Goal: Task Accomplishment & Management: Use online tool/utility

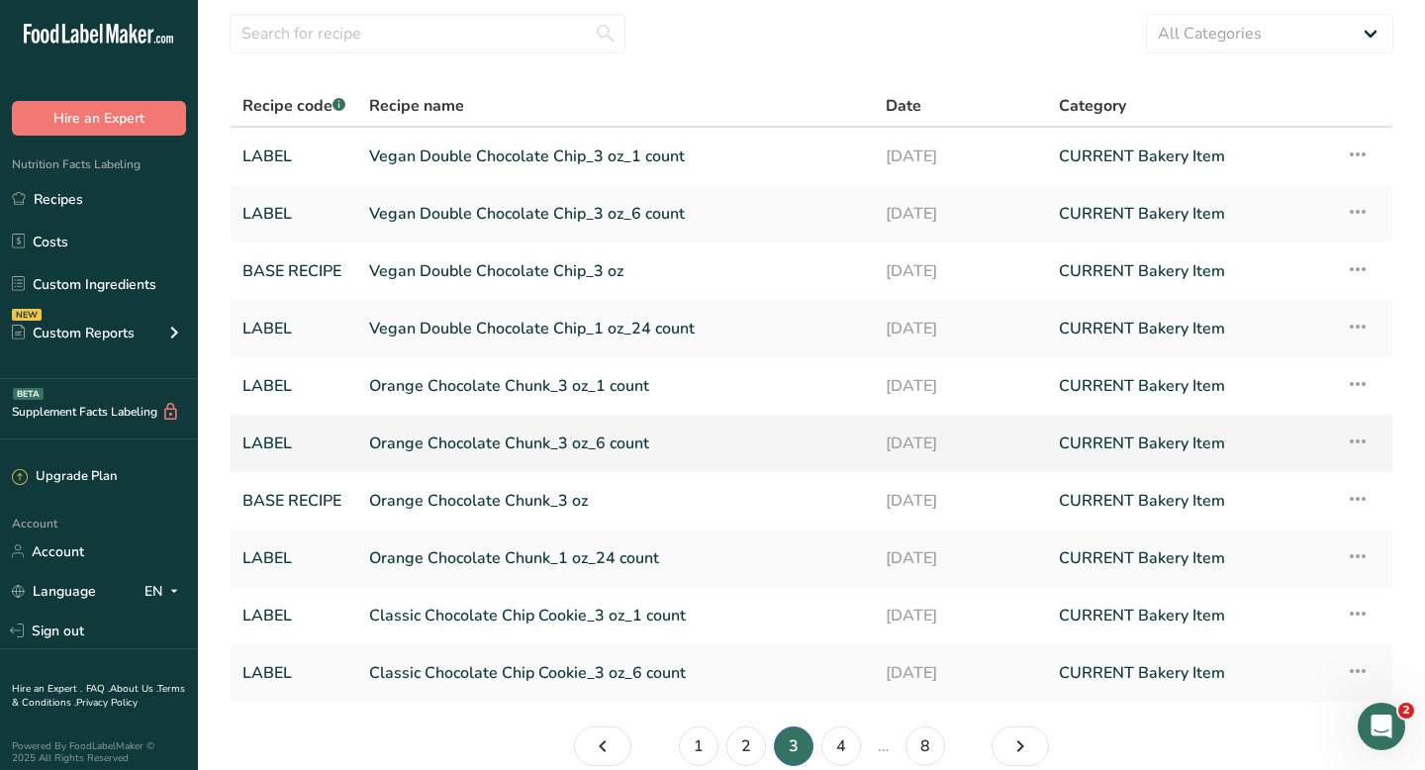
scroll to position [153, 0]
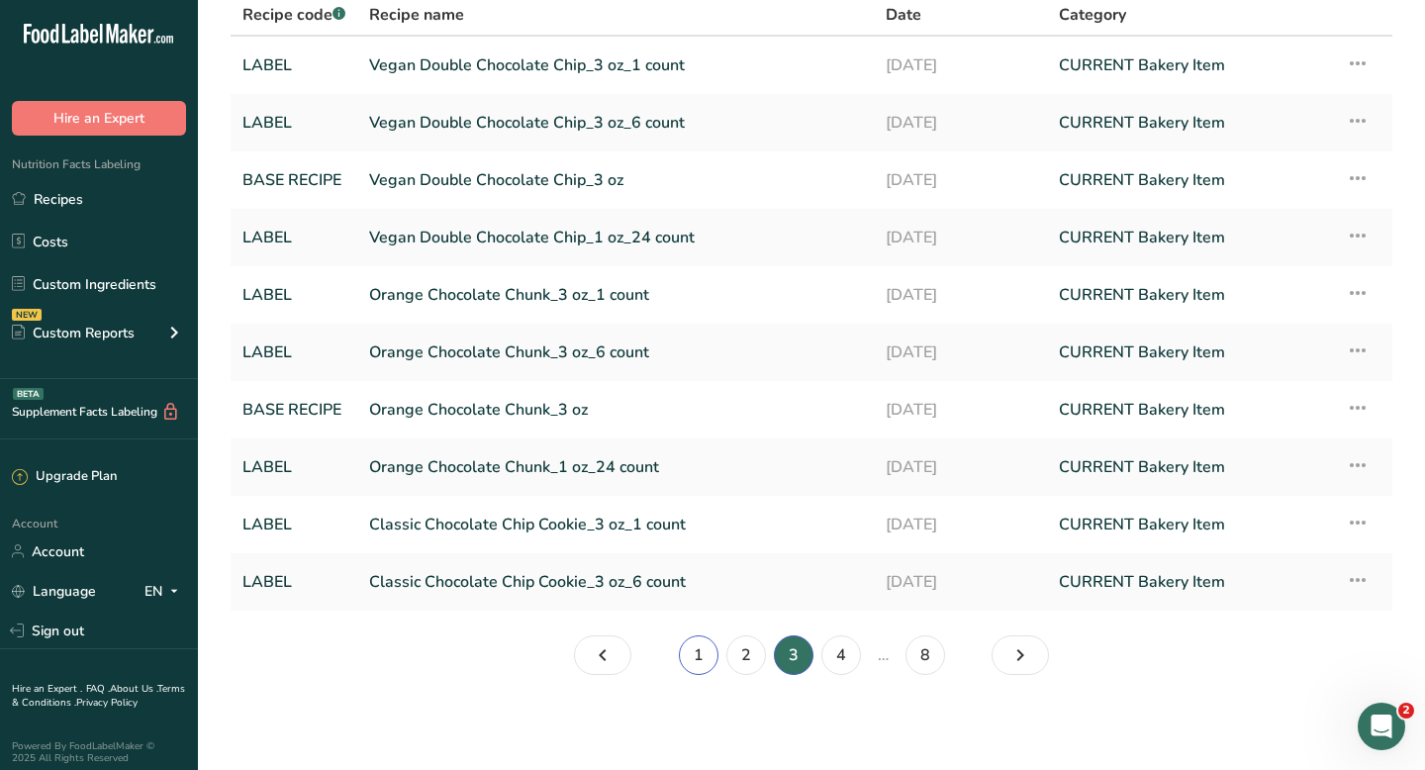
click at [706, 663] on link "1" at bounding box center [699, 655] width 40 height 40
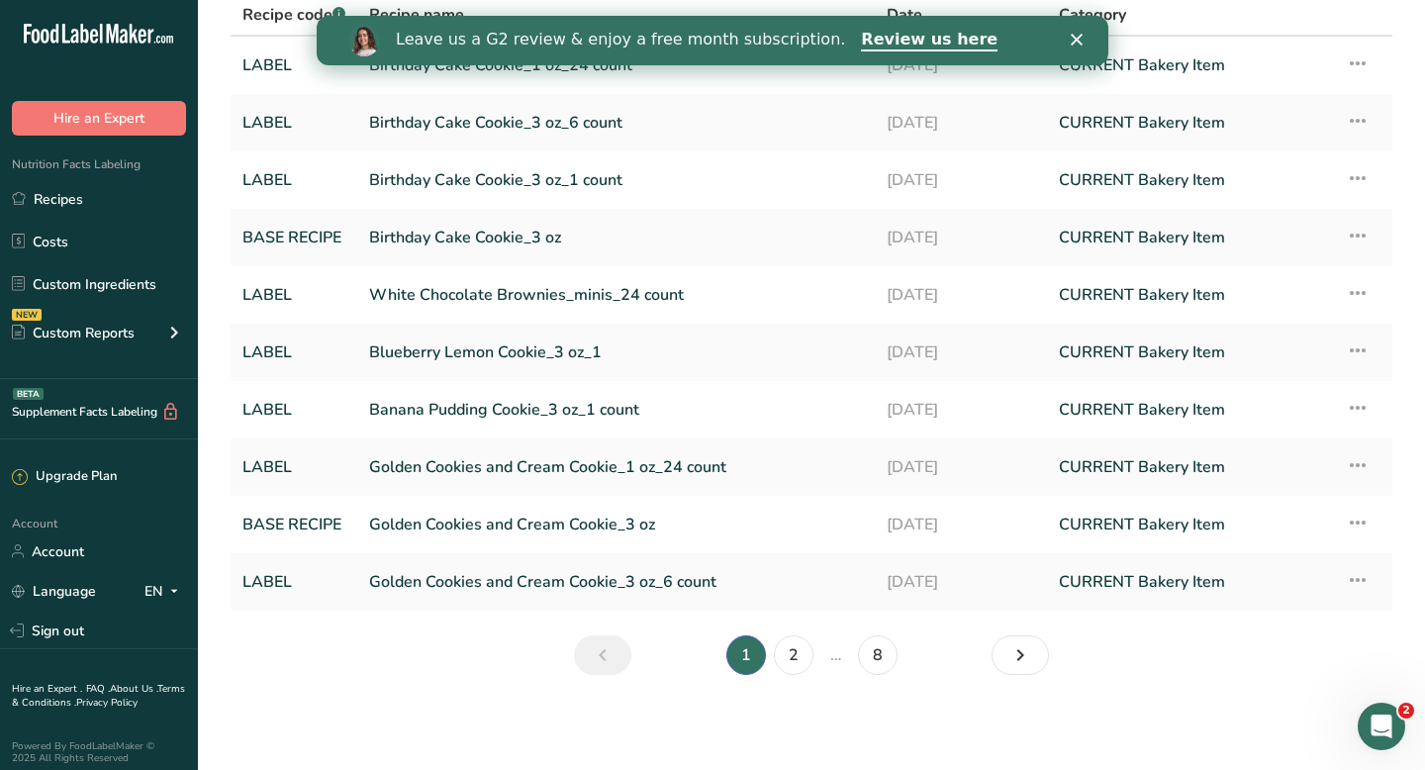
click at [1081, 45] on icon "Close" at bounding box center [1077, 40] width 12 height 12
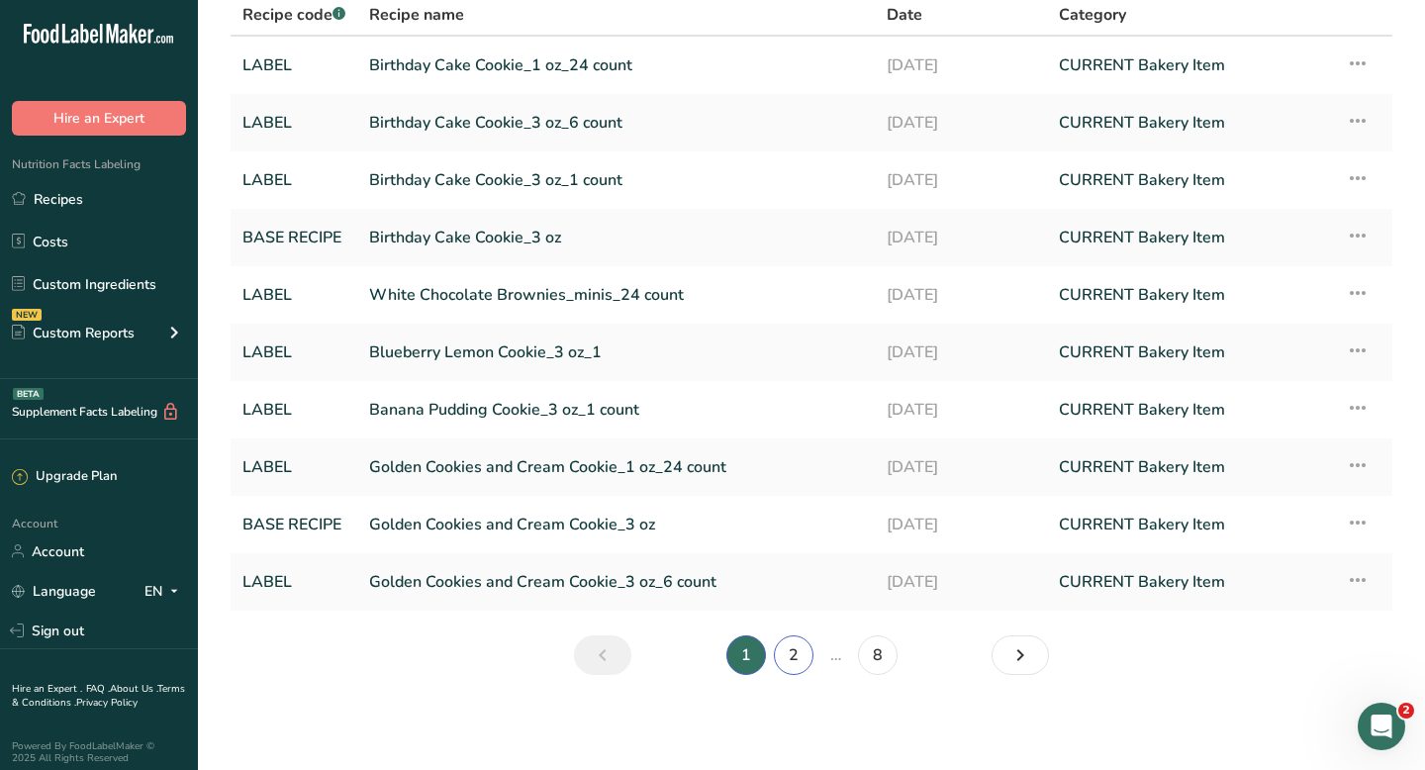
click at [794, 661] on link "2" at bounding box center [794, 655] width 40 height 40
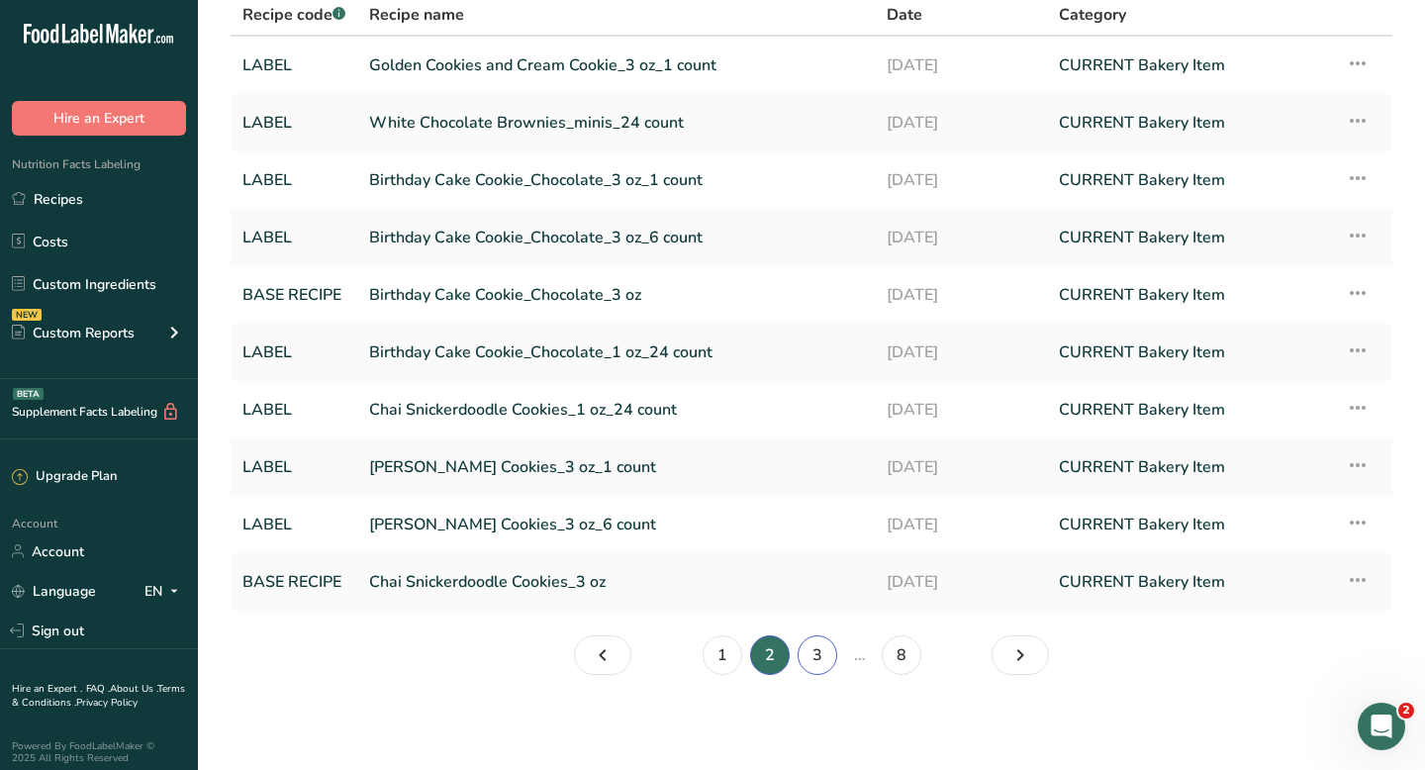
click at [817, 664] on link "3" at bounding box center [817, 655] width 40 height 40
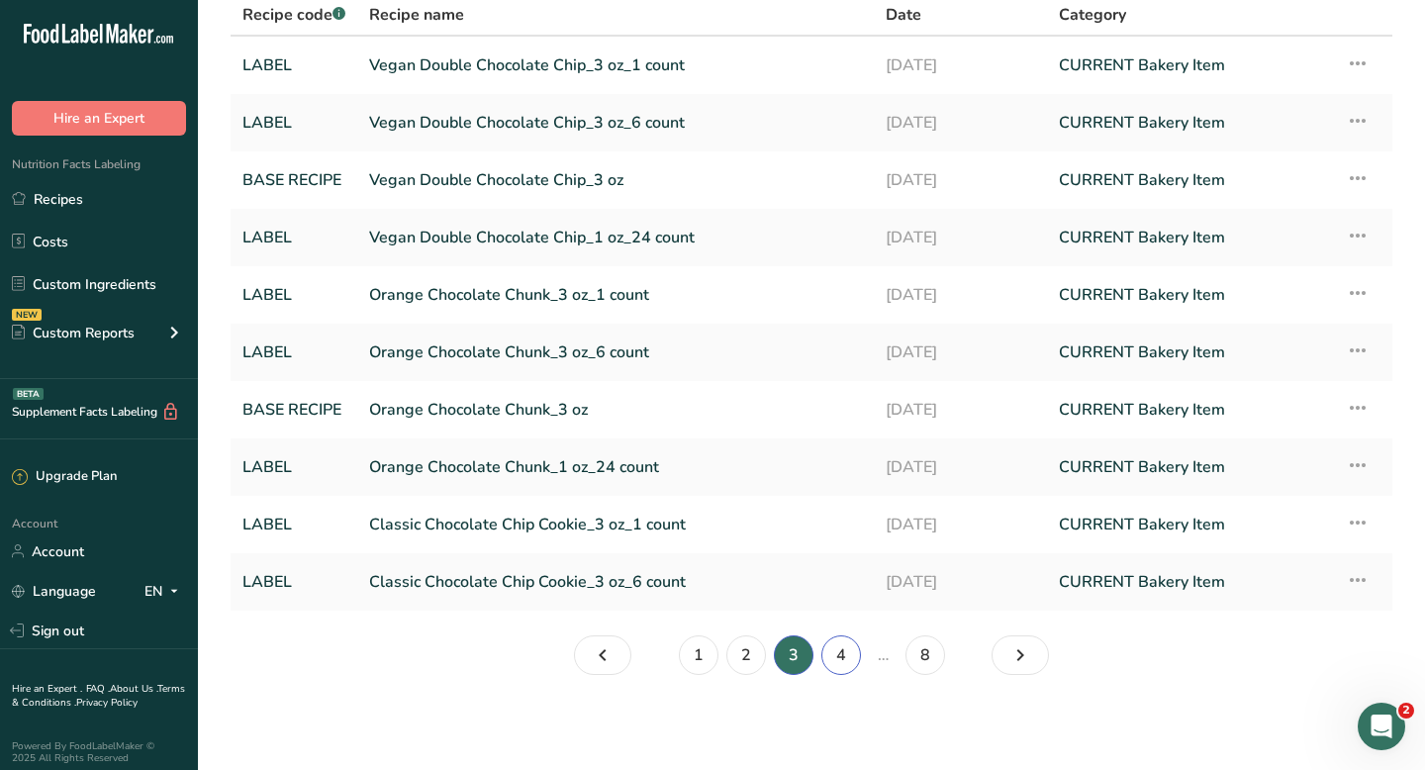
click at [837, 658] on link "4" at bounding box center [841, 655] width 40 height 40
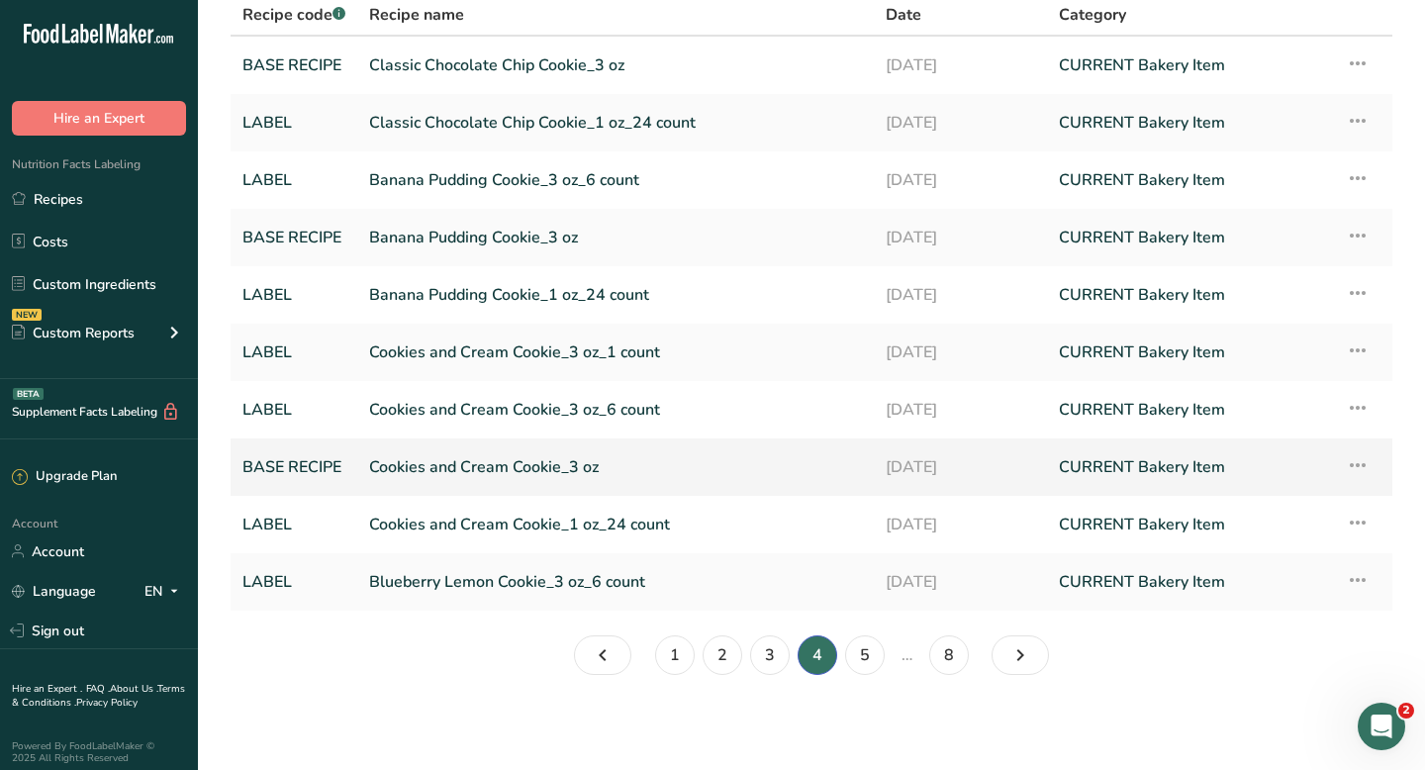
click at [552, 474] on link "Cookies and Cream Cookie_3 oz" at bounding box center [615, 467] width 493 height 42
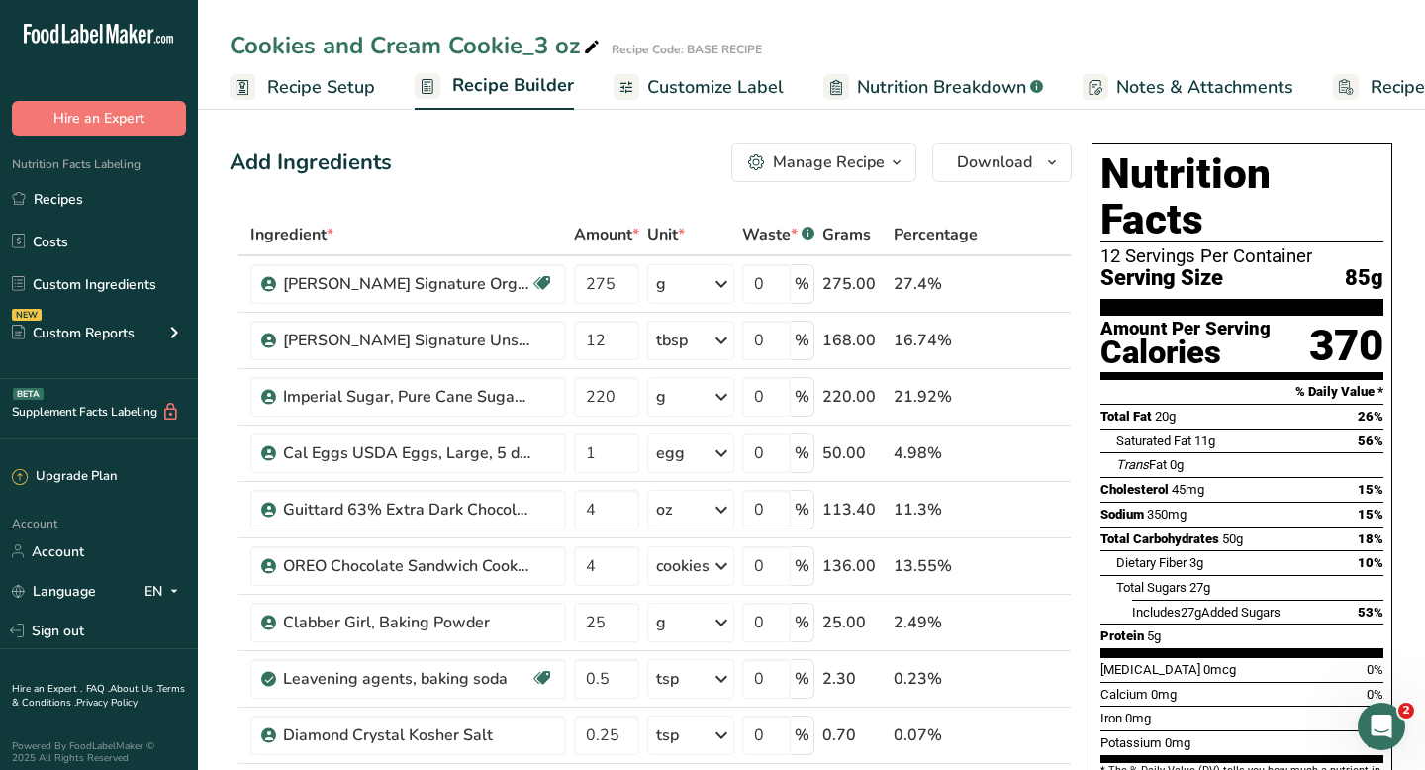
click at [872, 171] on div "Manage Recipe" at bounding box center [829, 162] width 112 height 24
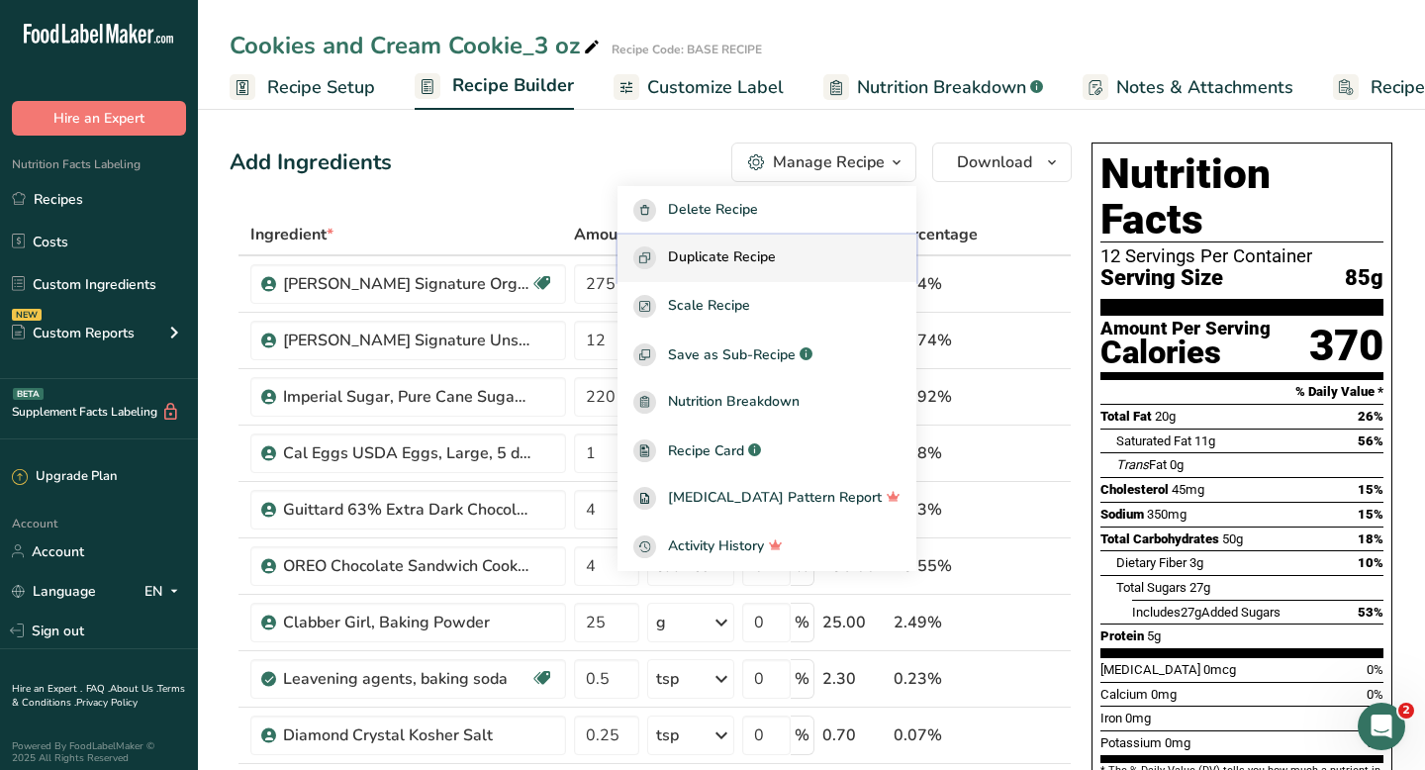
click at [776, 260] on span "Duplicate Recipe" at bounding box center [722, 257] width 108 height 23
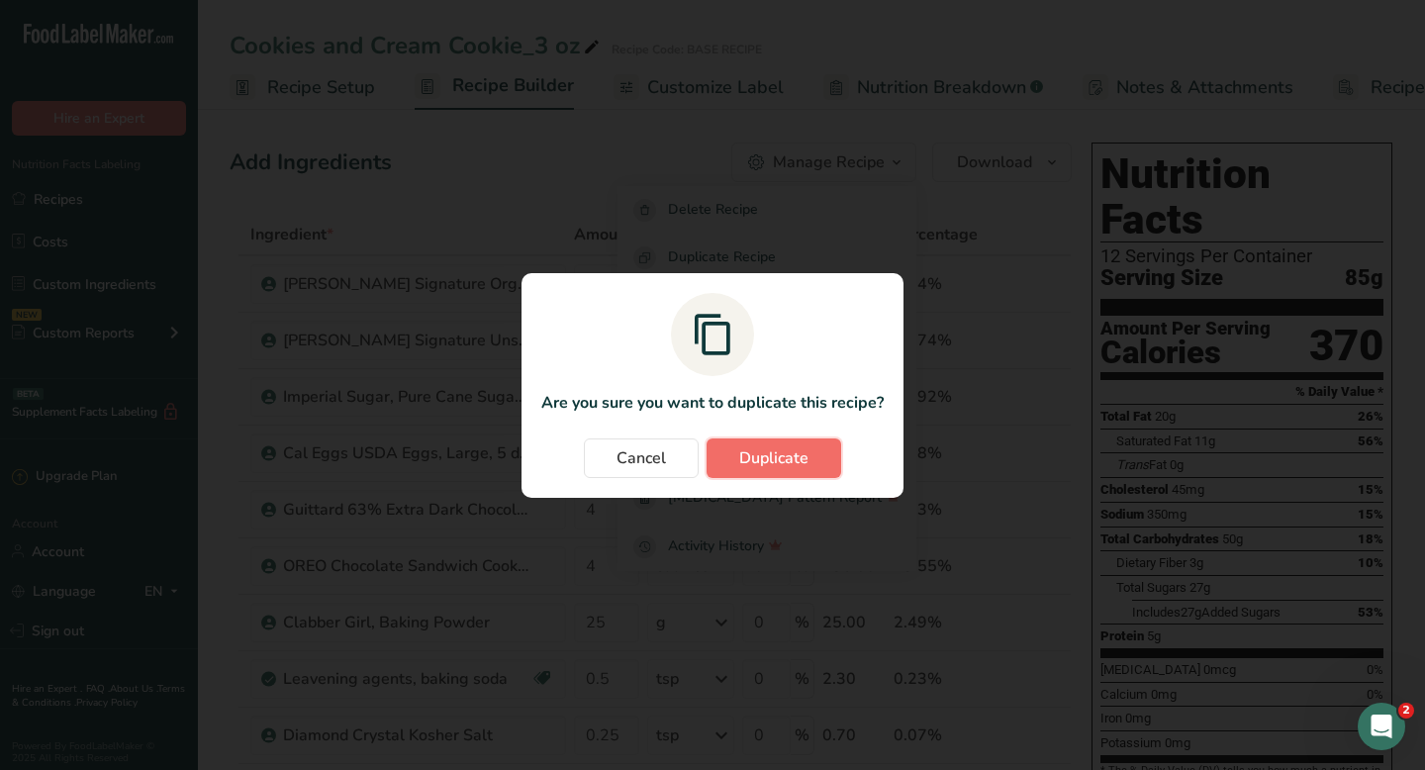
click at [775, 469] on span "Duplicate" at bounding box center [773, 458] width 69 height 24
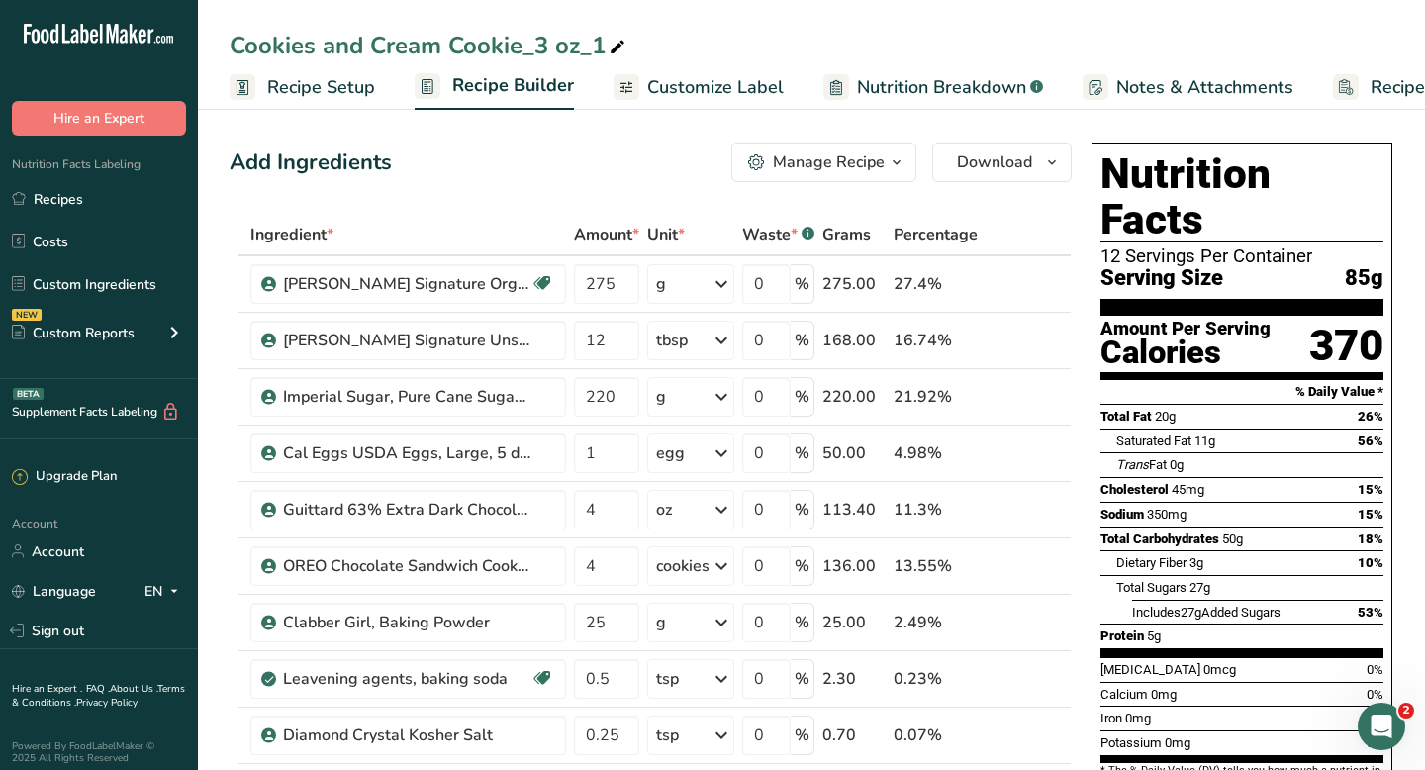
click at [239, 48] on div "Cookies and Cream Cookie_3 oz_1" at bounding box center [430, 46] width 400 height 36
click at [239, 48] on input "Cookies and Cream Cookie_3 oz_1" at bounding box center [812, 46] width 1164 height 36
click at [233, 48] on input "Cookies and Cream Cookie_3 oz_1" at bounding box center [812, 46] width 1164 height 36
click at [814, 46] on input "Double Chocolate Cookies and Cream Cookie_3 oz_1" at bounding box center [812, 46] width 1164 height 36
type input "Double Chocolate Cookies and Cream Cookie_3 oz"
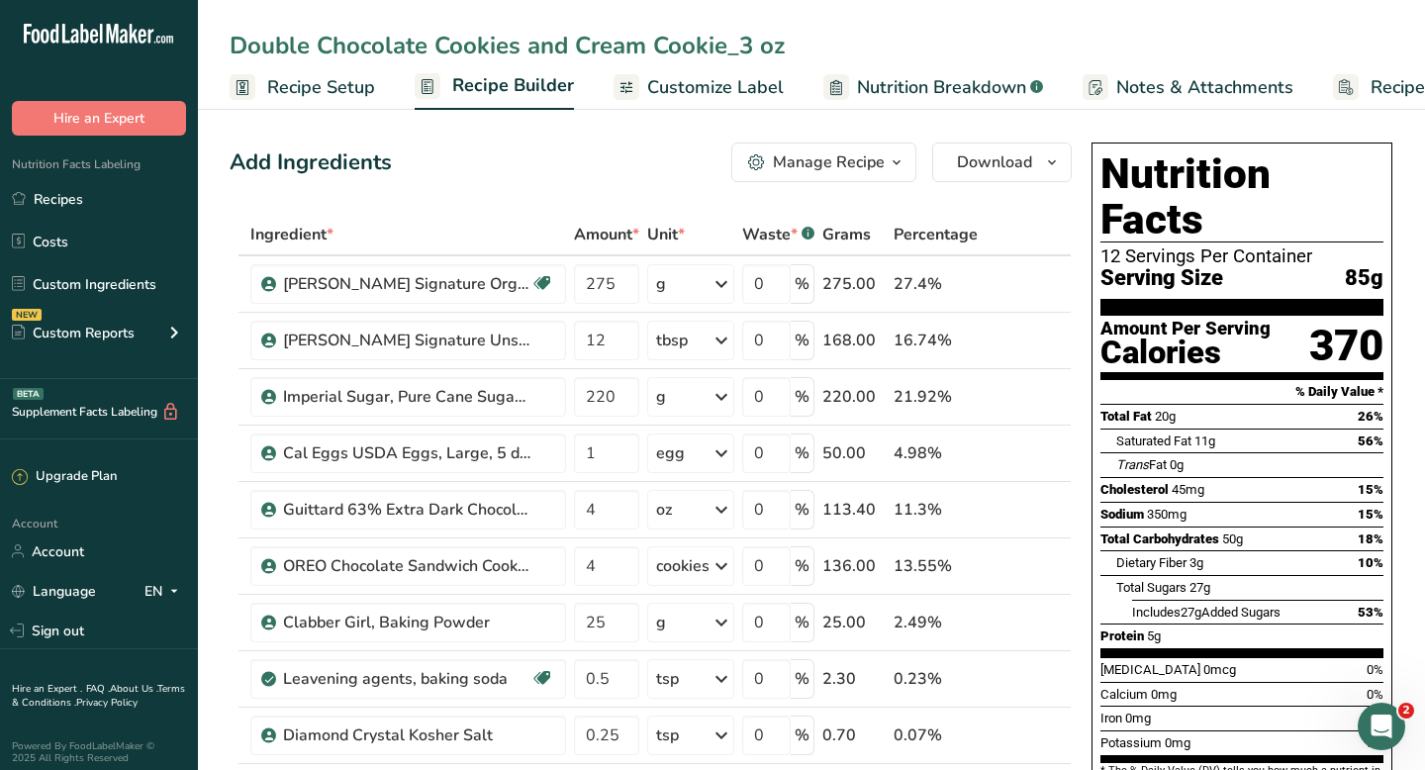
click at [359, 82] on span "Recipe Setup" at bounding box center [321, 87] width 108 height 27
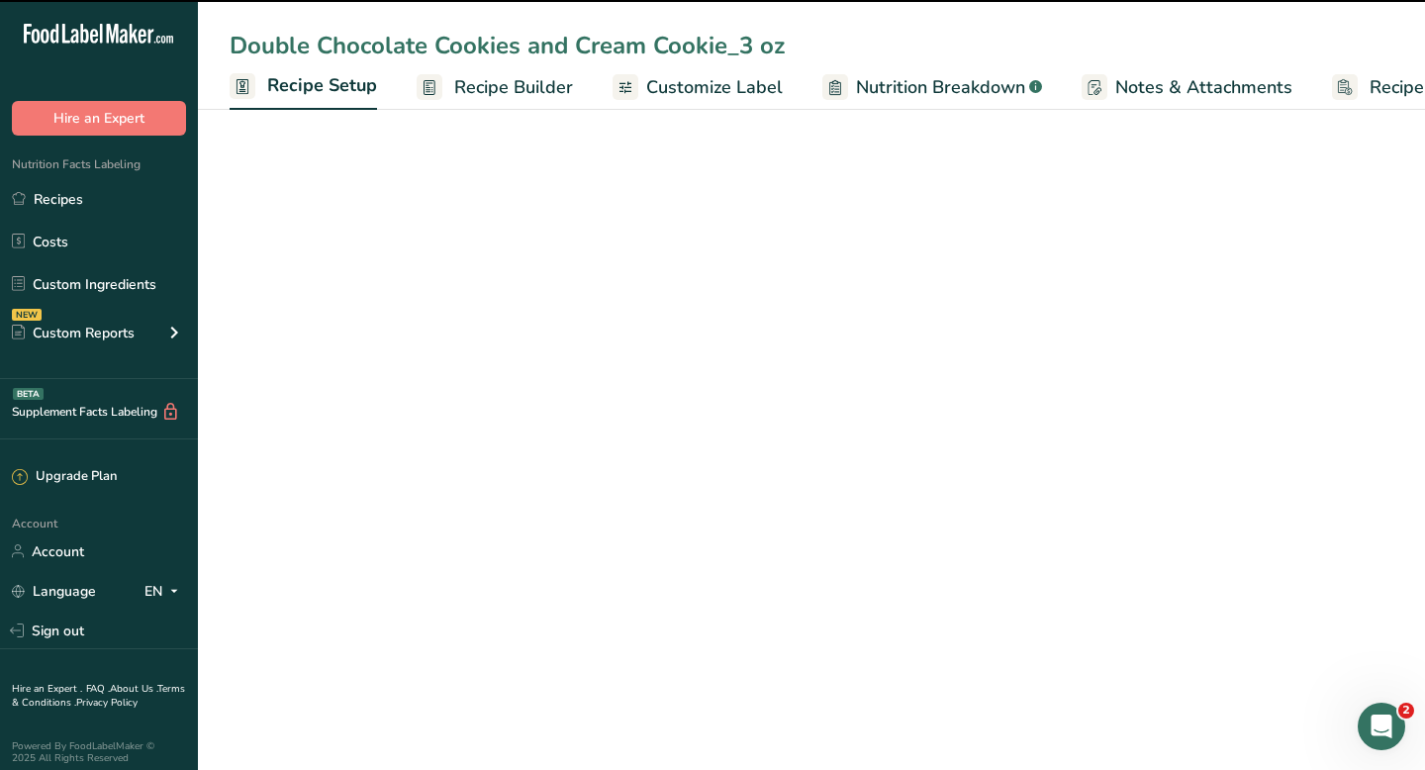
scroll to position [0, 7]
select select "5"
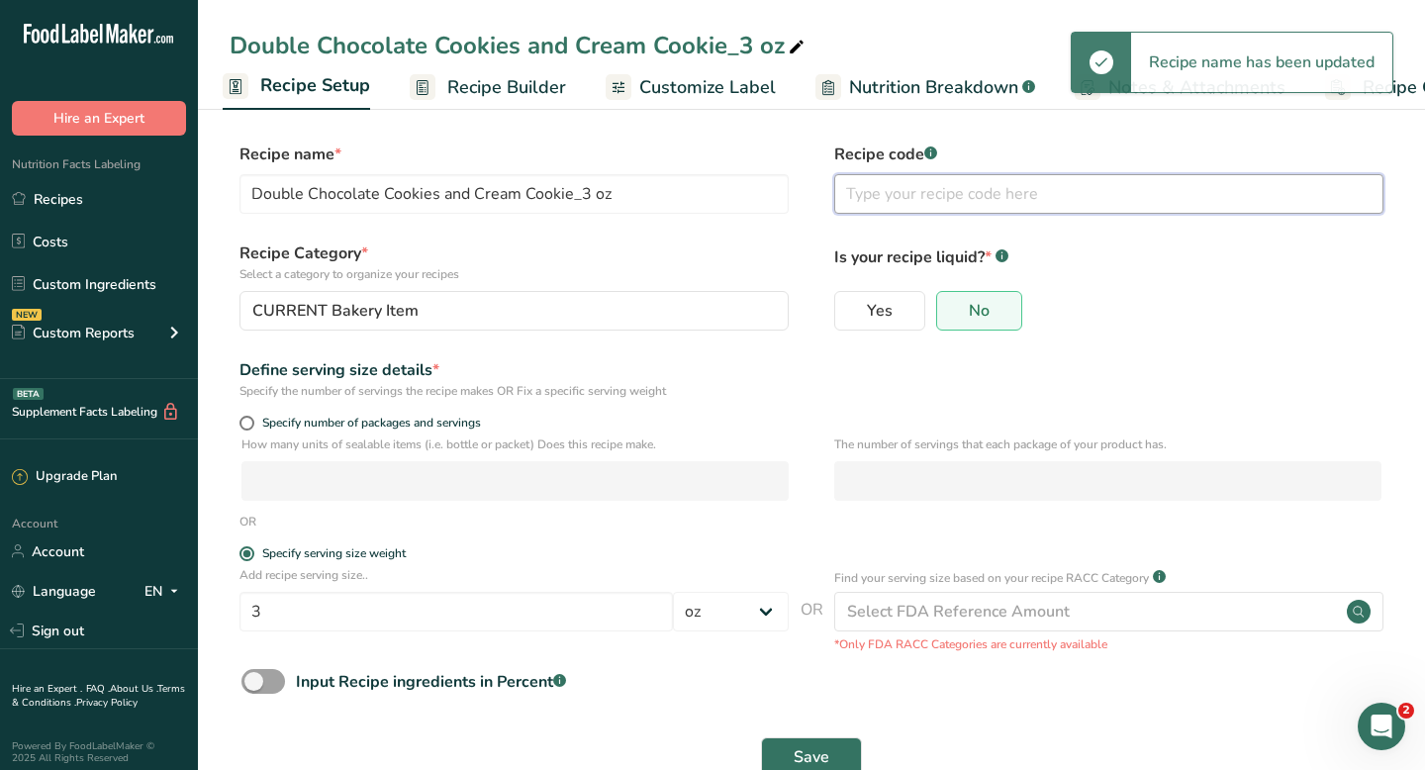
click at [943, 194] on input "text" at bounding box center [1108, 194] width 549 height 40
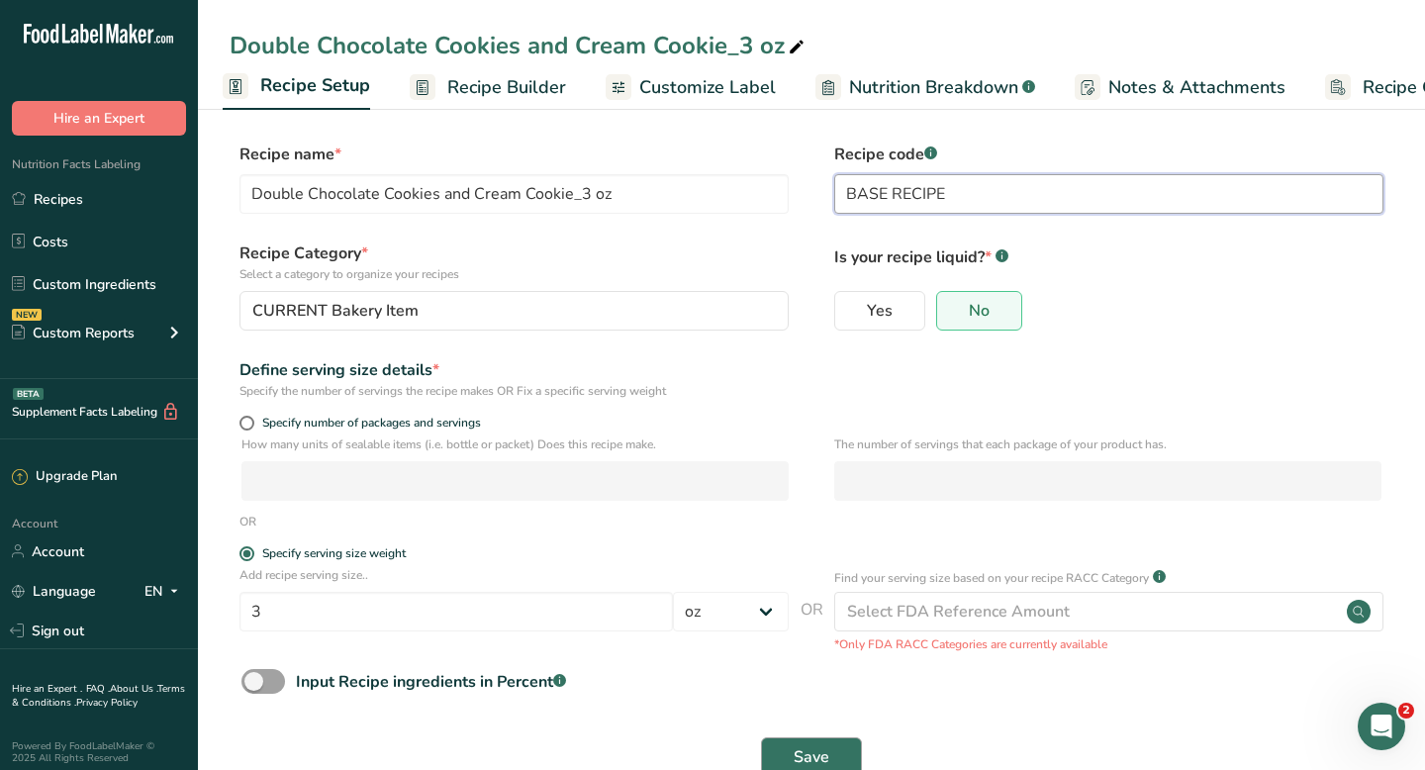
type input "BASE RECIPE"
click at [797, 759] on span "Save" at bounding box center [812, 757] width 36 height 24
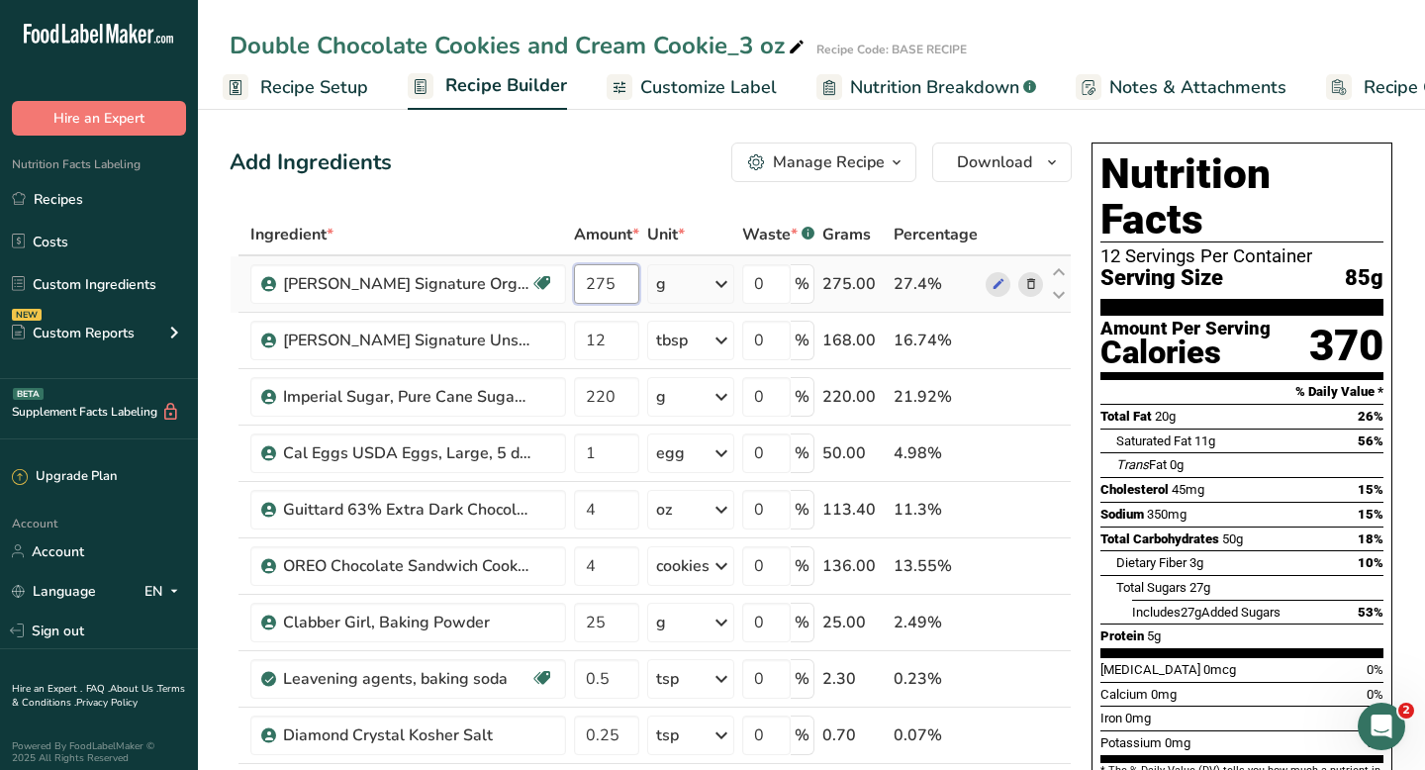
drag, startPoint x: 587, startPoint y: 286, endPoint x: 615, endPoint y: 285, distance: 28.7
click at [615, 285] on input "275" at bounding box center [606, 284] width 65 height 40
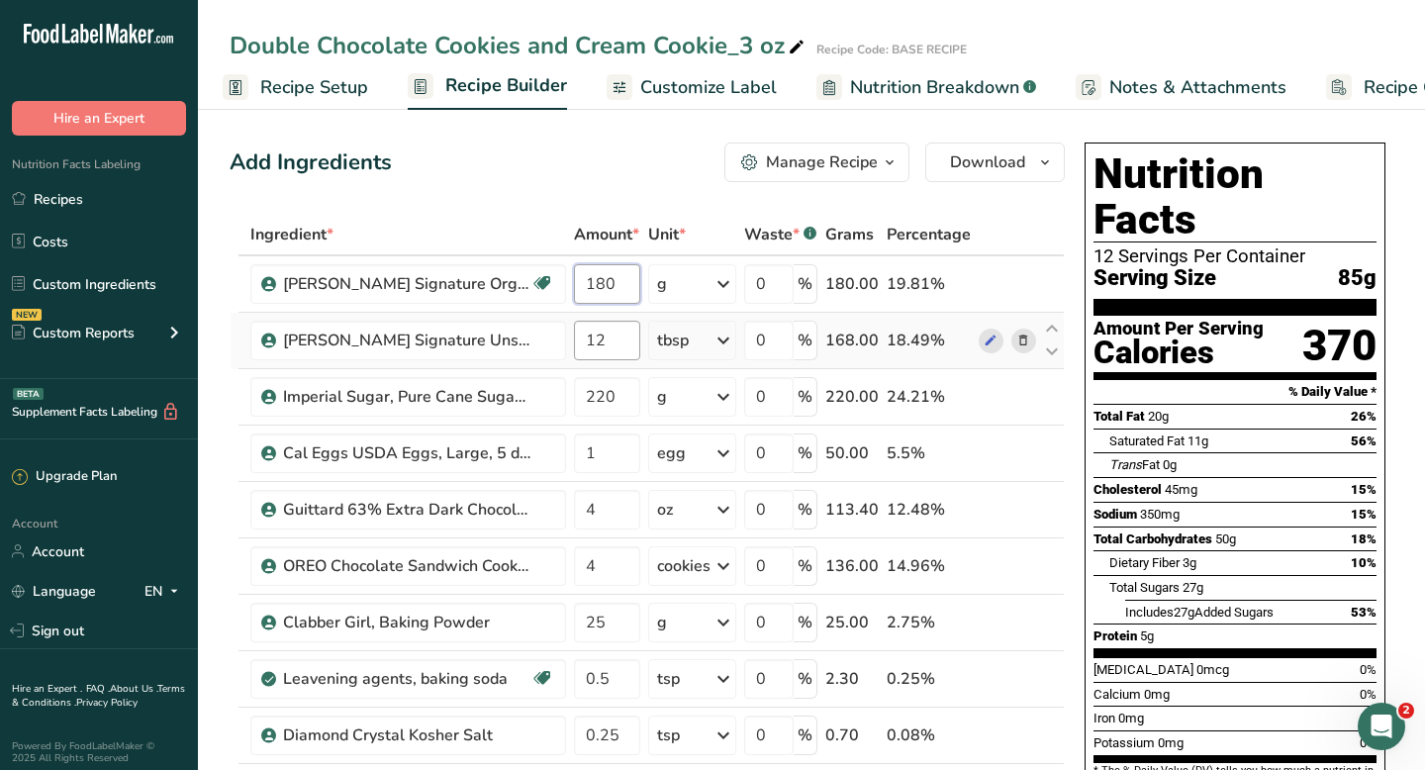
type input "180"
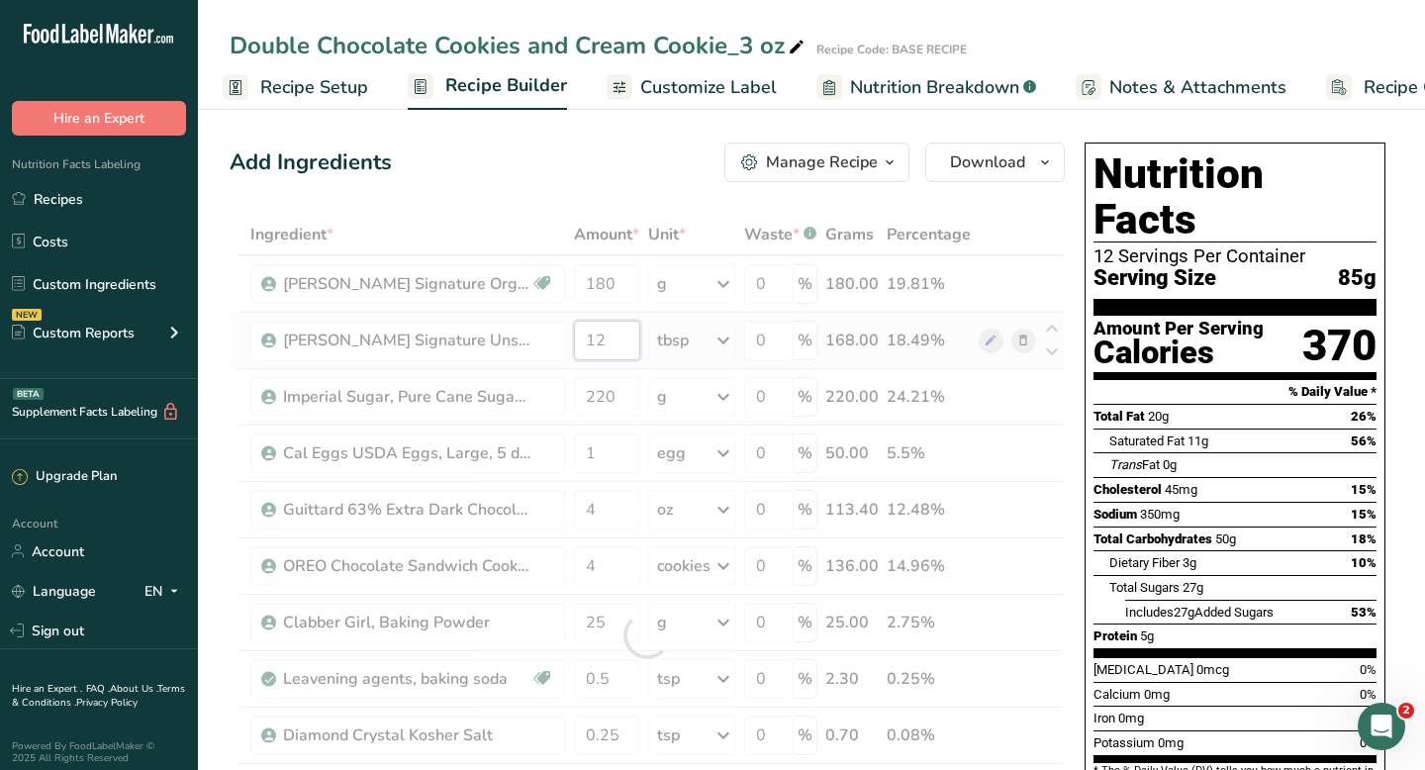
click at [611, 346] on div "Ingredient * Amount * Unit * Waste * .a-a{fill:#347362;}.b-a{fill:#fff;} Grams …" at bounding box center [647, 635] width 835 height 843
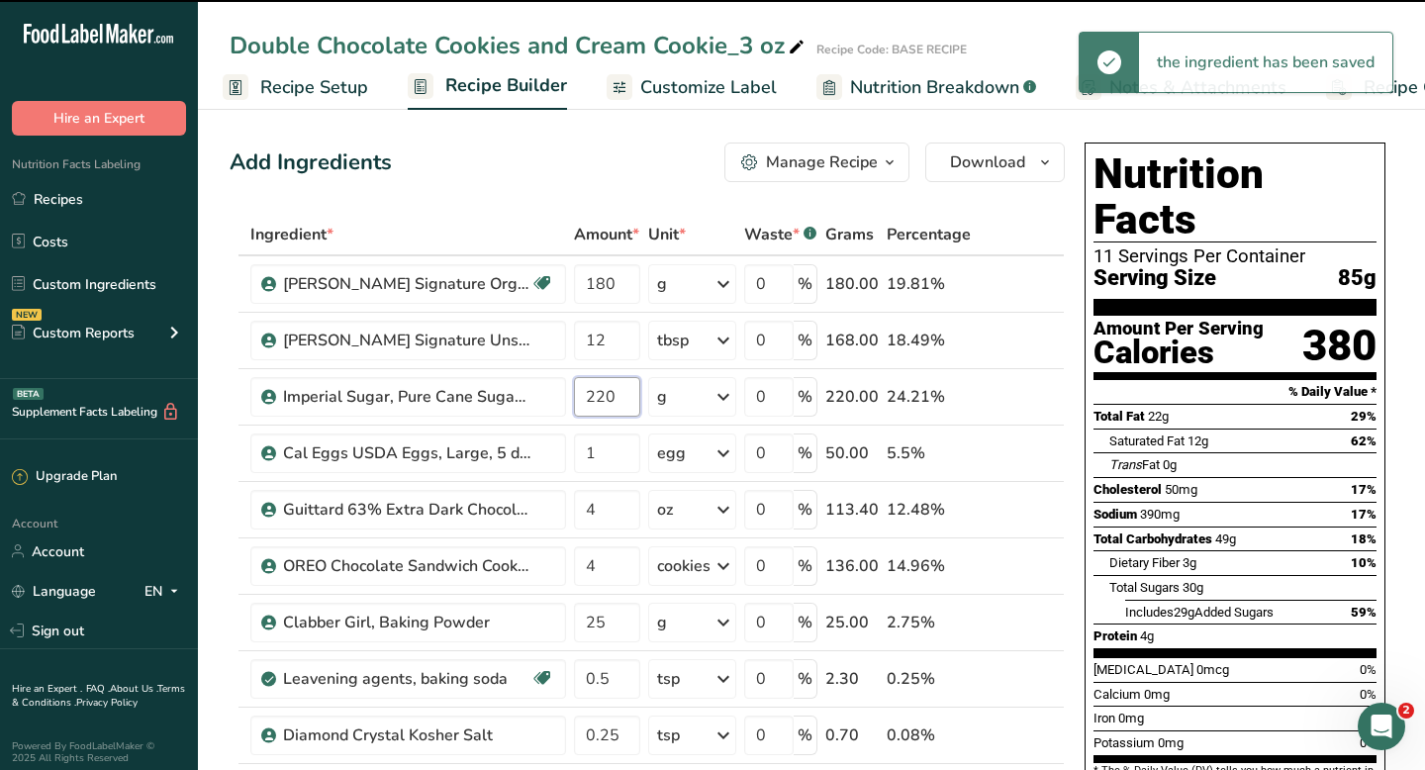
drag, startPoint x: 598, startPoint y: 397, endPoint x: 617, endPoint y: 397, distance: 19.8
click at [617, 397] on input "220" at bounding box center [607, 397] width 66 height 40
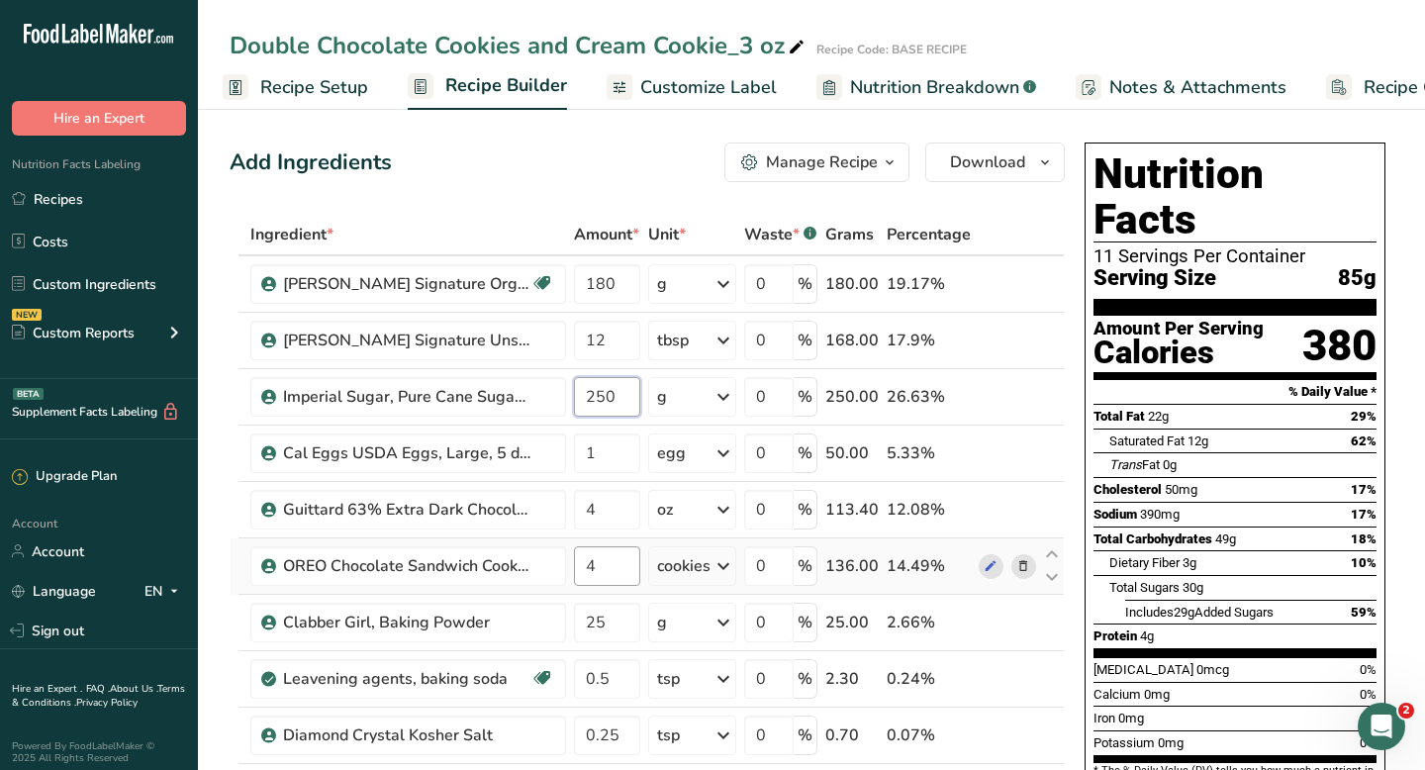
type input "250"
click at [612, 567] on div "Ingredient * Amount * Unit * Waste * .a-a{fill:#347362;}.b-a{fill:#fff;} Grams …" at bounding box center [647, 635] width 835 height 843
click at [723, 566] on div "Ingredient * Amount * Unit * Waste * .a-a{fill:#347362;}.b-a{fill:#fff;} Grams …" at bounding box center [647, 635] width 835 height 843
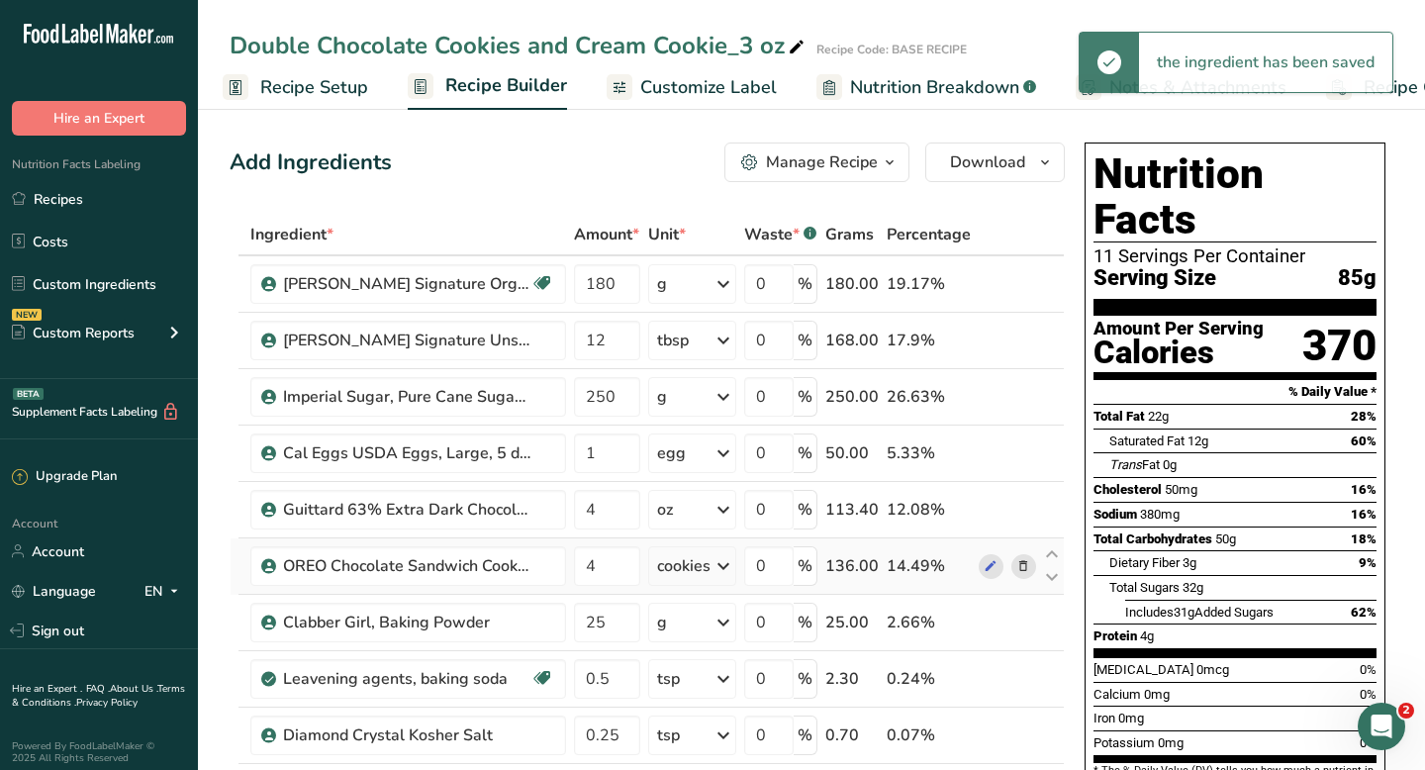
click at [723, 566] on icon at bounding box center [723, 566] width 24 height 36
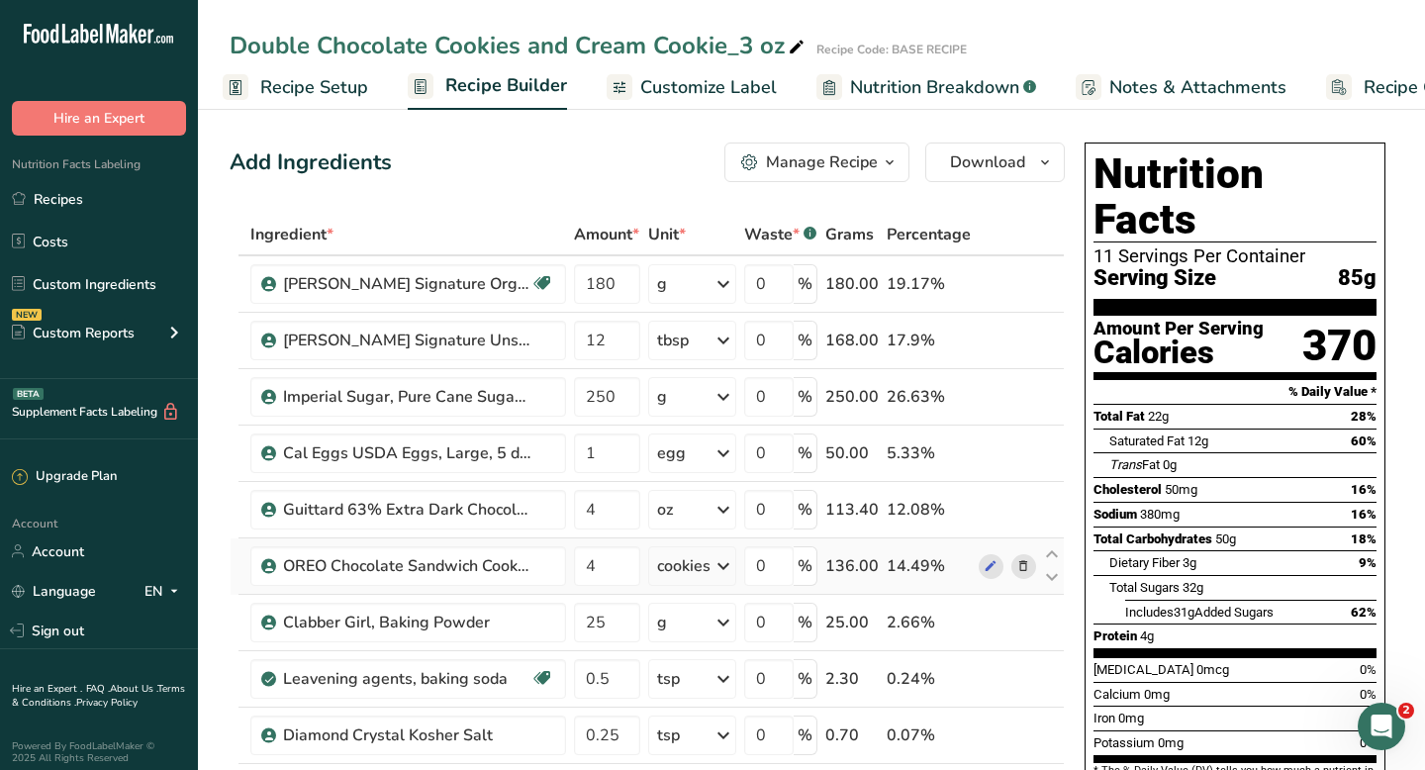
click at [718, 564] on icon at bounding box center [723, 566] width 24 height 36
click at [620, 571] on input "4" at bounding box center [607, 566] width 66 height 40
type input "2"
click at [1027, 620] on icon at bounding box center [1023, 622] width 14 height 21
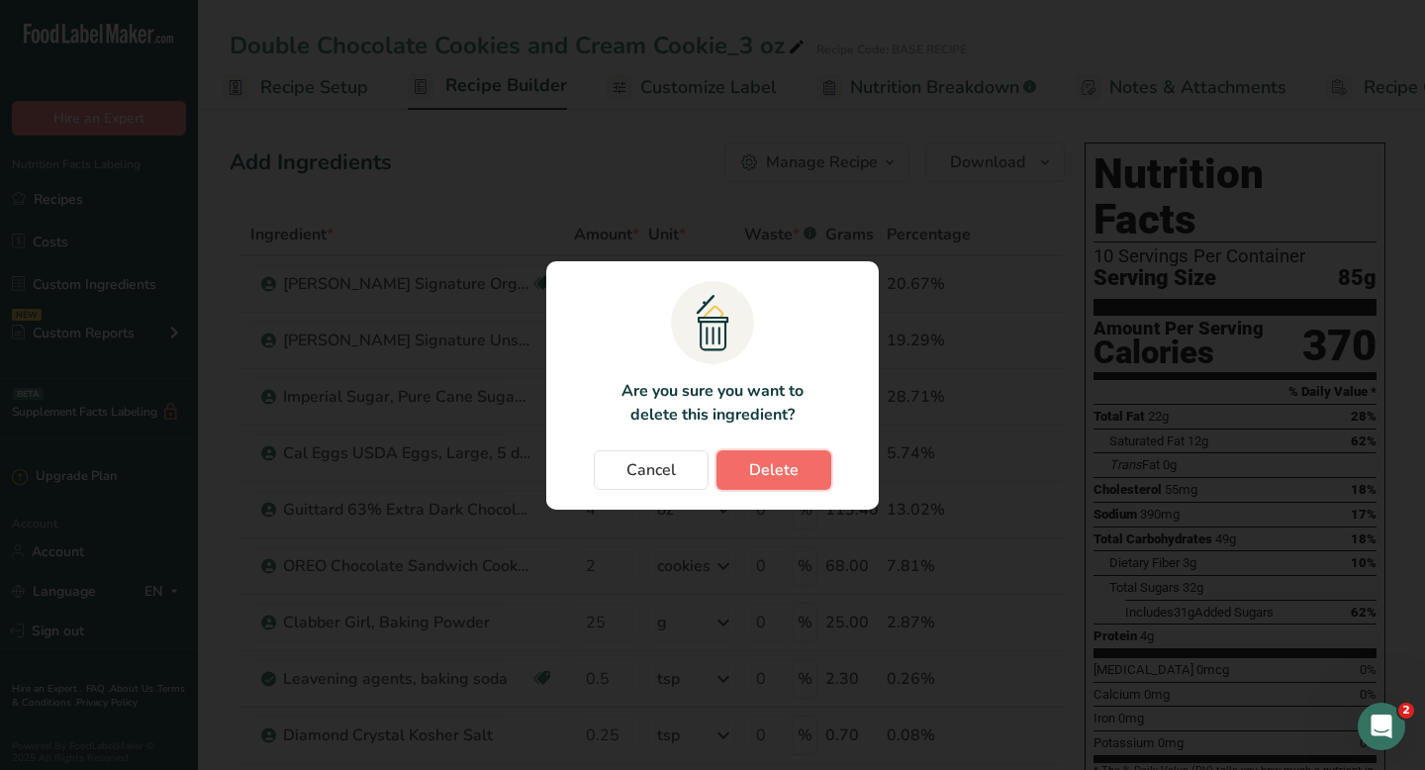
click at [772, 469] on span "Delete" at bounding box center [773, 470] width 49 height 24
type input "0.5"
type input "0.25"
type input "2"
type input "5"
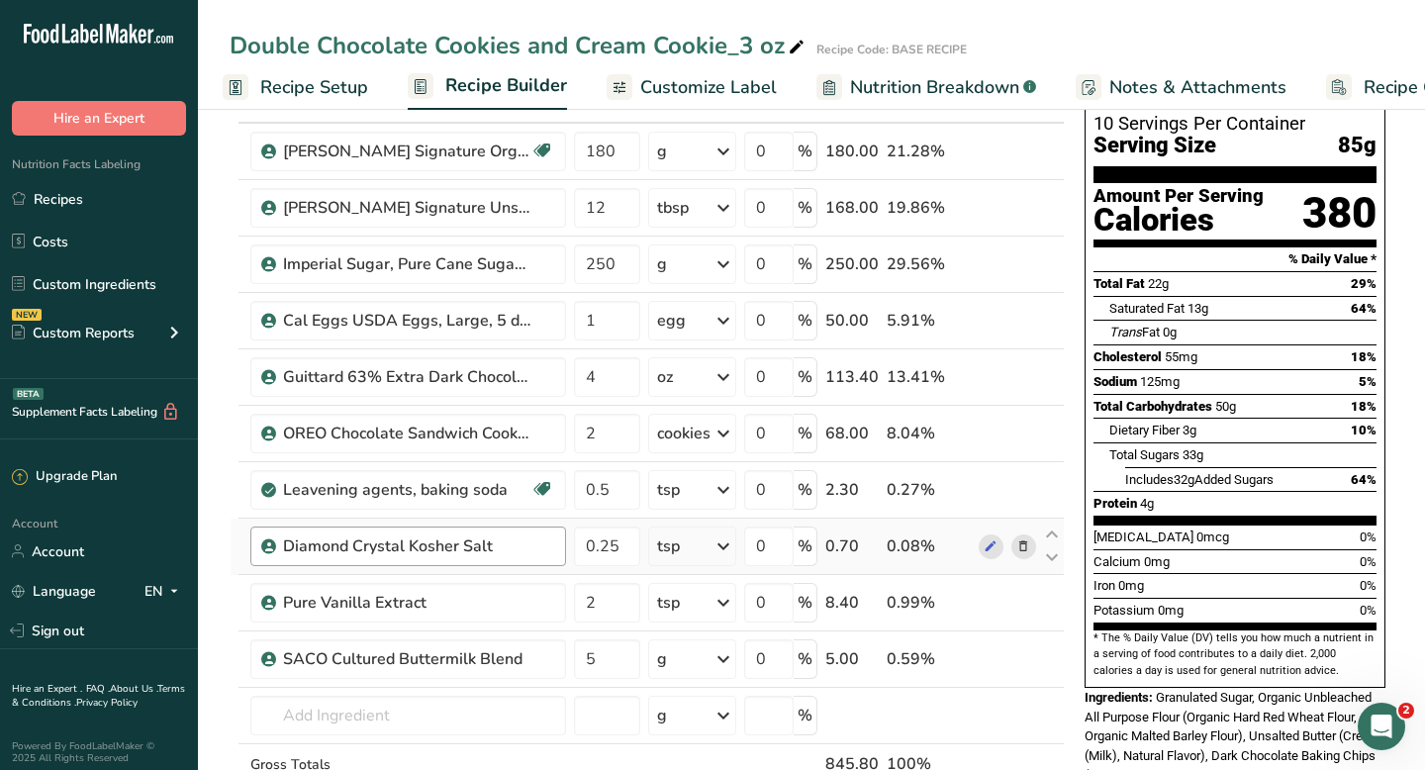
scroll to position [137, 0]
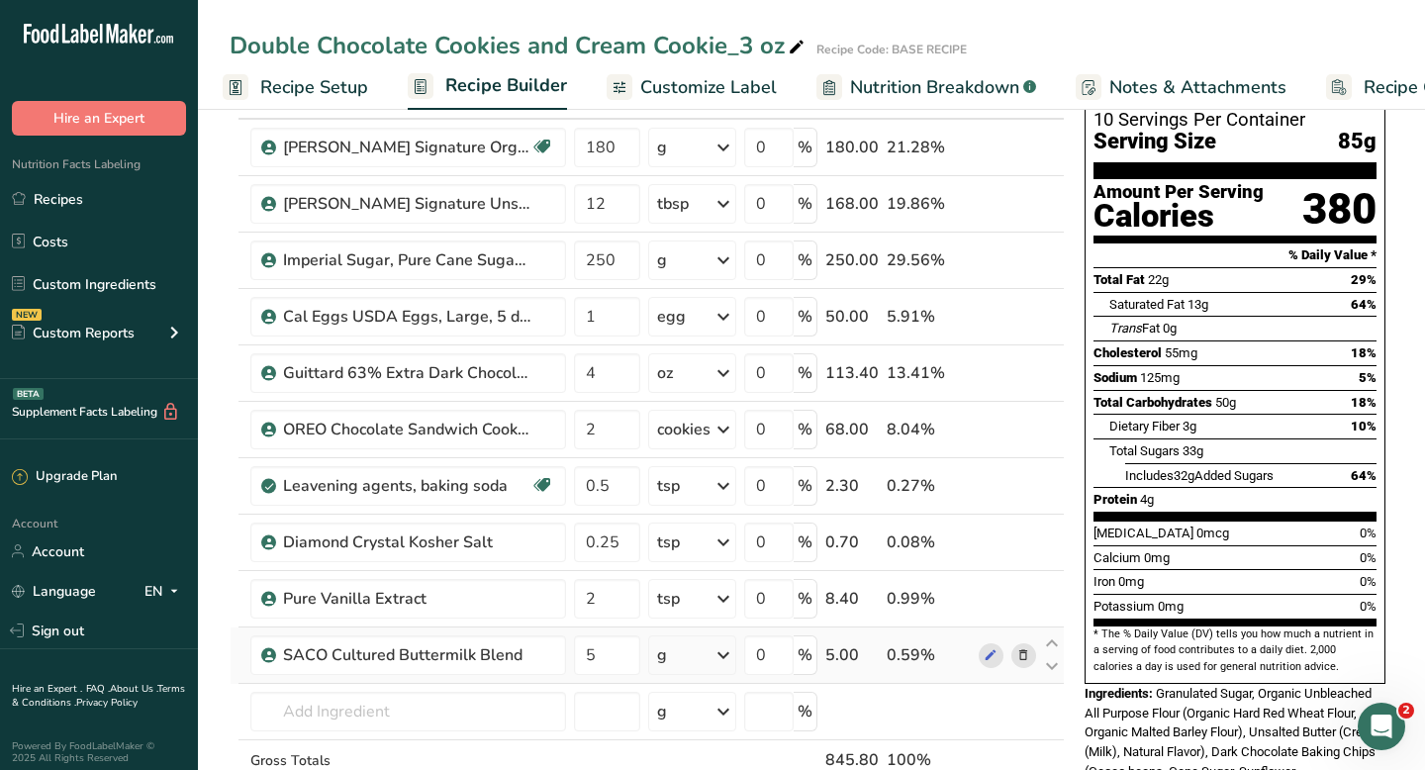
click at [1026, 657] on icon at bounding box center [1023, 655] width 14 height 21
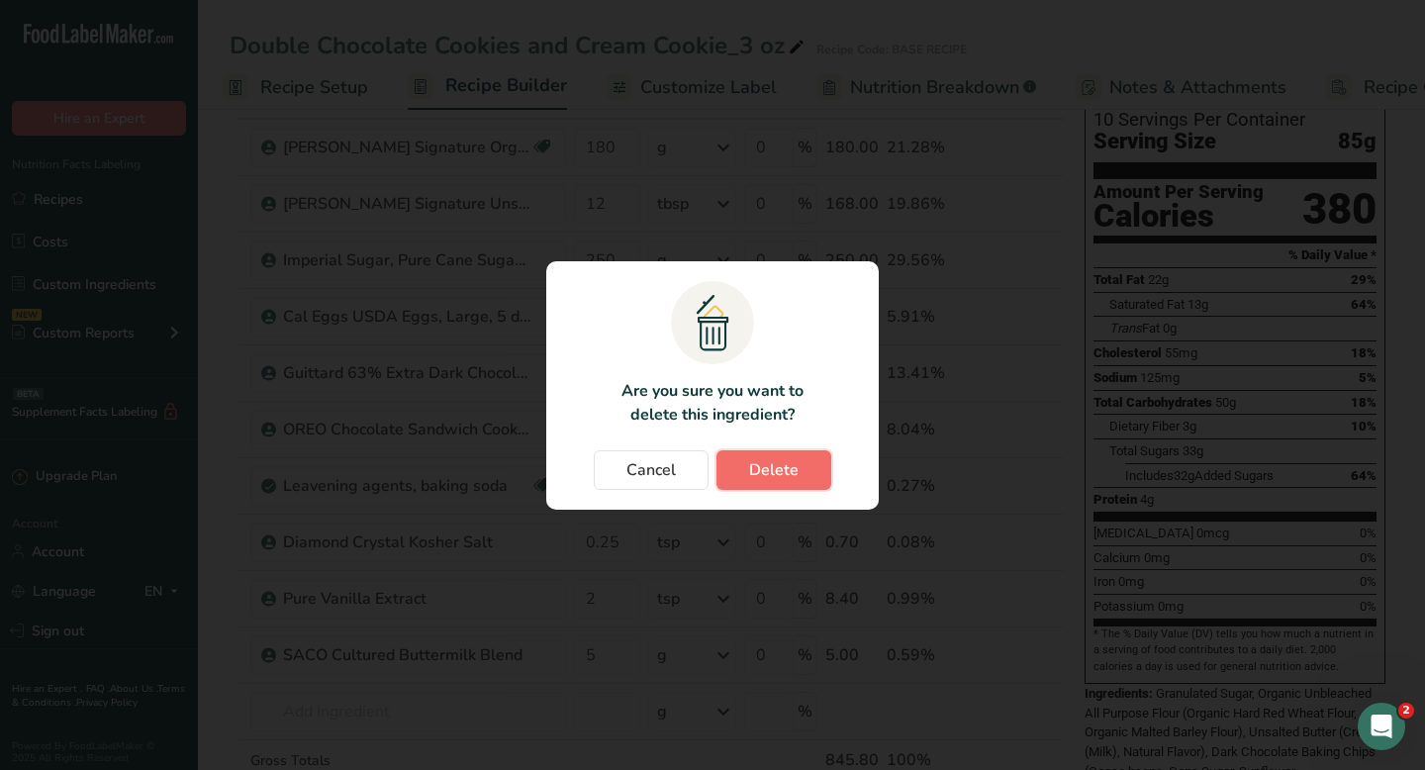
click at [756, 473] on span "Delete" at bounding box center [773, 470] width 49 height 24
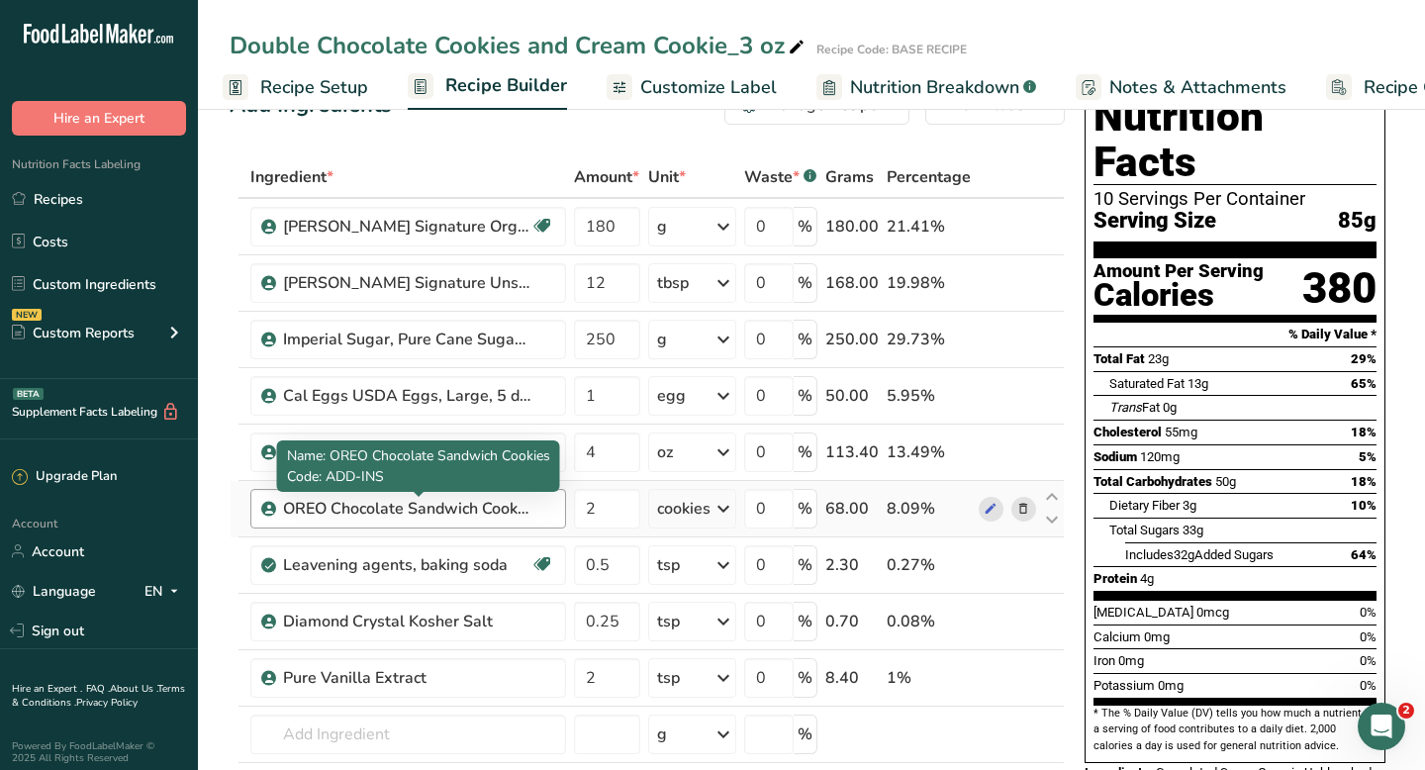
scroll to position [64, 0]
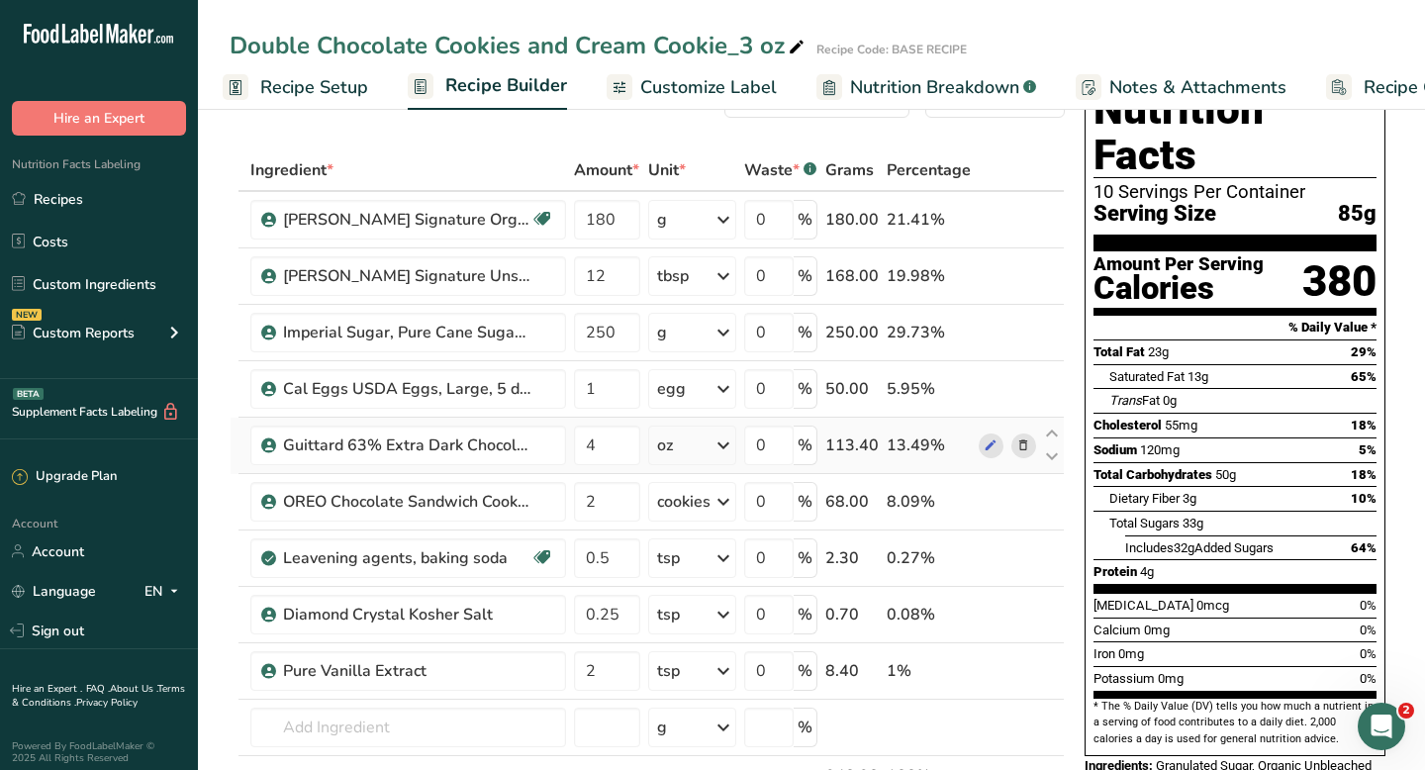
click at [1026, 447] on icon at bounding box center [1023, 445] width 14 height 21
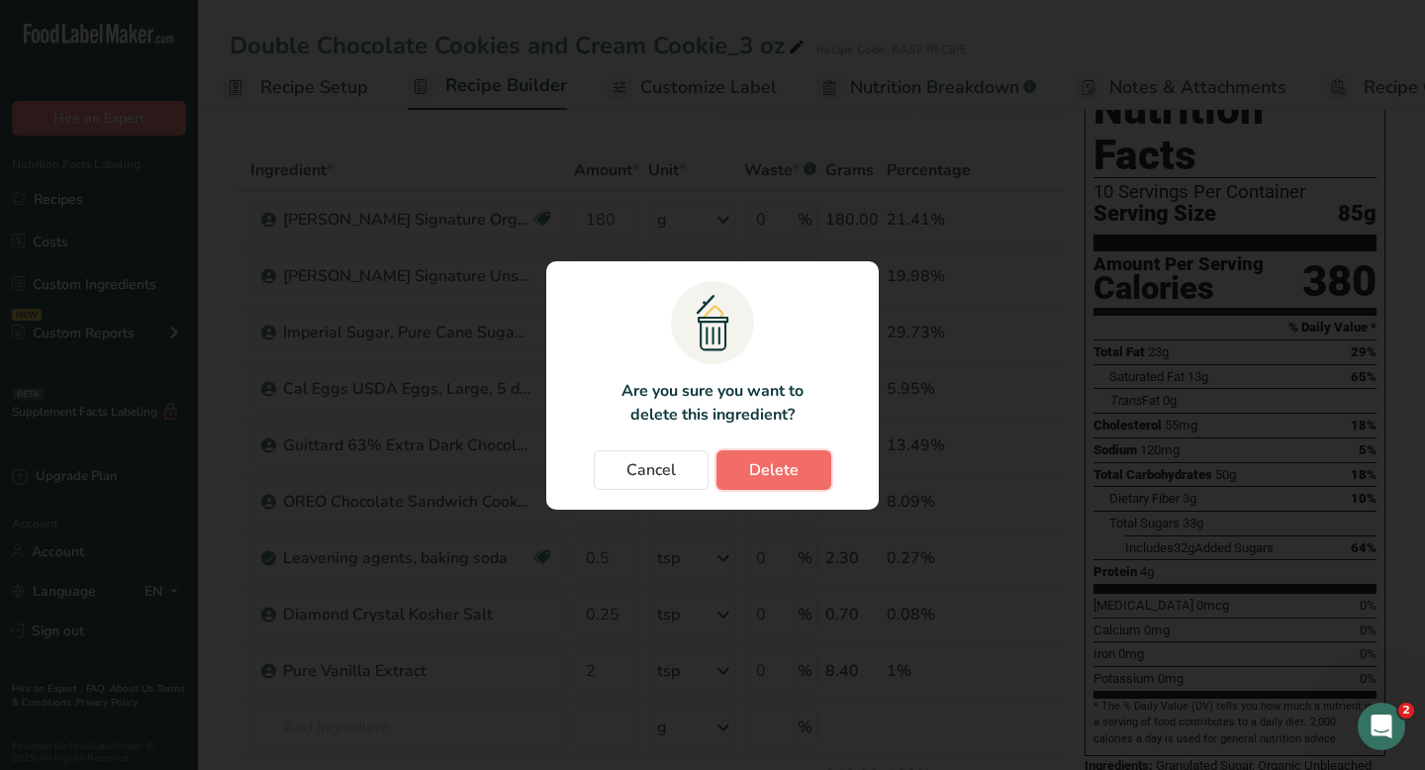
click at [798, 461] on button "Delete" at bounding box center [773, 470] width 115 height 40
type input "2"
type input "0.5"
type input "0.25"
type input "2"
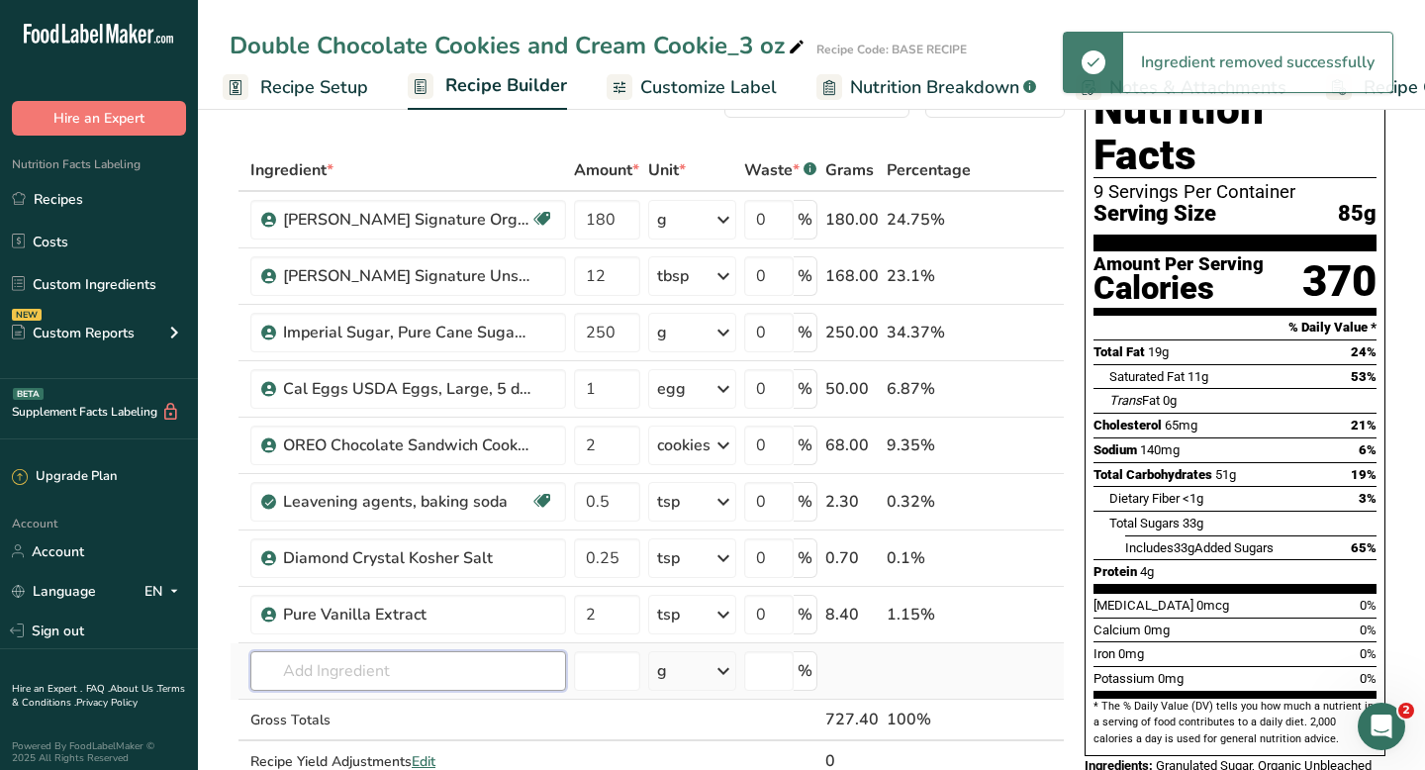
click at [301, 669] on input "text" at bounding box center [408, 671] width 316 height 40
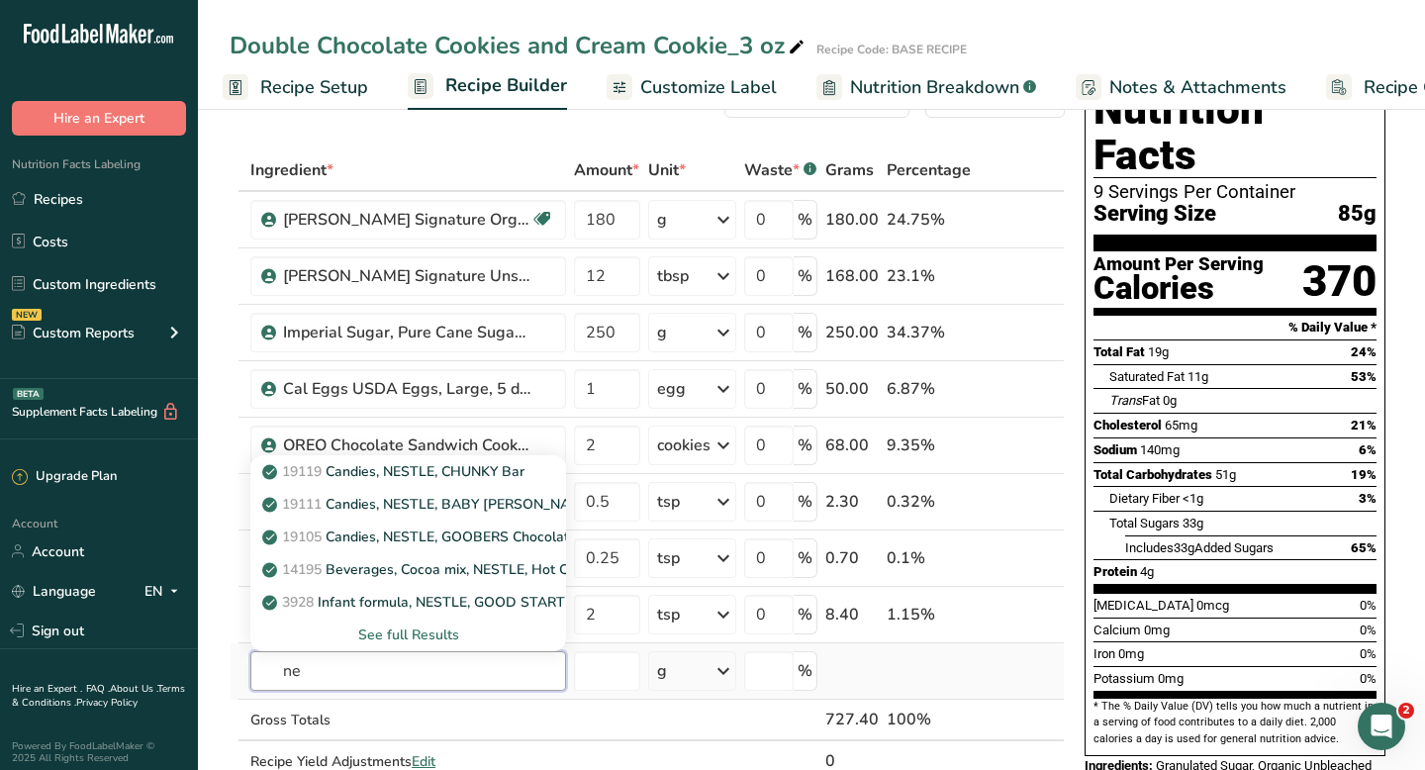
type input "n"
type input "c"
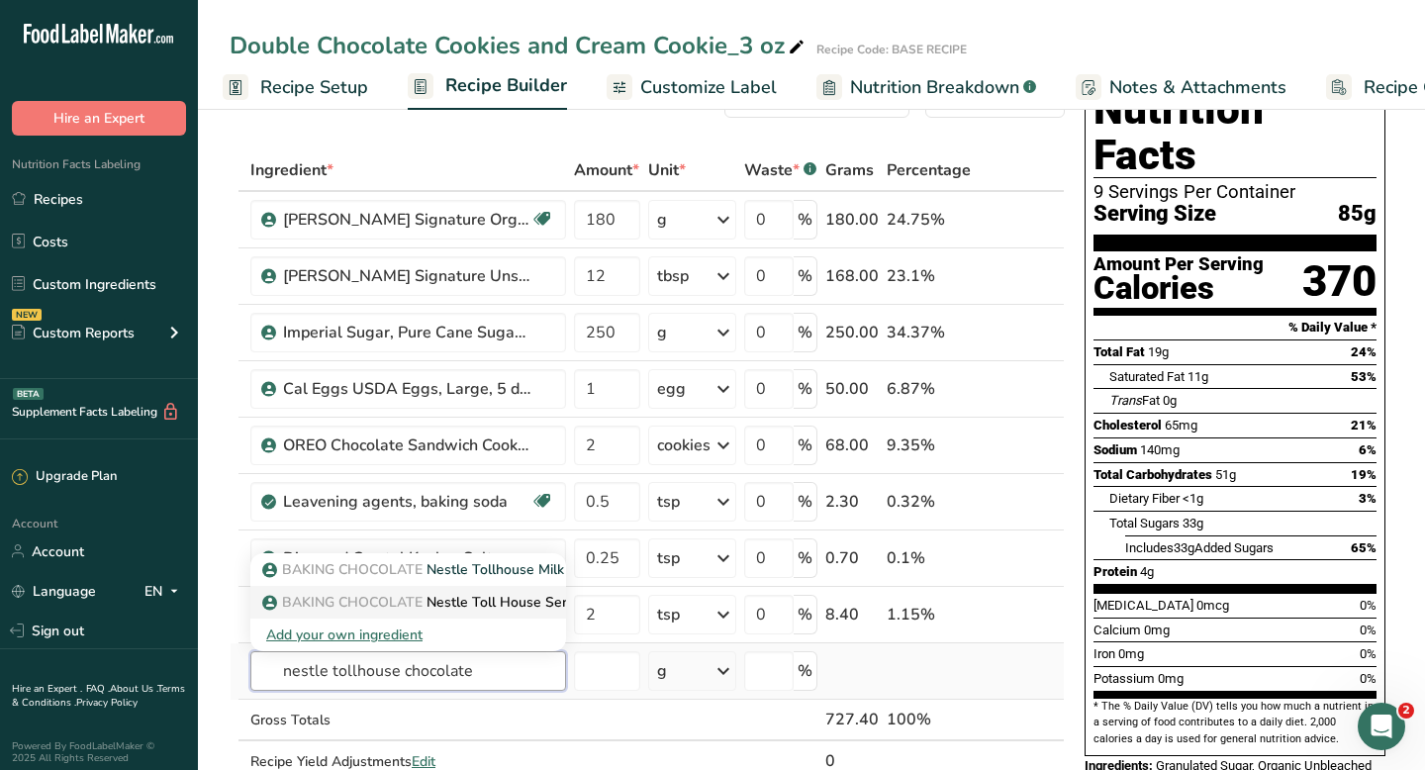
type input "nestle tollhouse chocolate"
click at [337, 602] on span "BAKING CHOCOLATE" at bounding box center [352, 602] width 141 height 19
type input "Nestle Toll House Semi-Sweet Morsels"
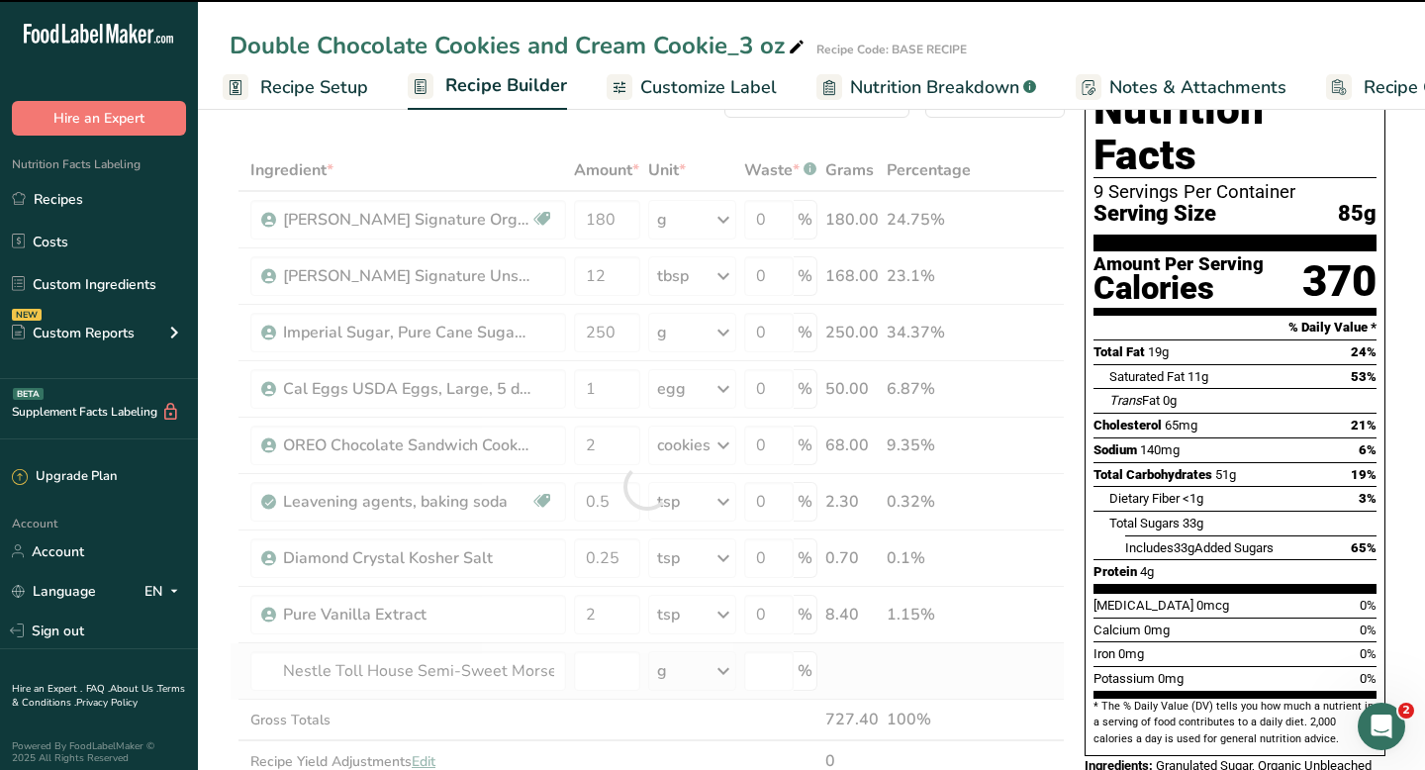
type input "0"
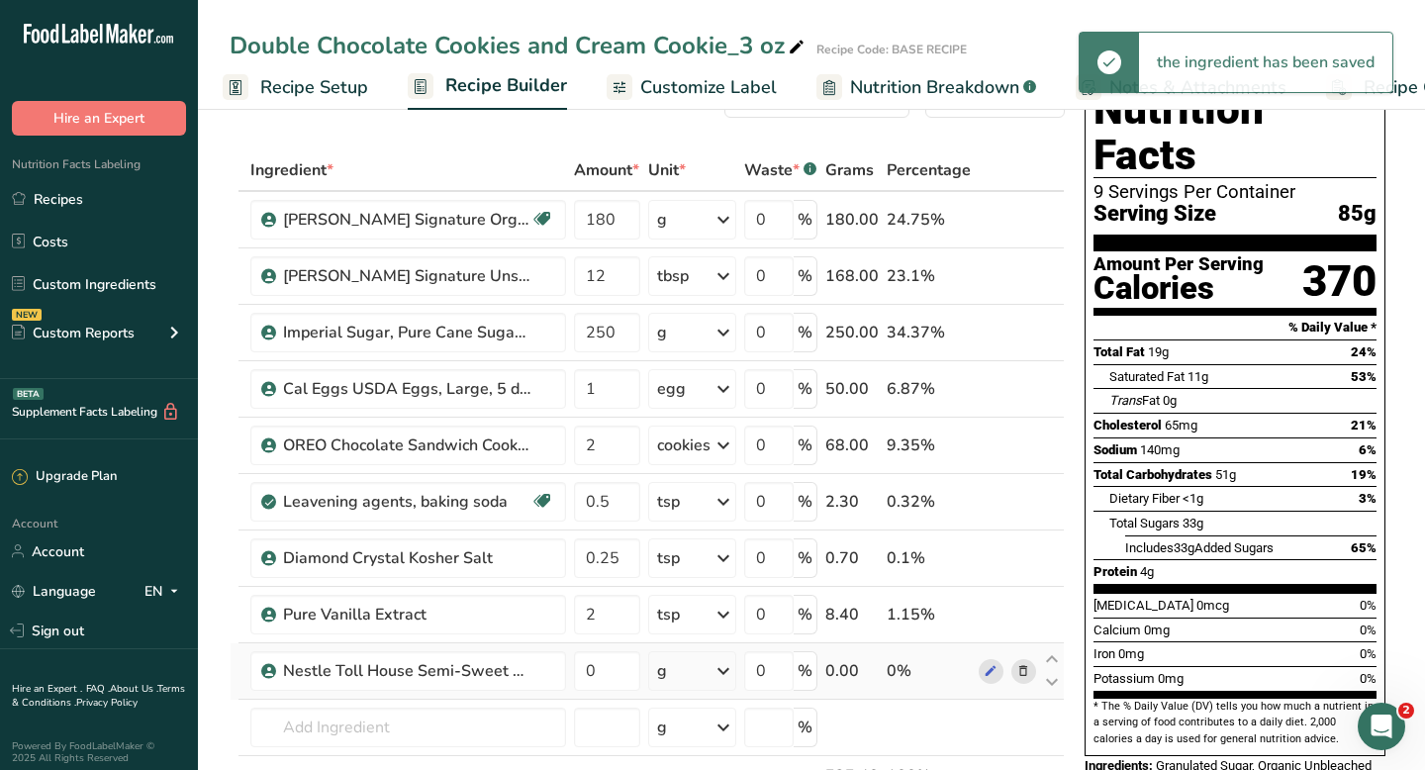
click at [727, 668] on icon at bounding box center [723, 671] width 24 height 36
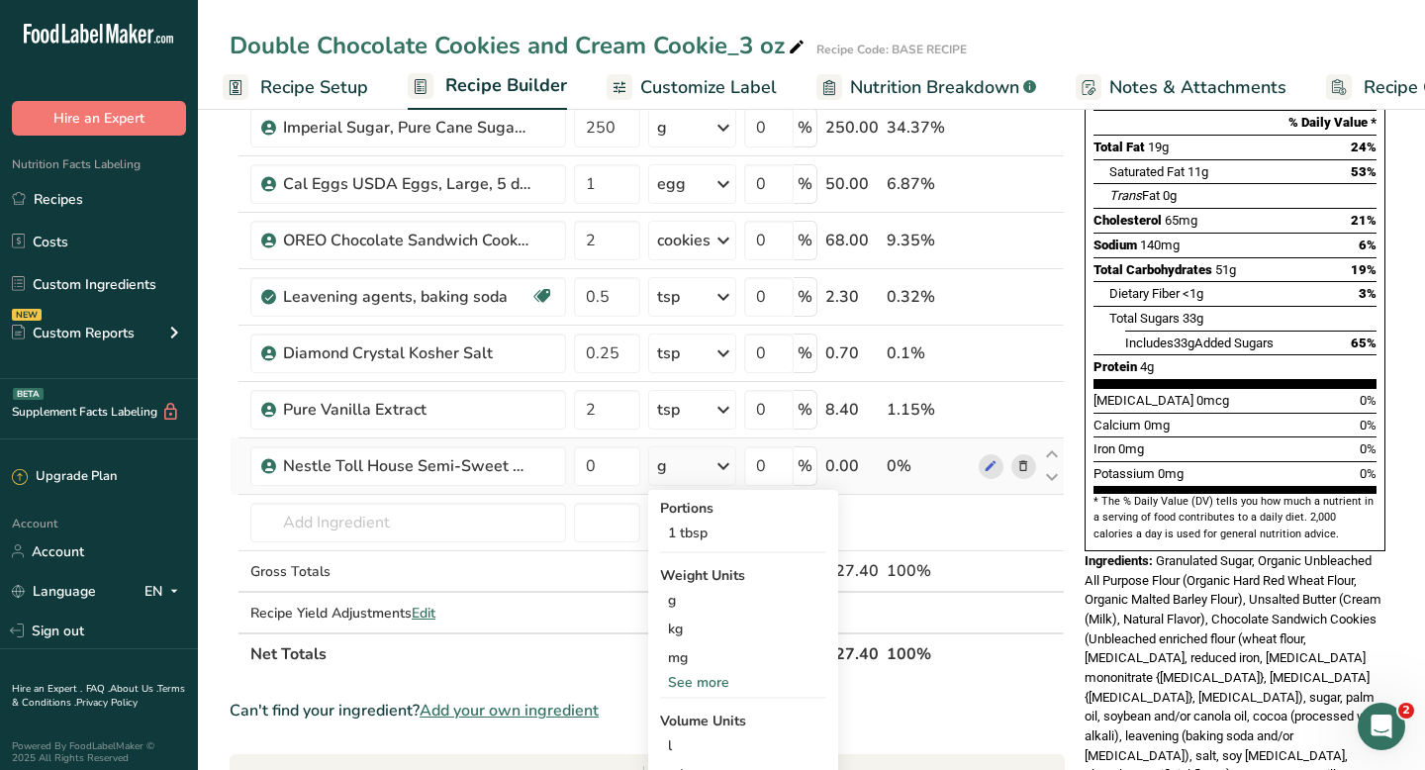
scroll to position [295, 0]
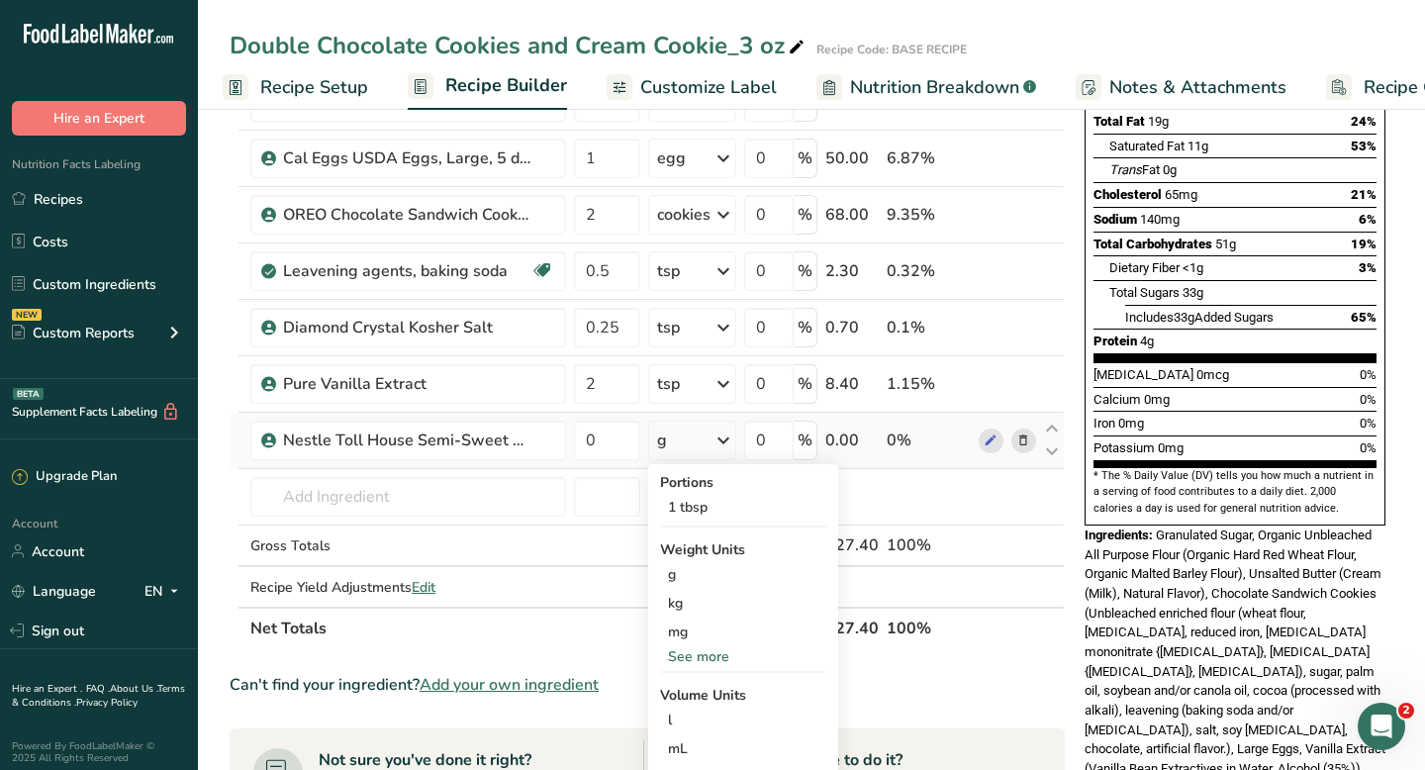
click at [705, 656] on div "See more" at bounding box center [743, 656] width 166 height 21
click at [691, 718] on div "oz" at bounding box center [743, 717] width 166 height 29
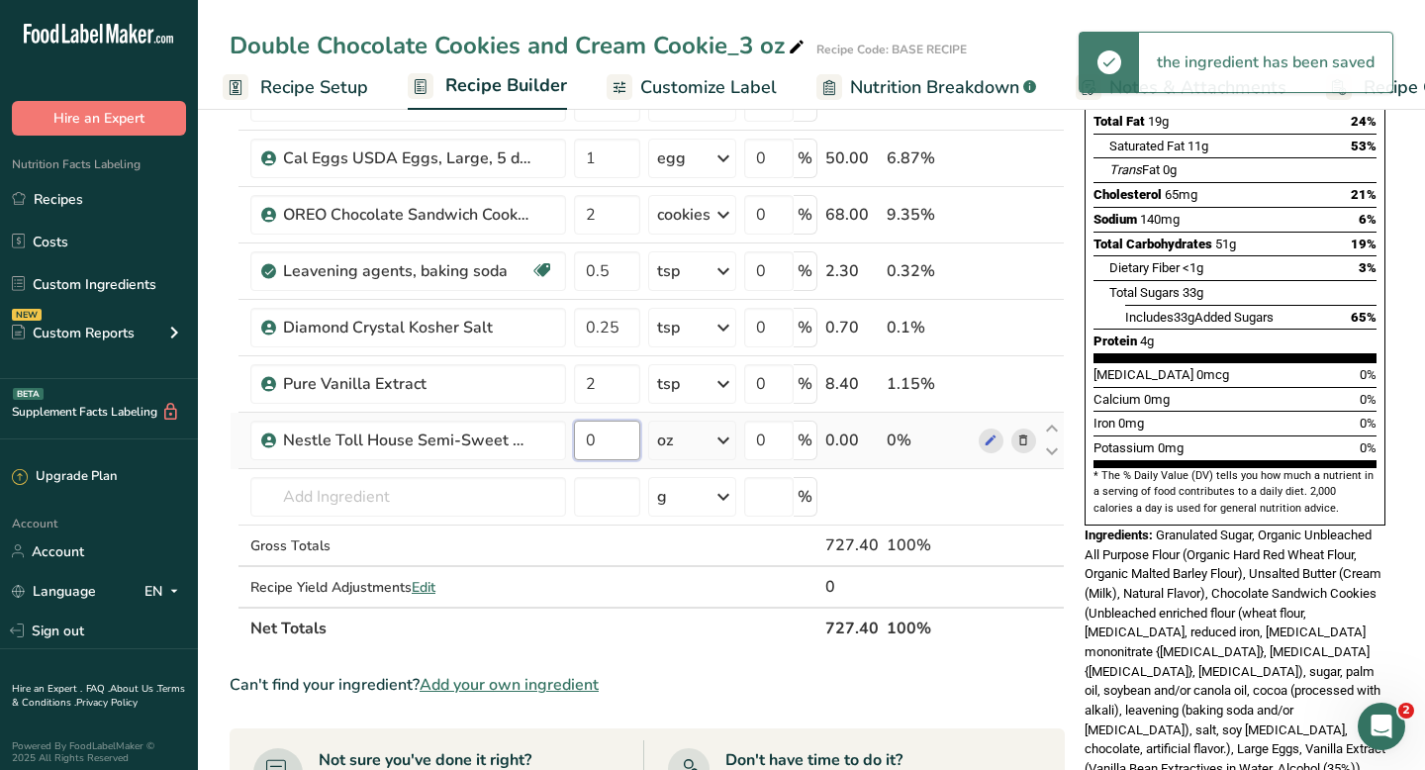
click at [592, 436] on input "0" at bounding box center [607, 441] width 66 height 40
click at [591, 436] on input "0" at bounding box center [607, 441] width 66 height 40
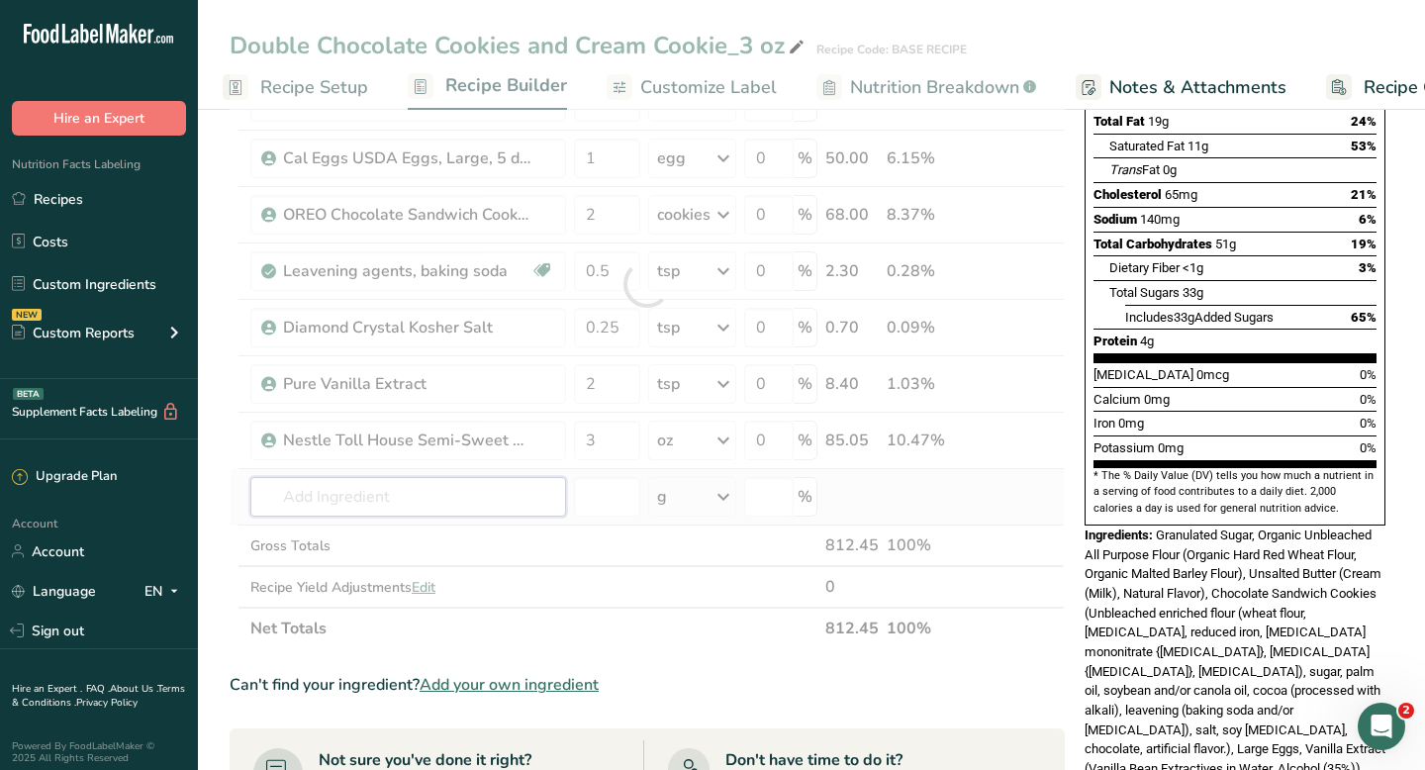
click at [422, 511] on div "Ingredient * Amount * Unit * Waste * .a-a{fill:#347362;}.b-a{fill:#fff;} Grams …" at bounding box center [647, 284] width 835 height 730
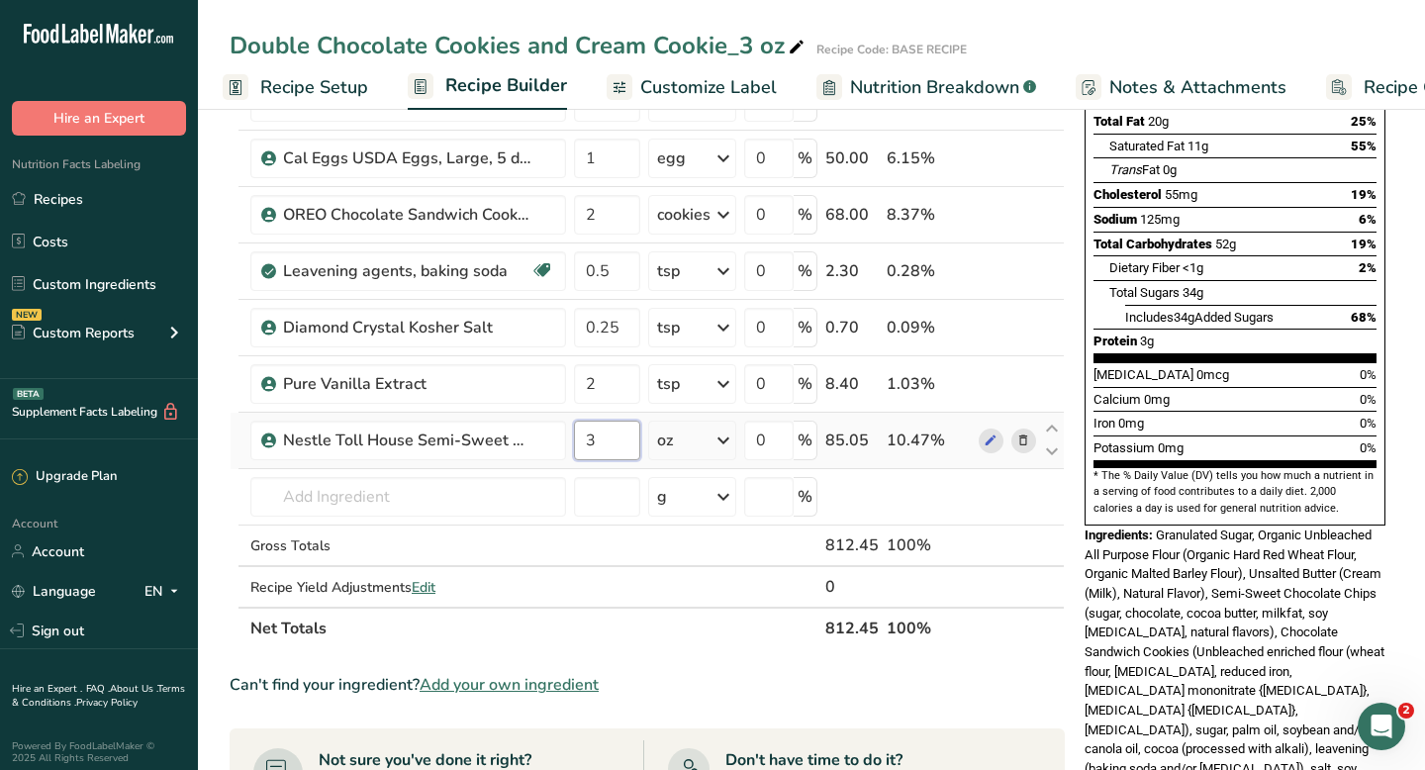
drag, startPoint x: 598, startPoint y: 442, endPoint x: 589, endPoint y: 436, distance: 10.7
click at [589, 436] on input "3" at bounding box center [607, 441] width 66 height 40
type input "2"
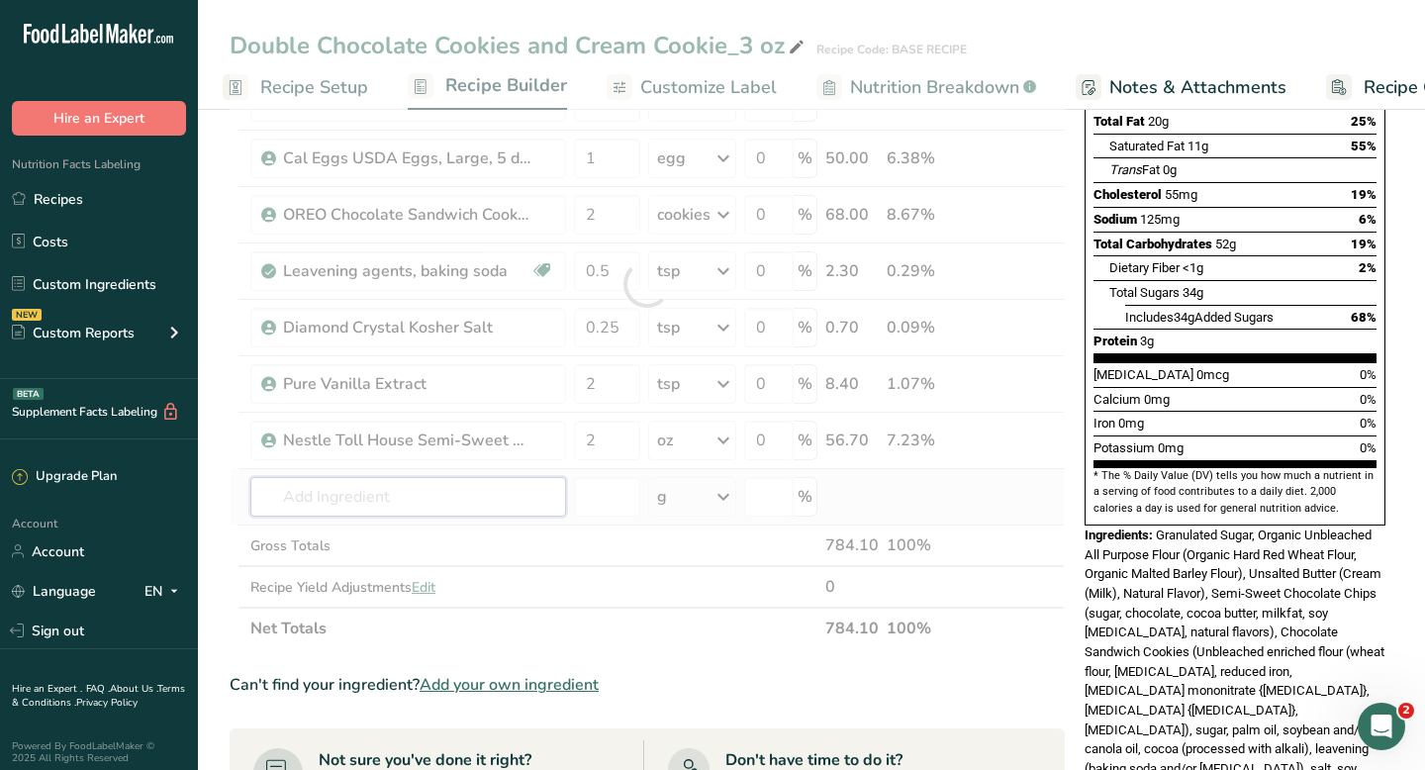
click at [390, 489] on div "Ingredient * Amount * Unit * Waste * .a-a{fill:#347362;}.b-a{fill:#fff;} Grams …" at bounding box center [647, 284] width 835 height 730
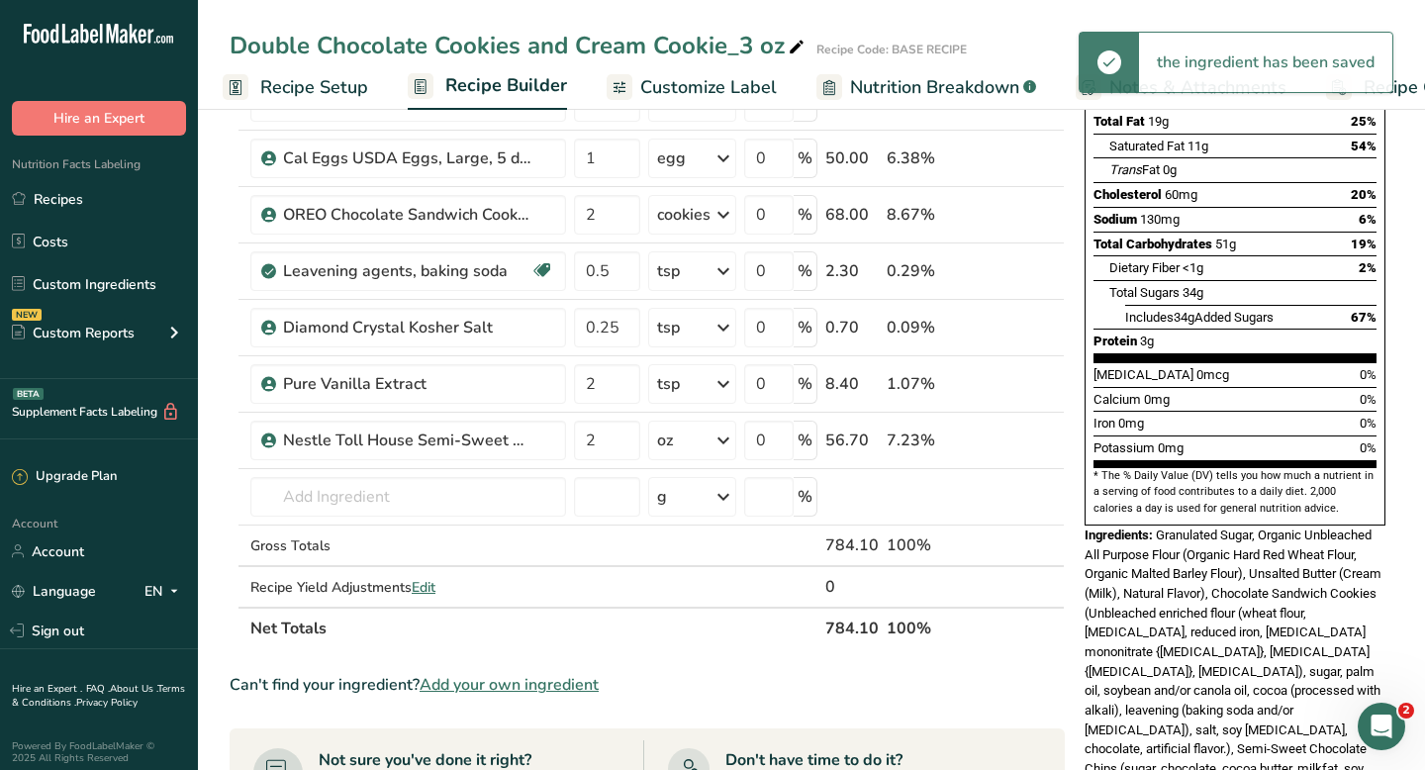
click at [232, 43] on div "Double Chocolate Cookies and Cream Cookie_3 oz" at bounding box center [519, 46] width 579 height 36
click at [234, 43] on input "Double Chocolate Cookies and Cream Cookie_3 oz" at bounding box center [732, 46] width 1005 height 36
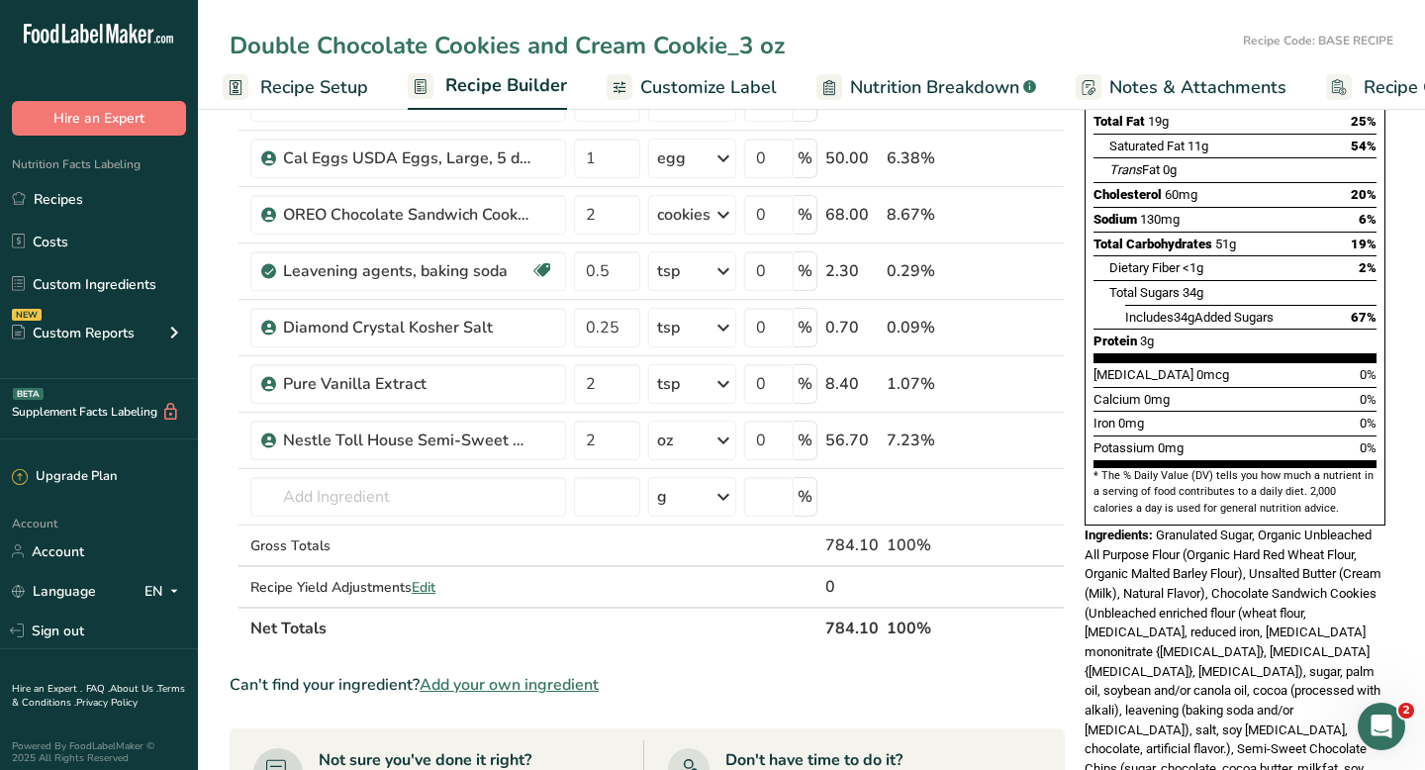
click at [234, 43] on input "Double Chocolate Cookies and Cream Cookie_3 oz" at bounding box center [732, 46] width 1005 height 36
type input "Triple Chocolate Cookies and Cream Cookie_3 oz"
click at [208, 382] on section "Add Ingredients Manage Recipe Delete Recipe Duplicate Recipe Scale Recipe Save …" at bounding box center [811, 578] width 1227 height 1541
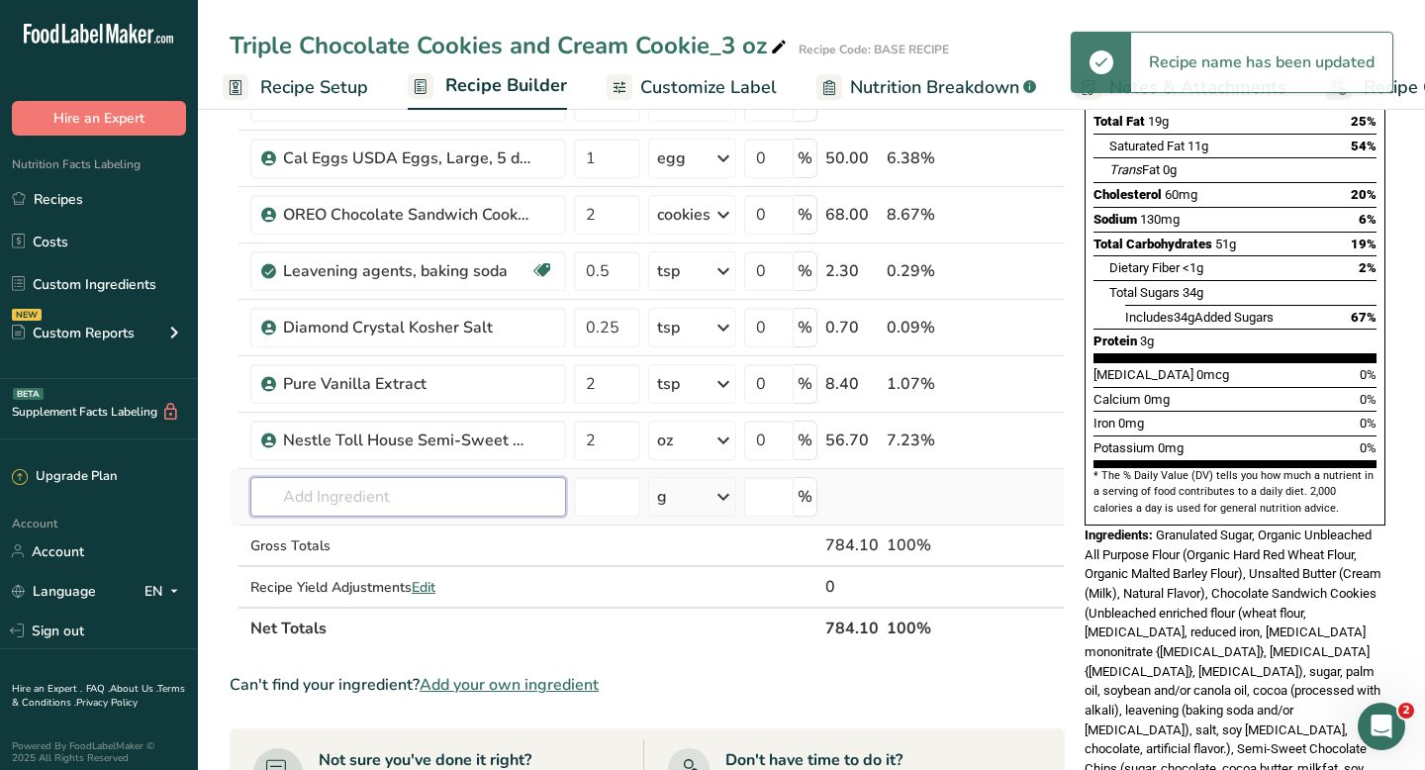
click at [339, 497] on input "text" at bounding box center [408, 497] width 316 height 40
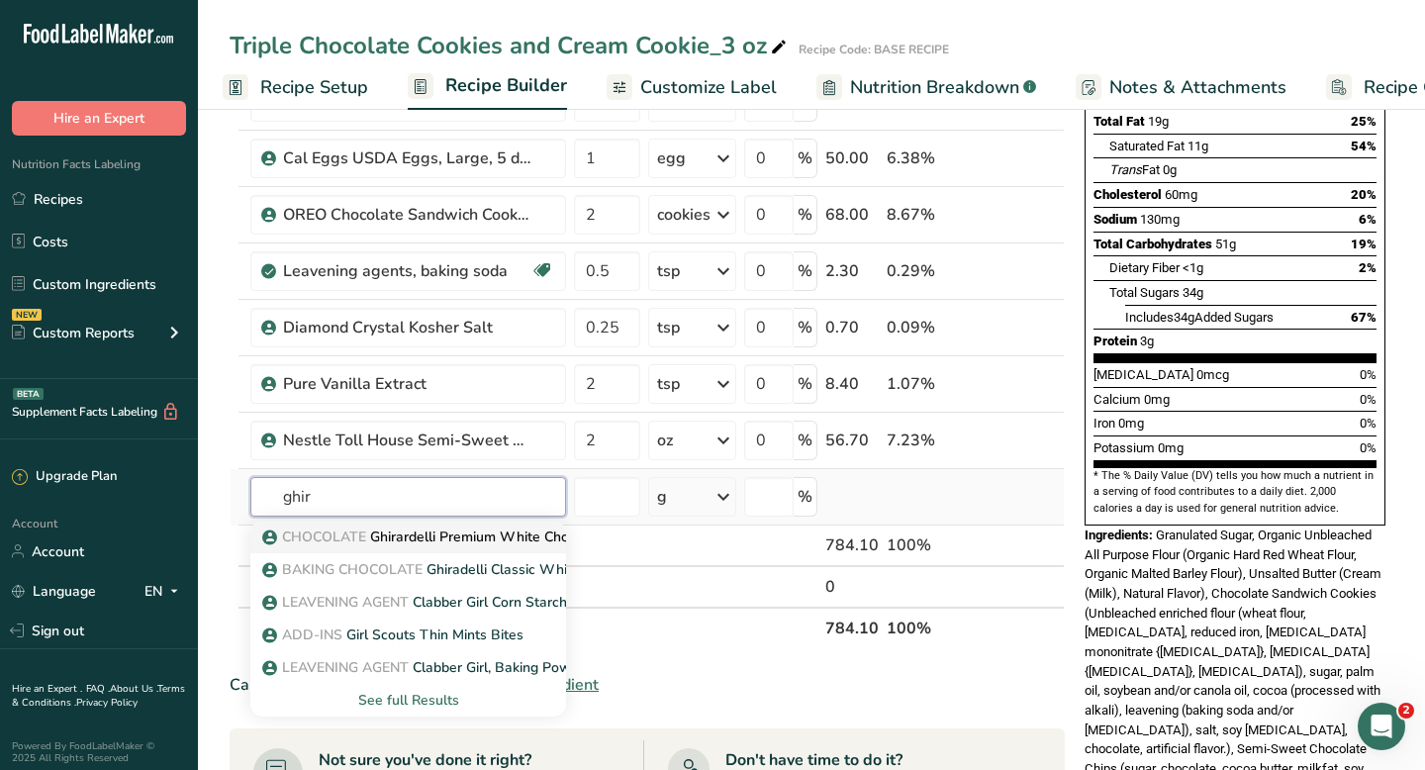
type input "ghir"
click at [369, 539] on p "CHOCOLATE Ghirardelli Premium White Chocolate Baking Bar" at bounding box center [474, 536] width 417 height 21
type input "Ghirardelli Premium White Chocolate Baking Bar"
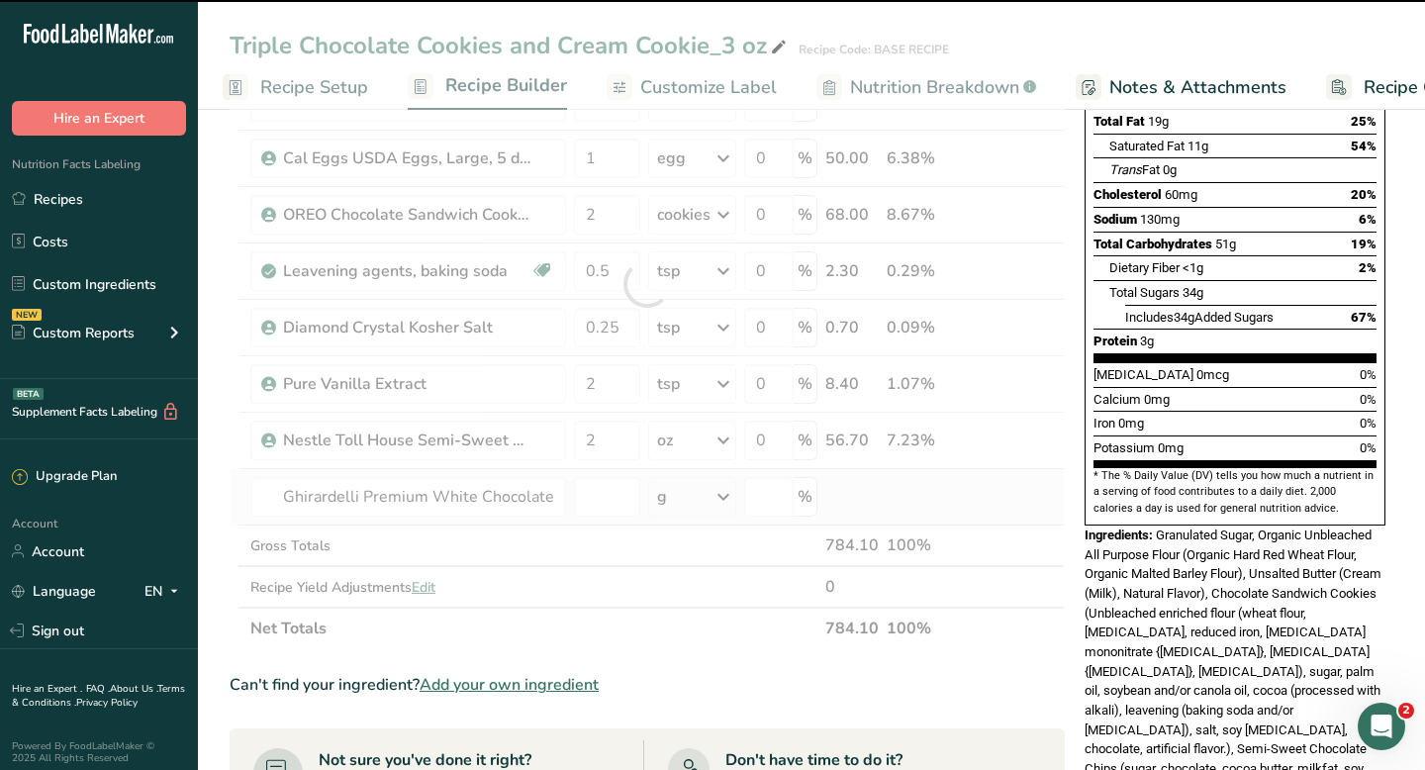
type input "0"
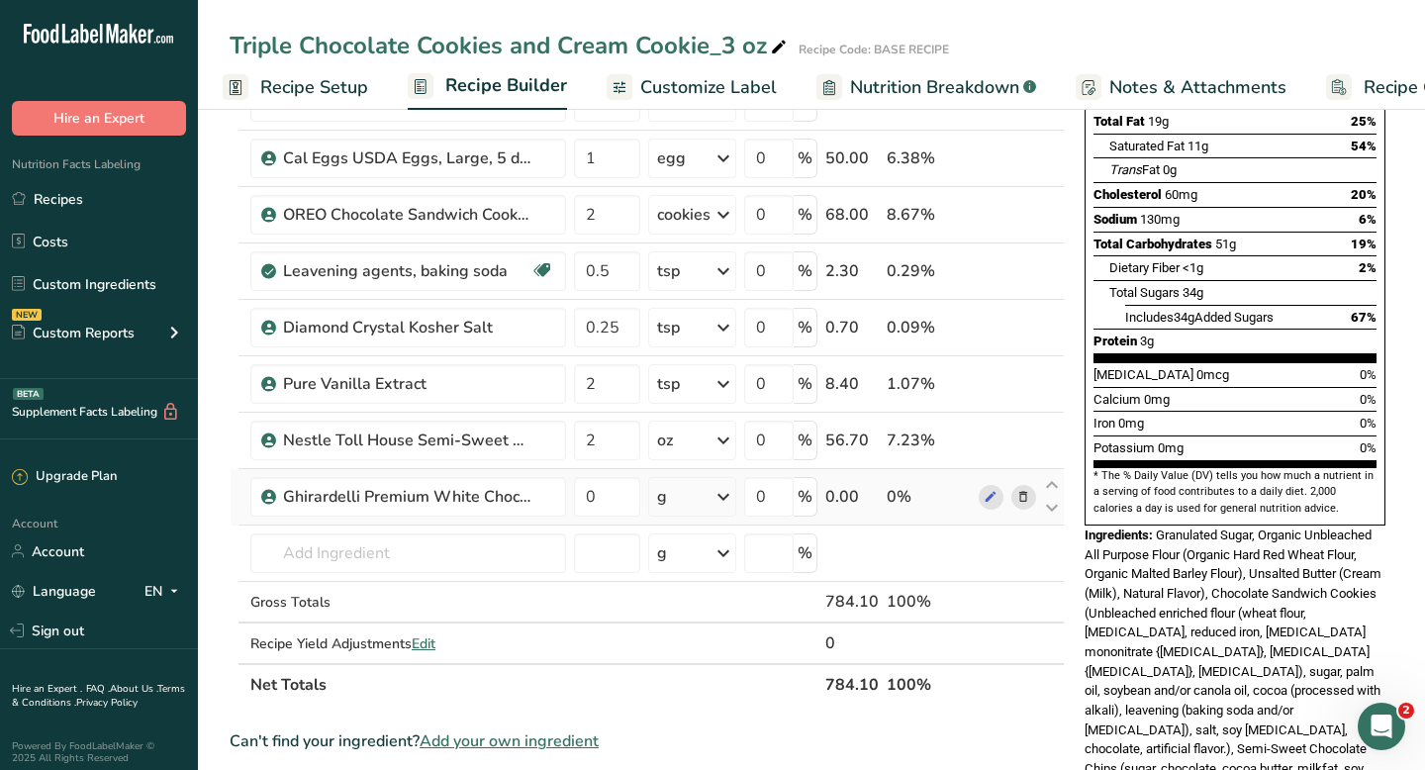
click at [669, 508] on div "g" at bounding box center [692, 497] width 88 height 40
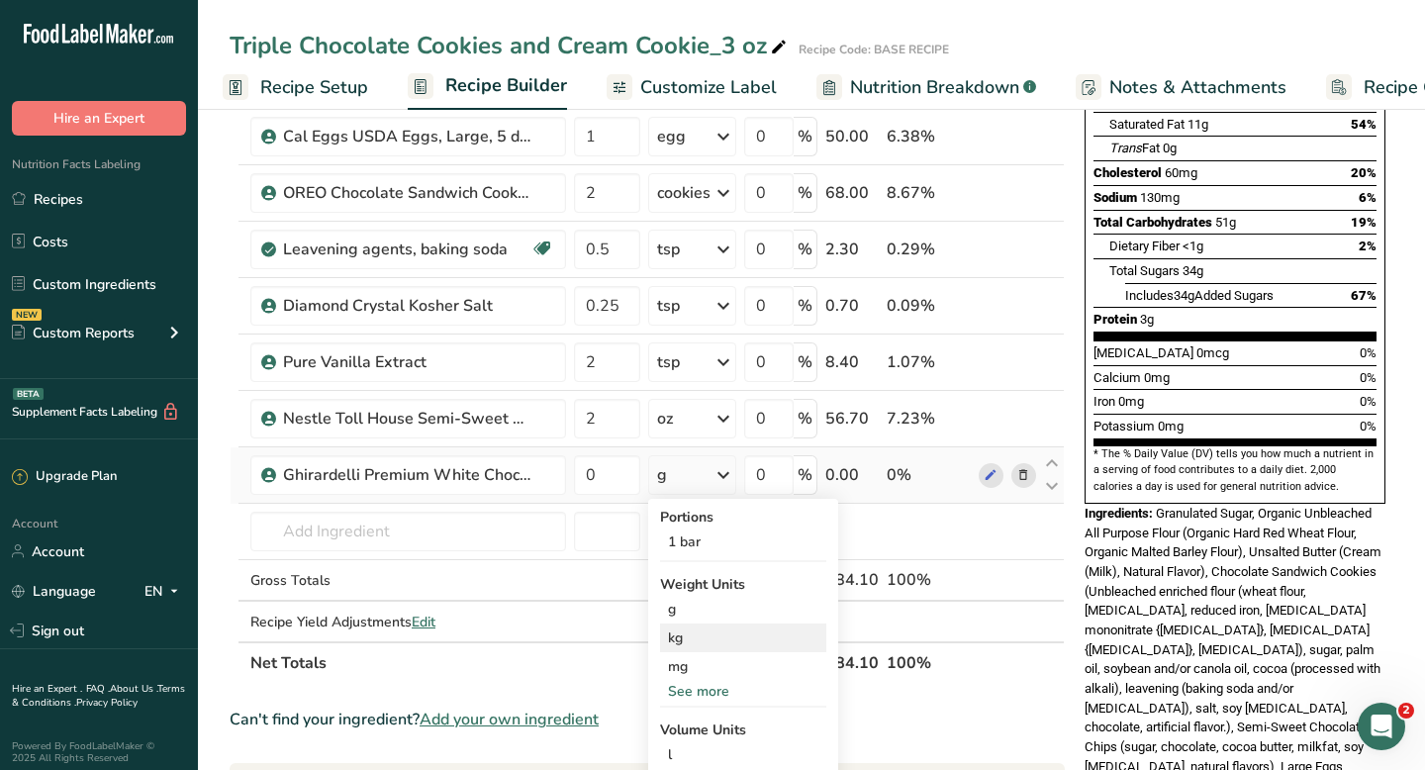
scroll to position [327, 0]
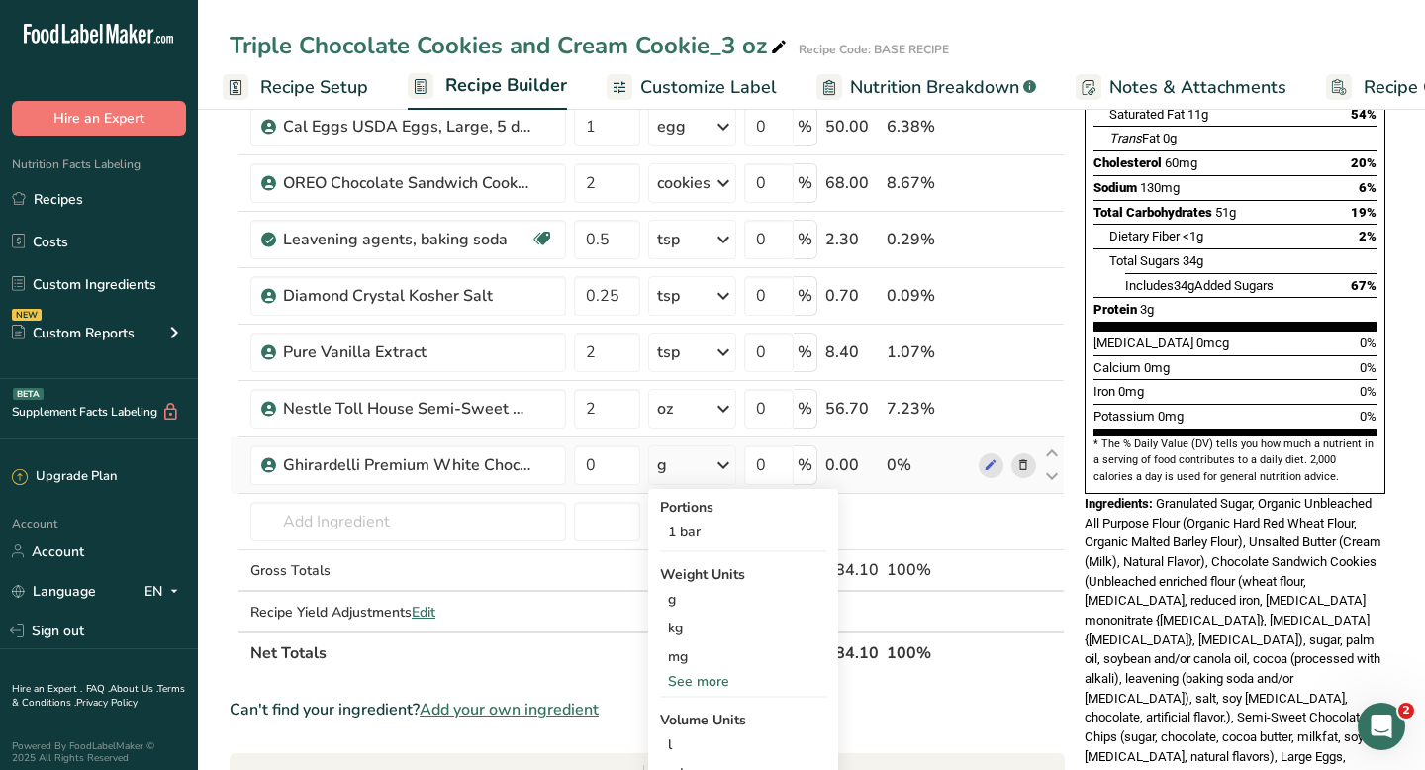
click at [694, 683] on div "See more" at bounding box center [743, 681] width 166 height 21
click at [692, 739] on div "oz" at bounding box center [743, 742] width 166 height 29
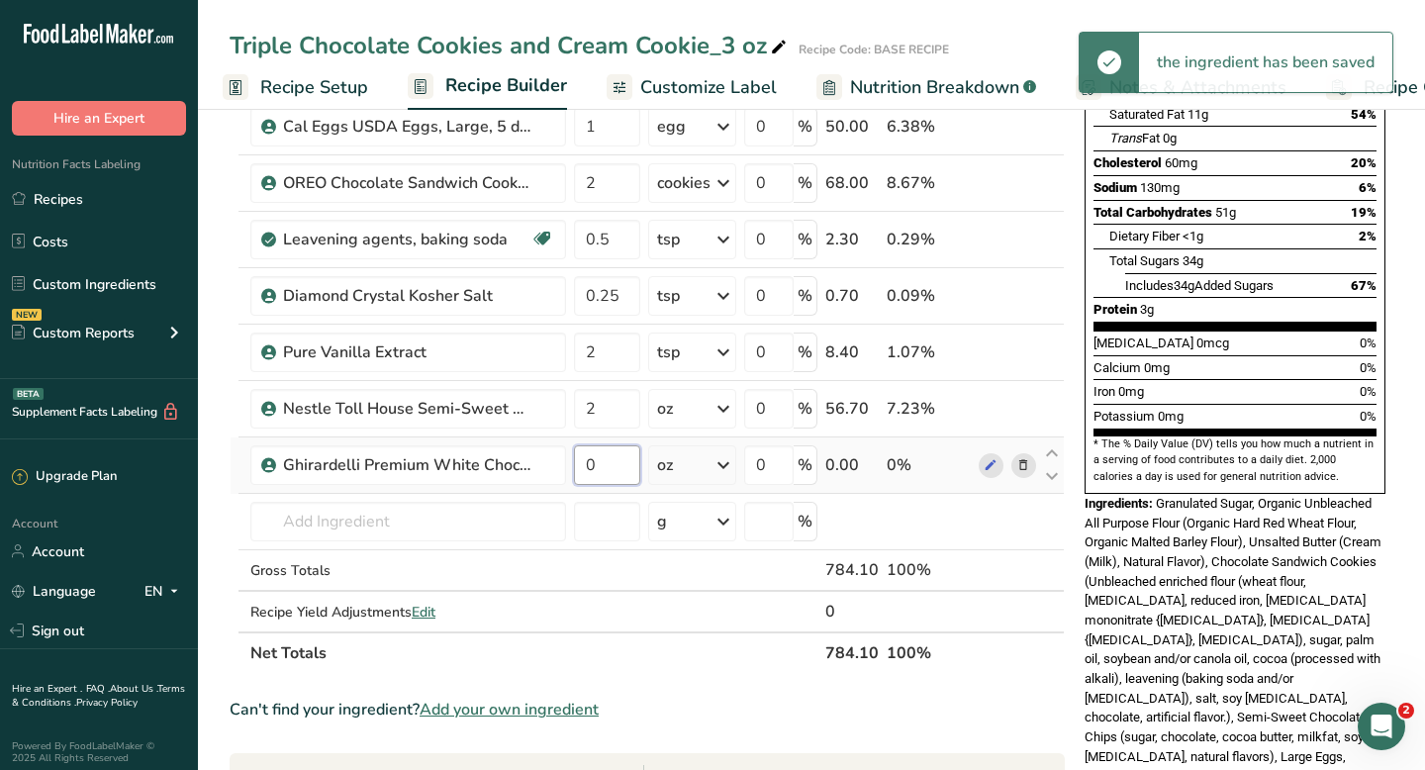
drag, startPoint x: 590, startPoint y: 464, endPoint x: 605, endPoint y: 462, distance: 15.0
click at [605, 462] on input "0" at bounding box center [607, 465] width 66 height 40
type input "2"
click at [436, 519] on div "Ingredient * Amount * Unit * Waste * .a-a{fill:#347362;}.b-a{fill:#fff;} Grams …" at bounding box center [647, 280] width 835 height 787
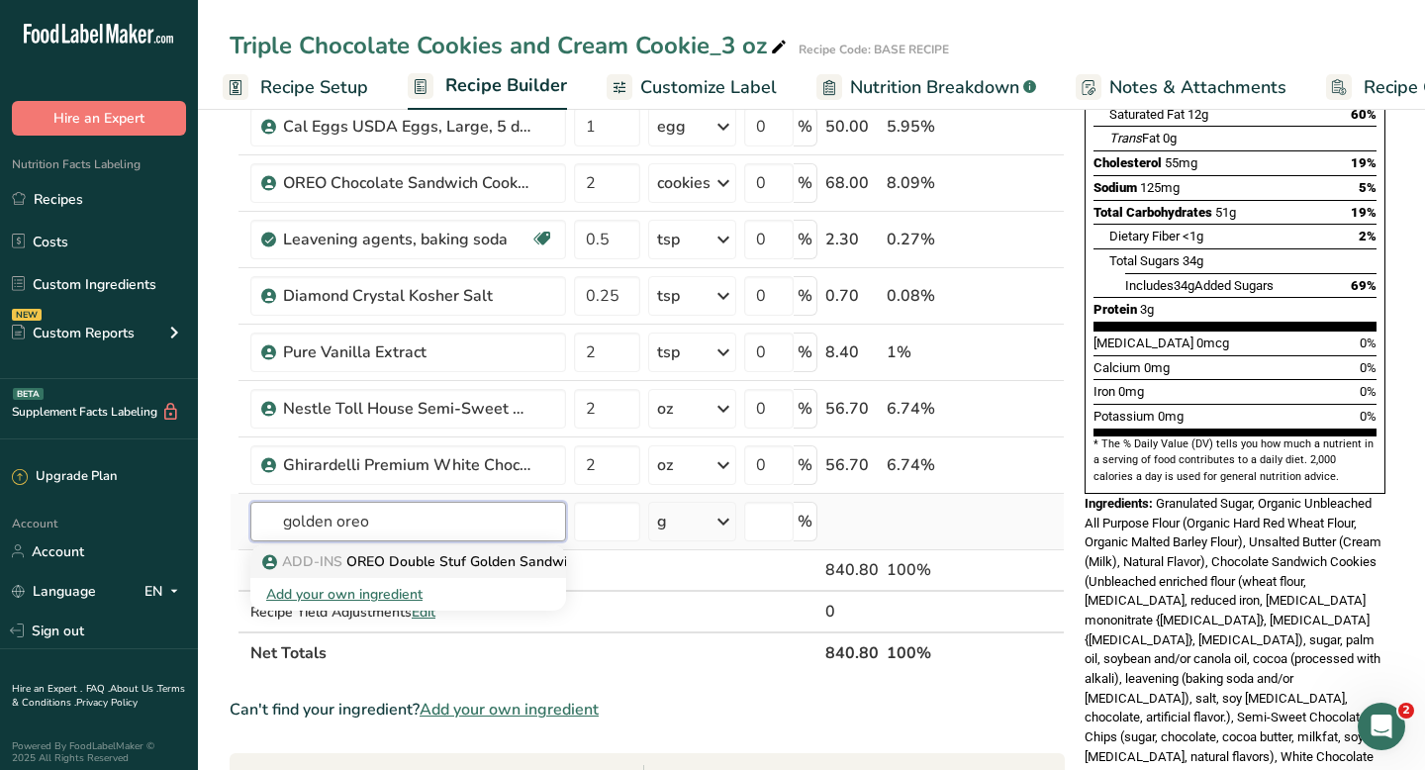
type input "golden oreo"
click at [395, 567] on p "ADD-INS OREO Double Stuf Golden Sandwich Cookies" at bounding box center [450, 561] width 369 height 21
type input "OREO Double Stuf Golden Sandwich Cookies"
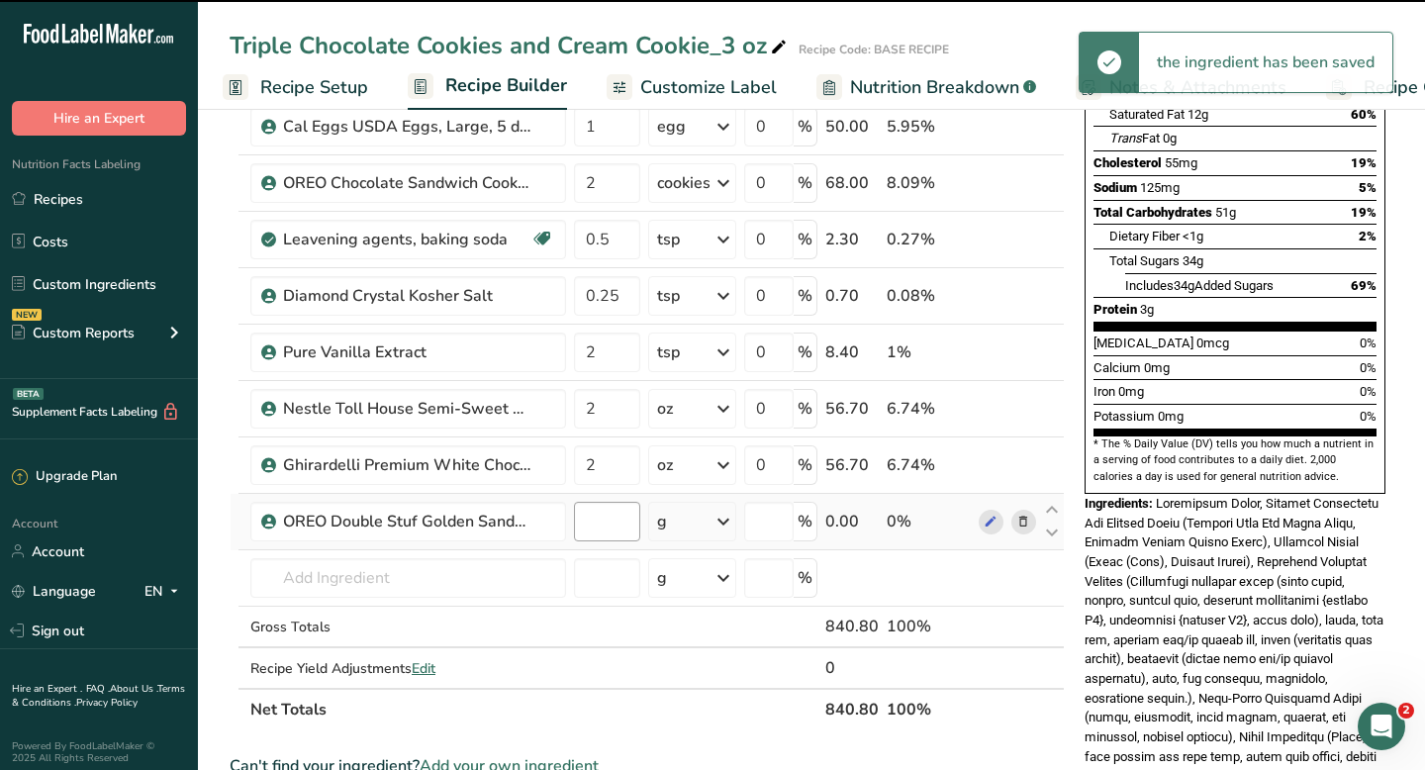
type input "0"
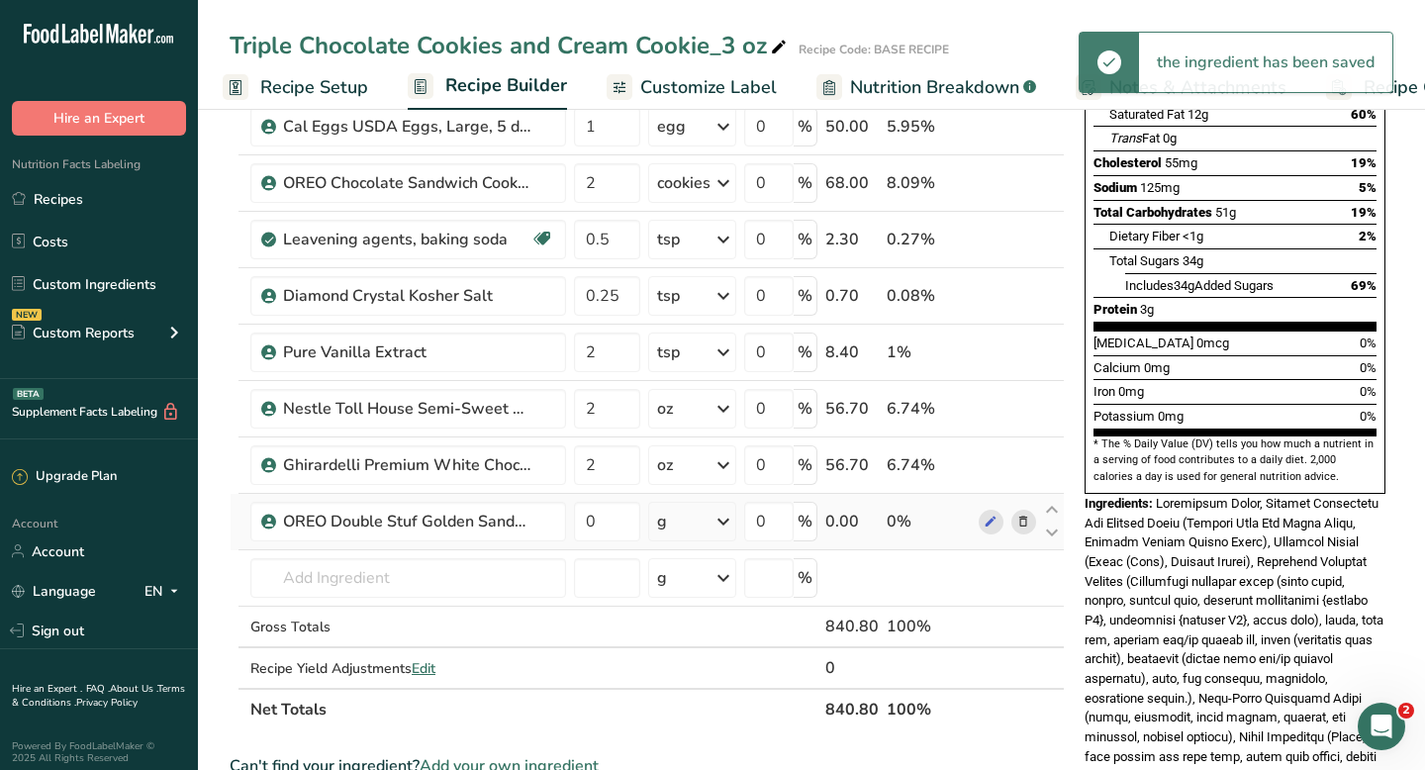
click at [683, 516] on div "g" at bounding box center [692, 522] width 88 height 40
click at [694, 590] on div "2 cookies" at bounding box center [743, 588] width 166 height 29
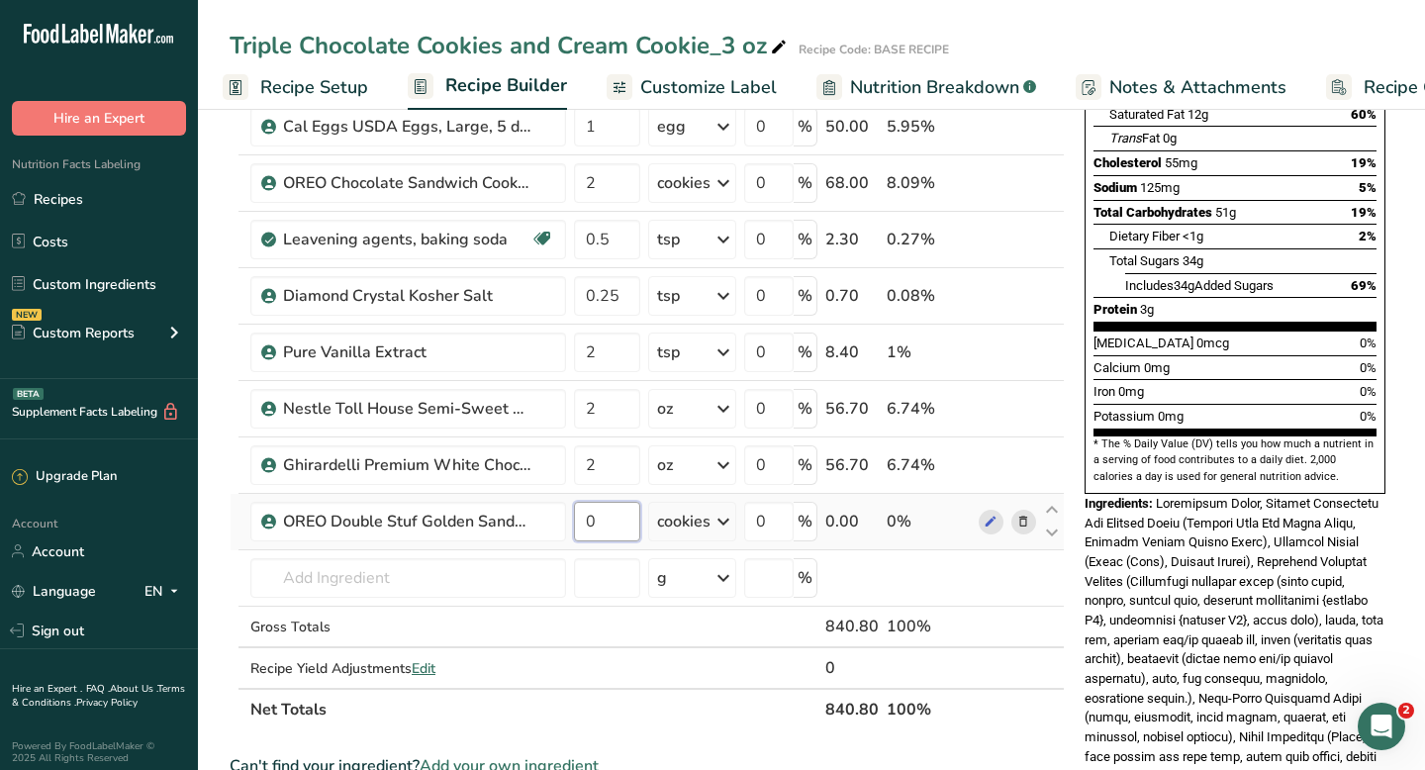
drag, startPoint x: 608, startPoint y: 523, endPoint x: 590, endPoint y: 522, distance: 17.8
click at [590, 522] on input "0" at bounding box center [607, 522] width 66 height 40
type input "3"
type input "2"
click at [221, 574] on section "Add Ingredients Manage Recipe Delete Recipe Duplicate Recipe Scale Recipe Save …" at bounding box center [811, 602] width 1227 height 1653
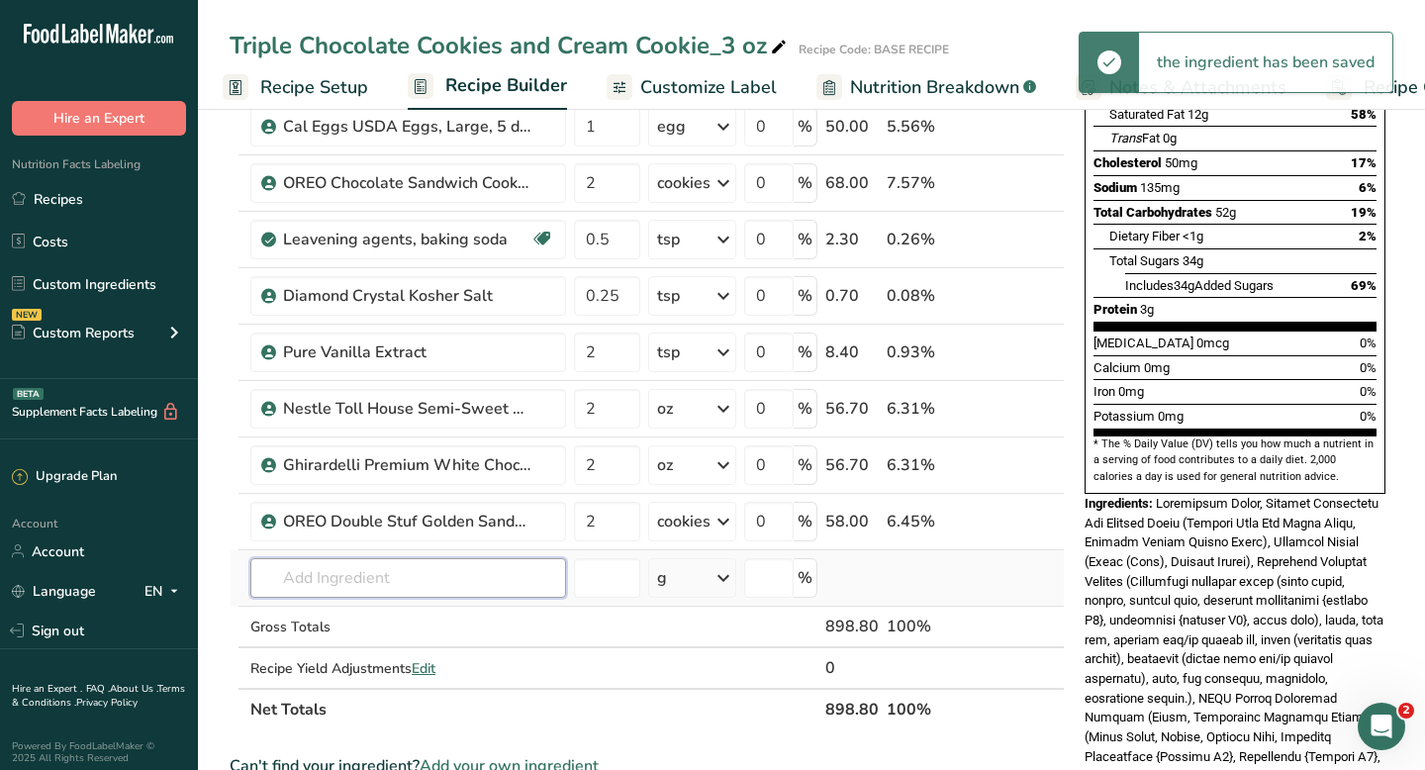
click at [363, 566] on input "text" at bounding box center [408, 578] width 316 height 40
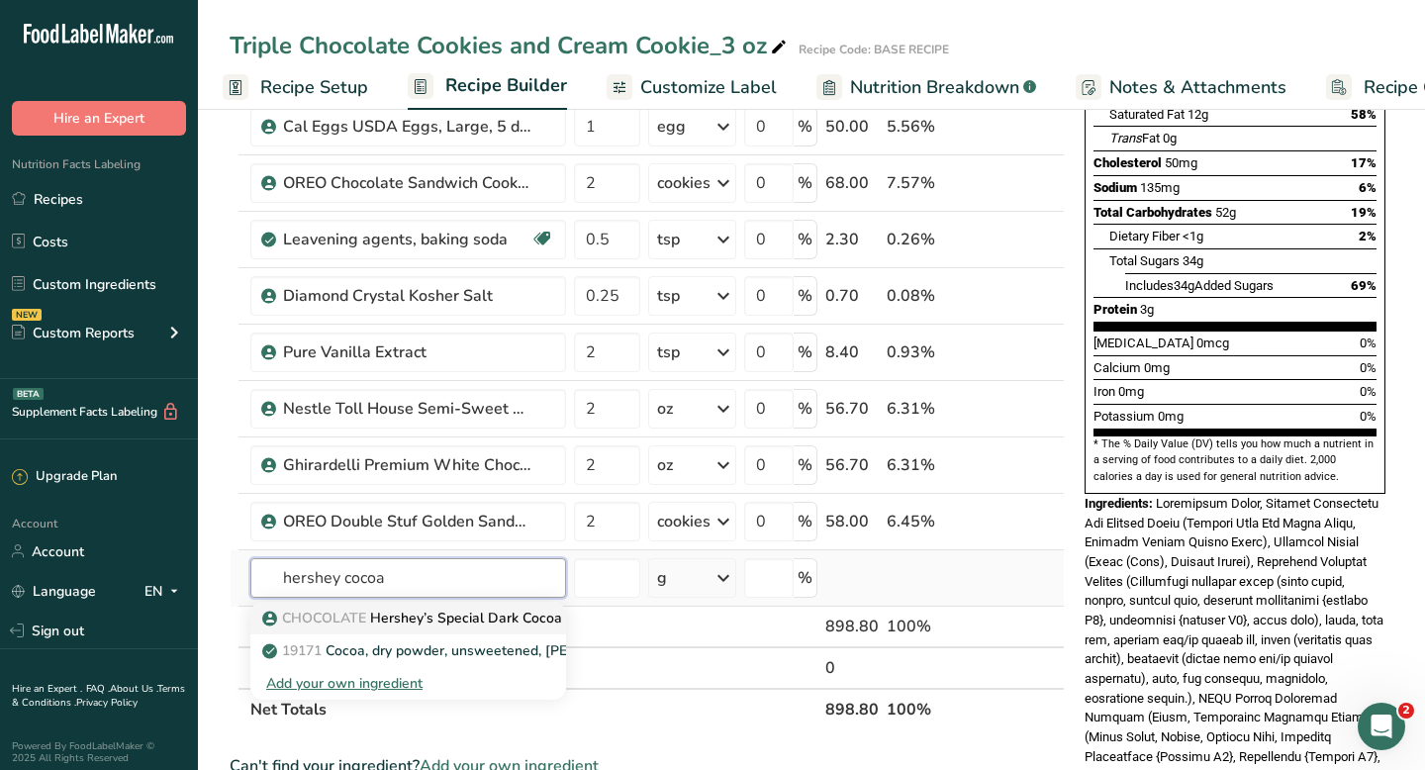
type input "hershey cocoa"
click at [375, 604] on link "CHOCOLATE Hershey’s Special Dark Cocoa Powder" at bounding box center [408, 618] width 316 height 33
type input "Hershey’s Special Dark Cocoa Powder"
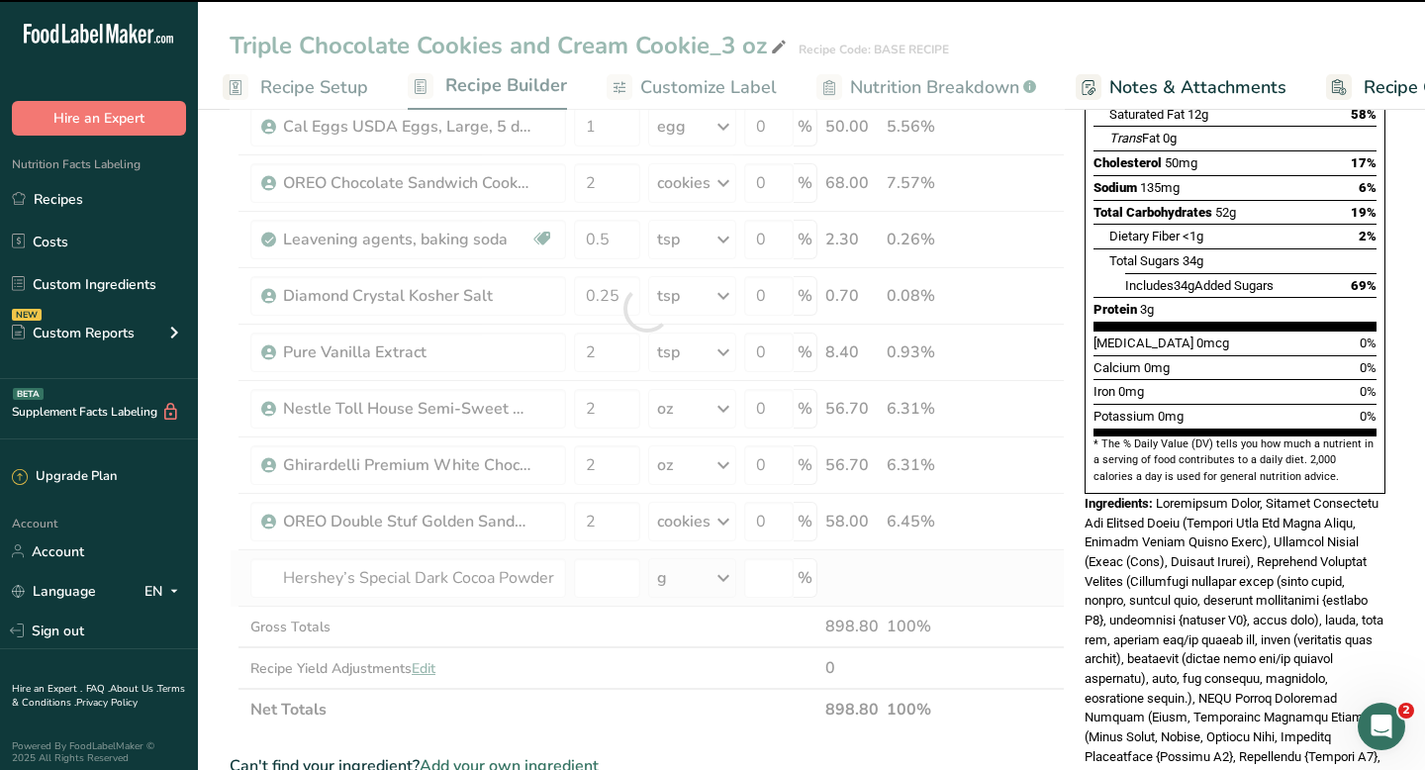
type input "0"
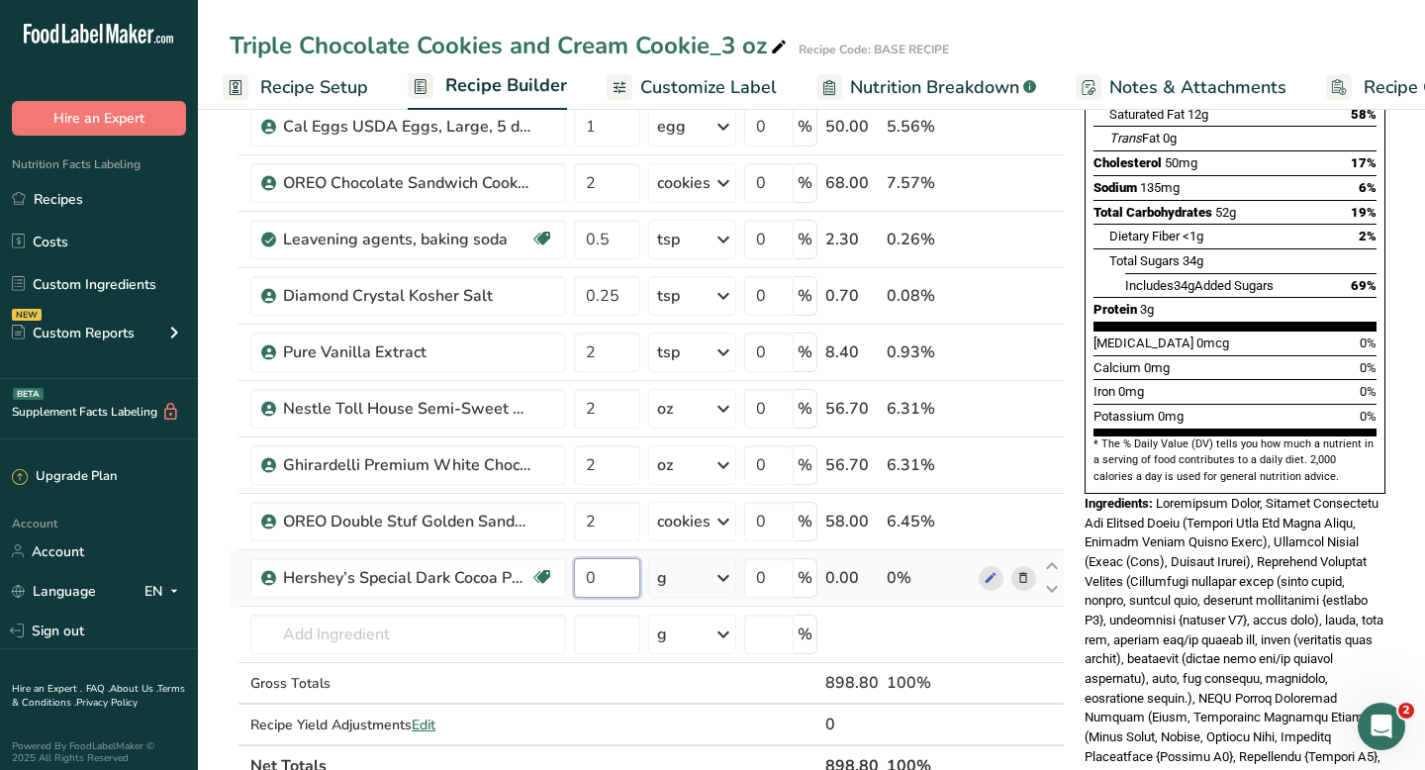
click at [578, 583] on input "0" at bounding box center [607, 578] width 66 height 40
type input "30"
click at [221, 598] on section "Add Ingredients Manage Recipe Delete Recipe Duplicate Recipe Scale Recipe Save …" at bounding box center [811, 631] width 1227 height 1710
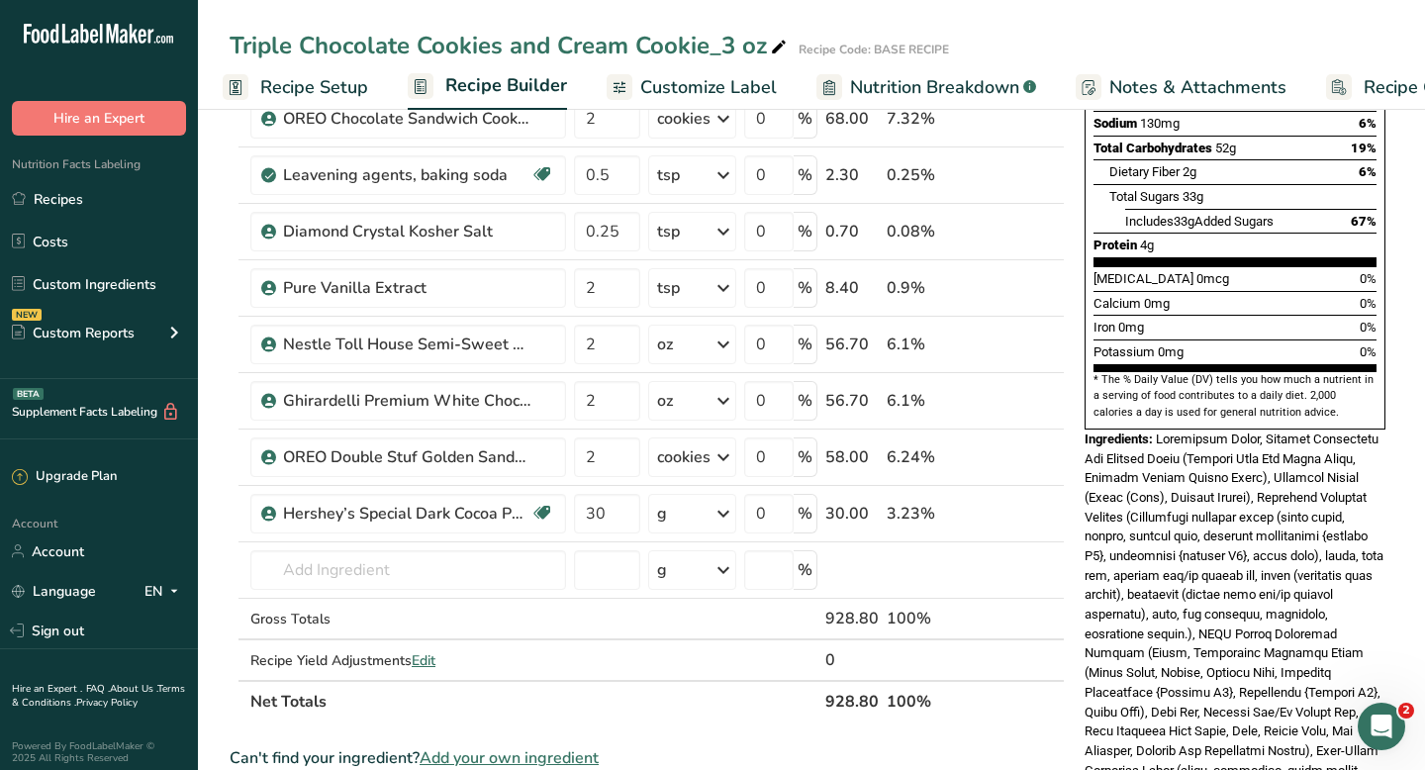
scroll to position [0, 0]
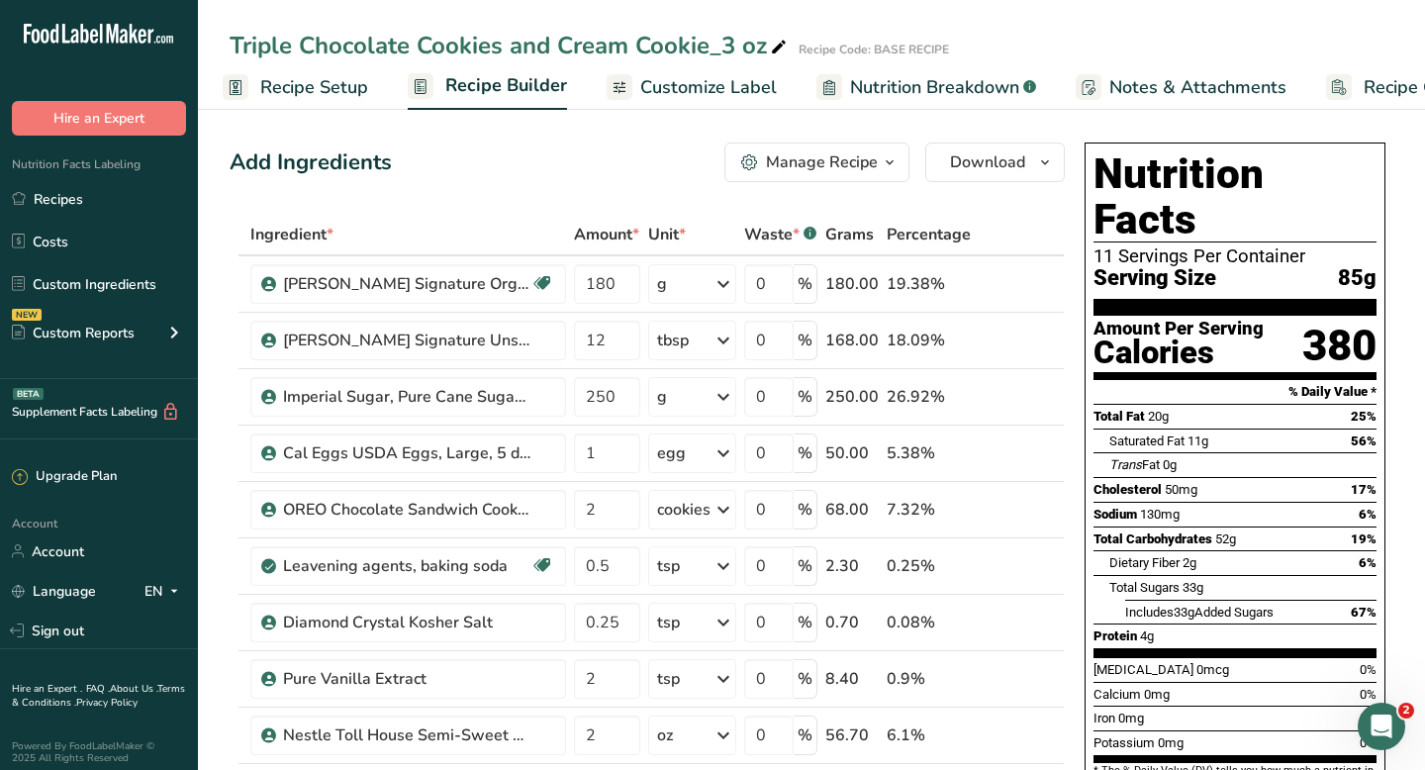
click at [856, 164] on div "Manage Recipe" at bounding box center [822, 162] width 112 height 24
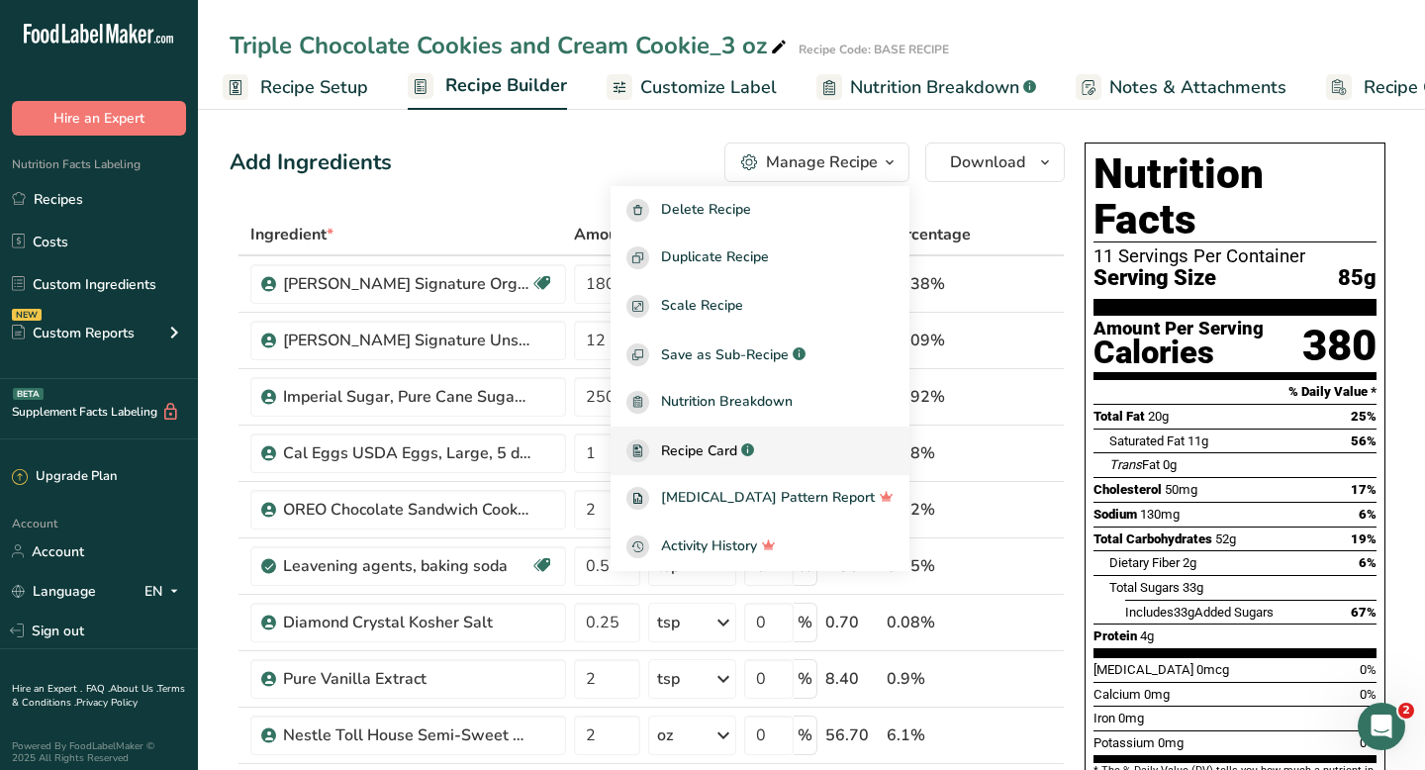
click at [740, 437] on link "Recipe Card .a-a{fill:#347362;}.b-a{fill:#fff;}" at bounding box center [759, 450] width 299 height 48
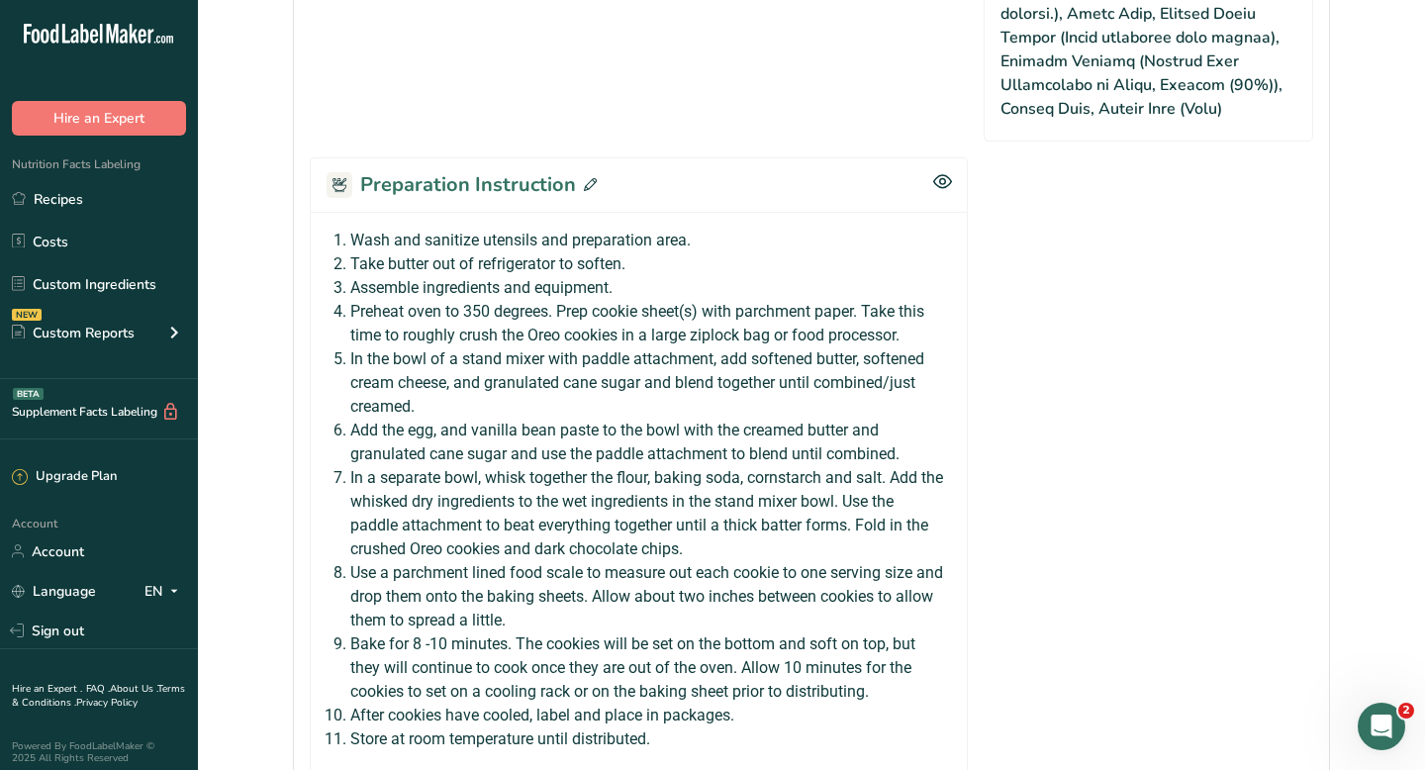
scroll to position [1850, 0]
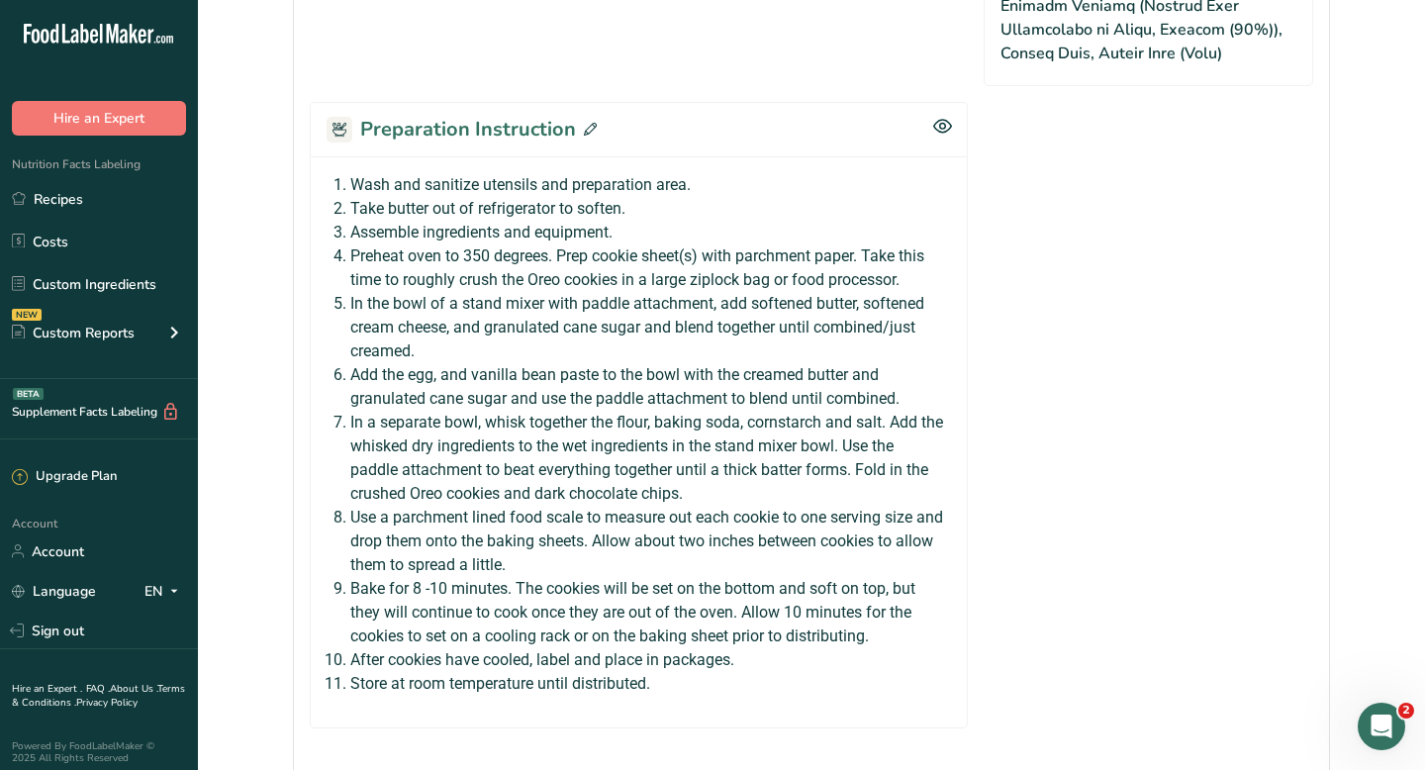
click at [586, 131] on icon at bounding box center [590, 129] width 13 height 13
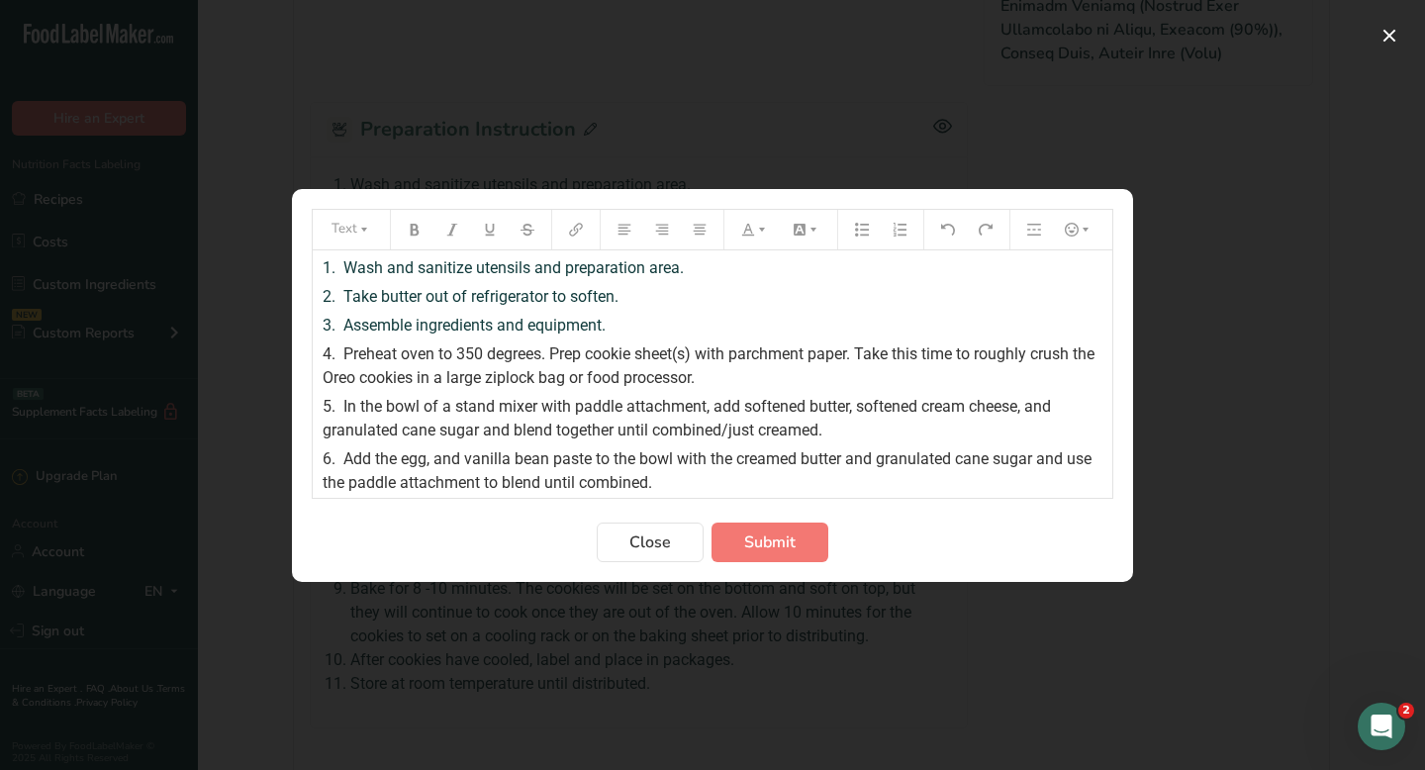
click at [322, 375] on div "1. Wash and sanitize utensils and preparation area. 2. Take butter out of refri…" at bounding box center [712, 503] width 799 height 507
click at [328, 375] on span "Preheat oven to 350 degrees. Prep cookie sheet(s) with parchment paper. Take th…" at bounding box center [711, 365] width 776 height 43
click at [331, 375] on span "Preheat oven to 350 degrees. Prep cookie sheet(s) with parchment paper. Take th…" at bounding box center [711, 365] width 776 height 43
click at [324, 376] on span "Preheat oven to 350 degrees. Prep cookie sheet(s) with parchment paper. Take th…" at bounding box center [711, 365] width 776 height 43
click at [733, 383] on div "4. Preheat oven to 350 degrees. Prep cookie sheet(s) with parchment paper. Take…" at bounding box center [713, 365] width 780 height 47
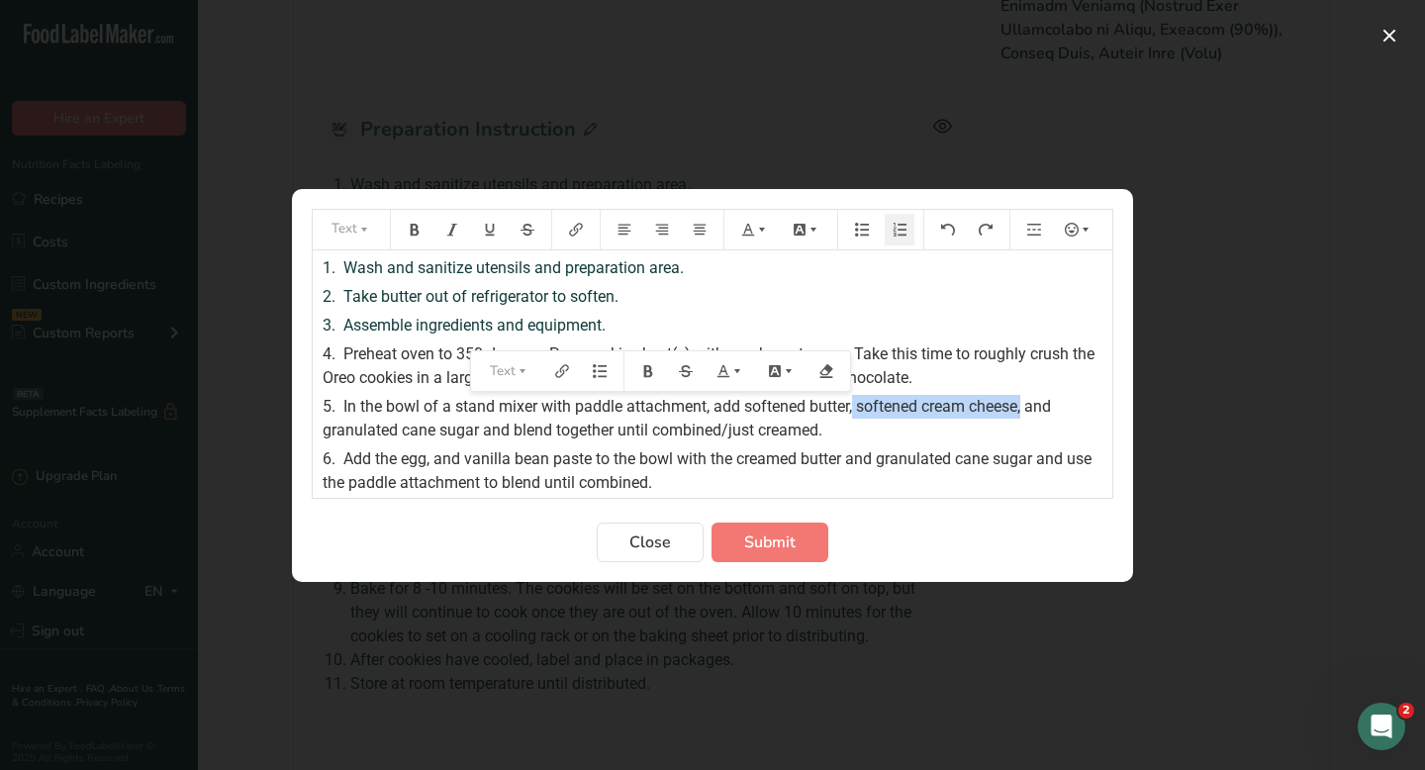
drag, startPoint x: 855, startPoint y: 412, endPoint x: 1028, endPoint y: 415, distance: 173.2
click at [1028, 415] on span "In the bowl of a stand mixer with paddle attachment, add softened butter, softe…" at bounding box center [689, 418] width 732 height 43
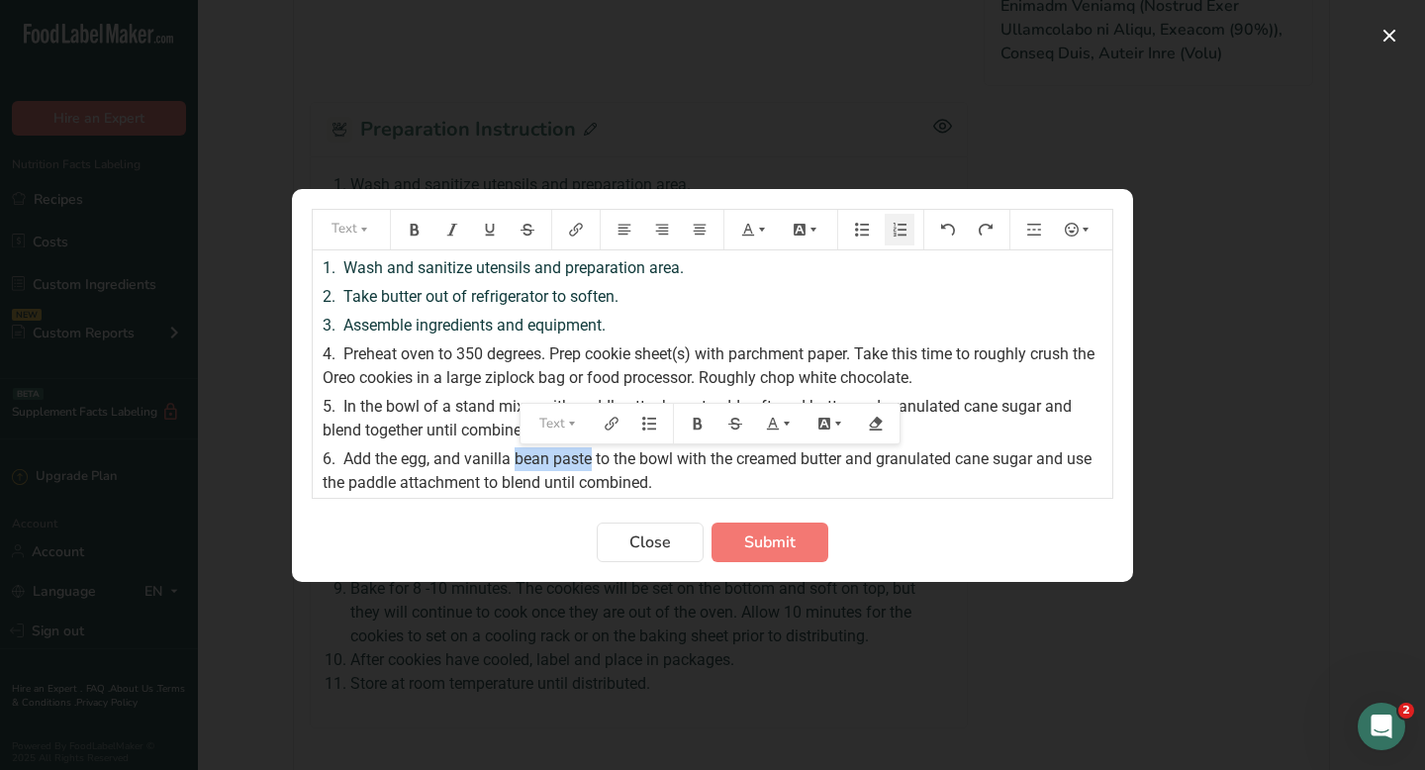
drag, startPoint x: 514, startPoint y: 458, endPoint x: 593, endPoint y: 451, distance: 79.5
click at [593, 451] on span "Add the egg, and vanilla bean paste to the bowl with the creamed butter and gra…" at bounding box center [709, 470] width 773 height 43
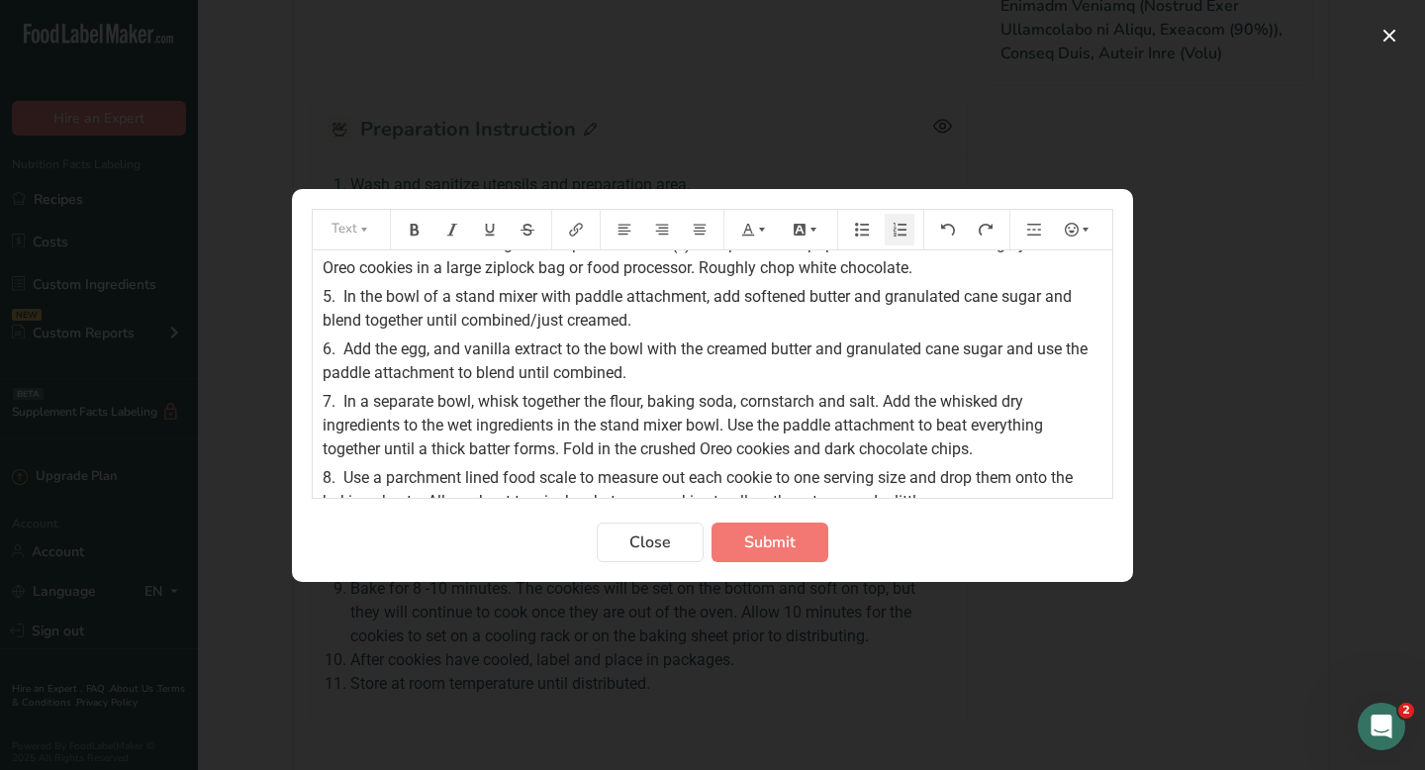
scroll to position [112, 0]
click at [646, 403] on span "In a separate bowl, whisk together the flour, baking soda, cornstarch and salt.…" at bounding box center [685, 423] width 724 height 66
click at [796, 444] on span "In a separate bowl, whisk together the flour, cocoa baking soda, cornstarch and…" at bounding box center [698, 423] width 751 height 66
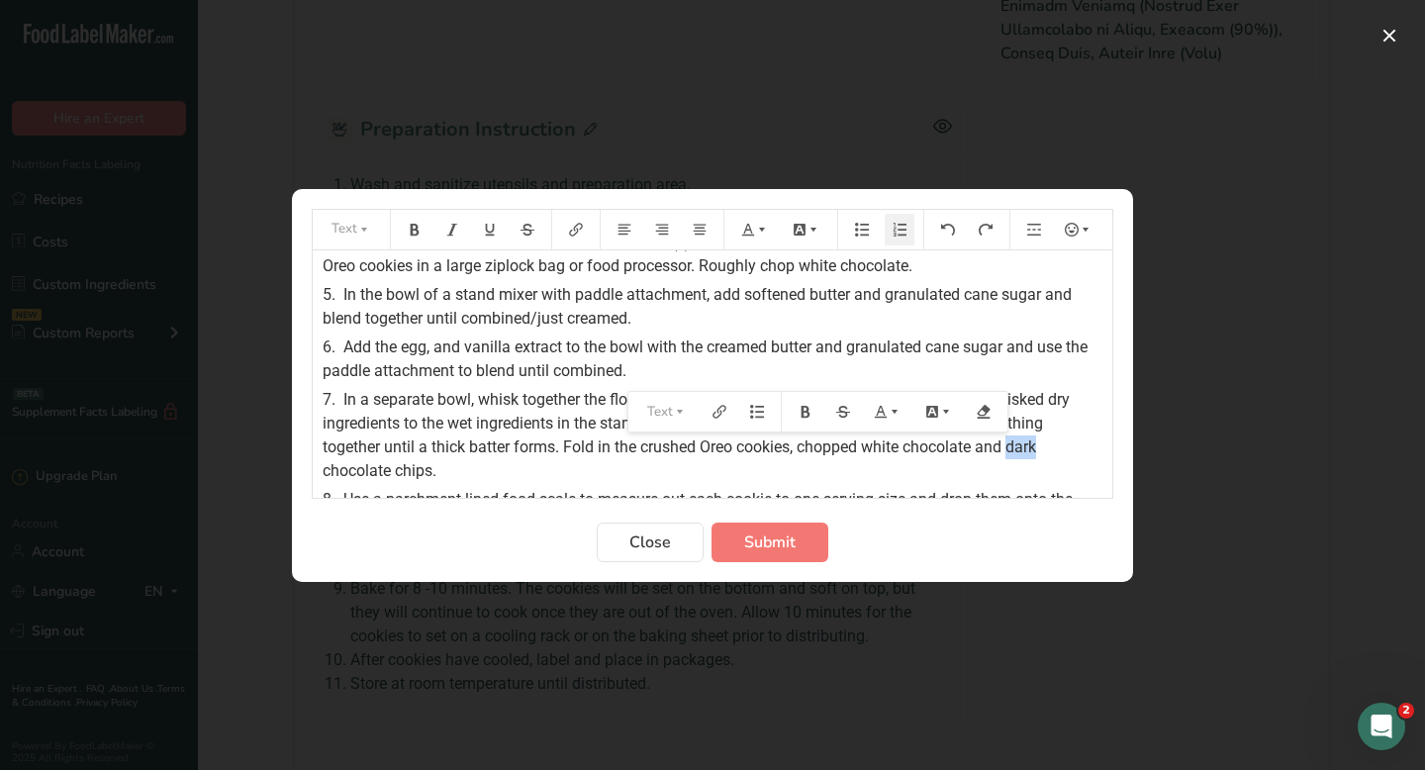
drag, startPoint x: 1017, startPoint y: 446, endPoint x: 1044, endPoint y: 446, distance: 26.7
click at [1044, 446] on span "In a separate bowl, whisk together the flour, cocoa baking soda, cornstarch and…" at bounding box center [698, 435] width 751 height 90
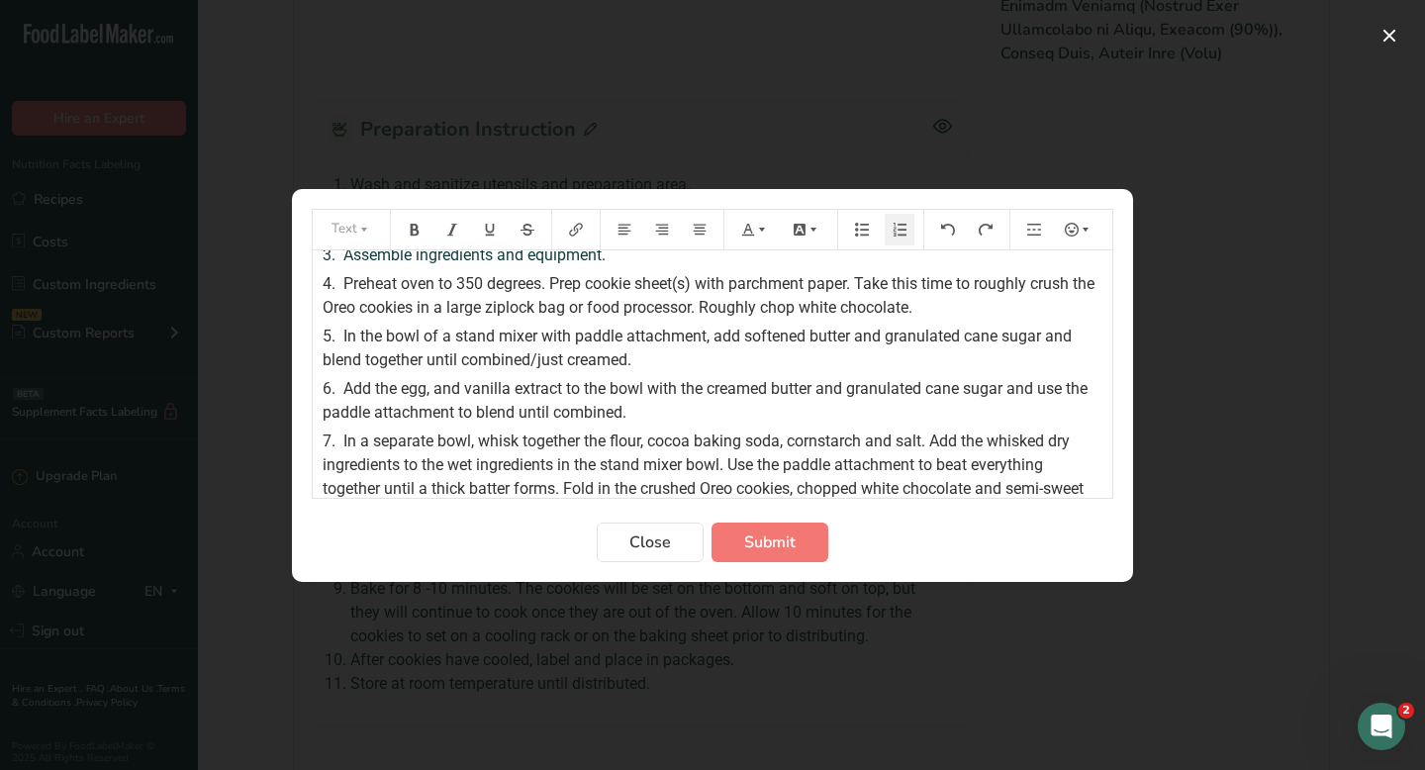
scroll to position [0, 0]
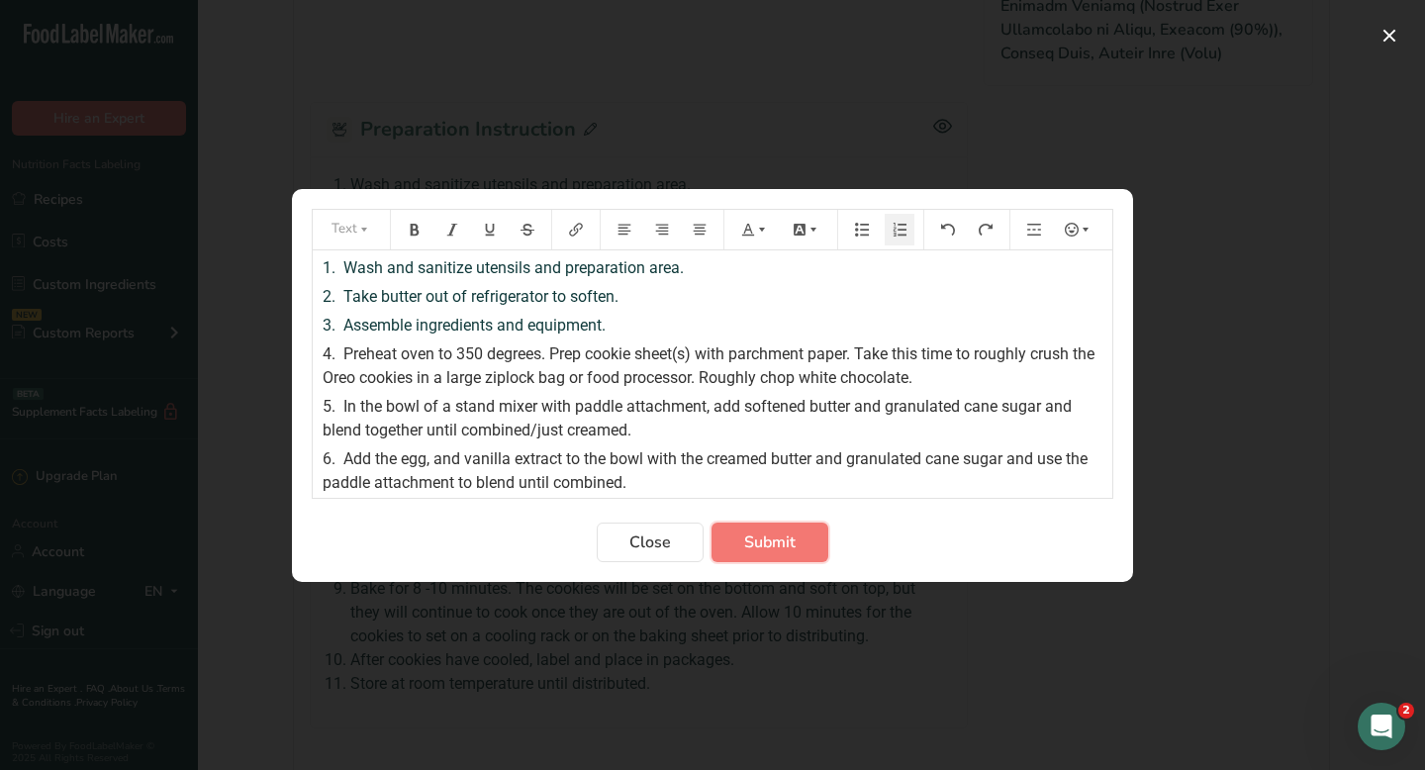
click at [788, 554] on button "Submit" at bounding box center [769, 542] width 117 height 40
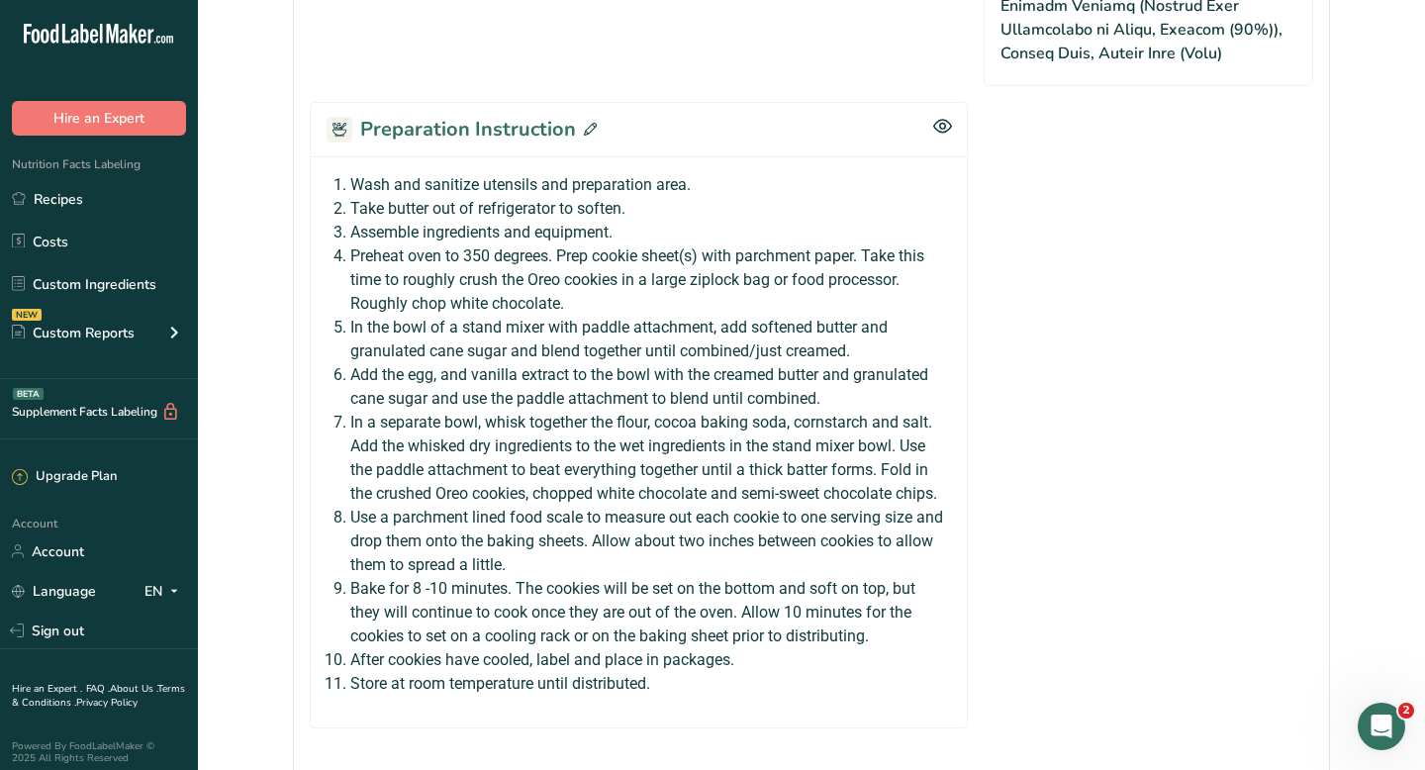
click at [584, 125] on icon at bounding box center [590, 129] width 13 height 13
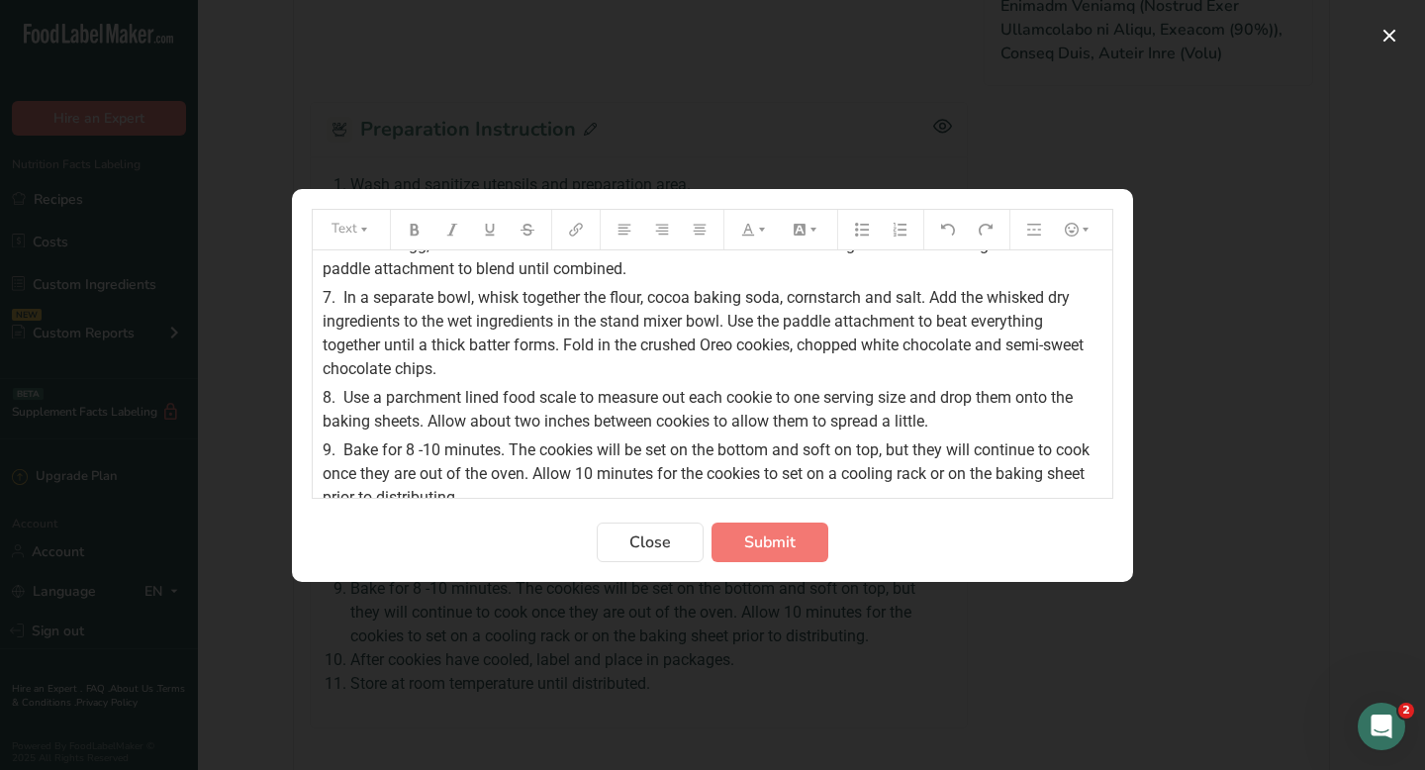
scroll to position [288, 0]
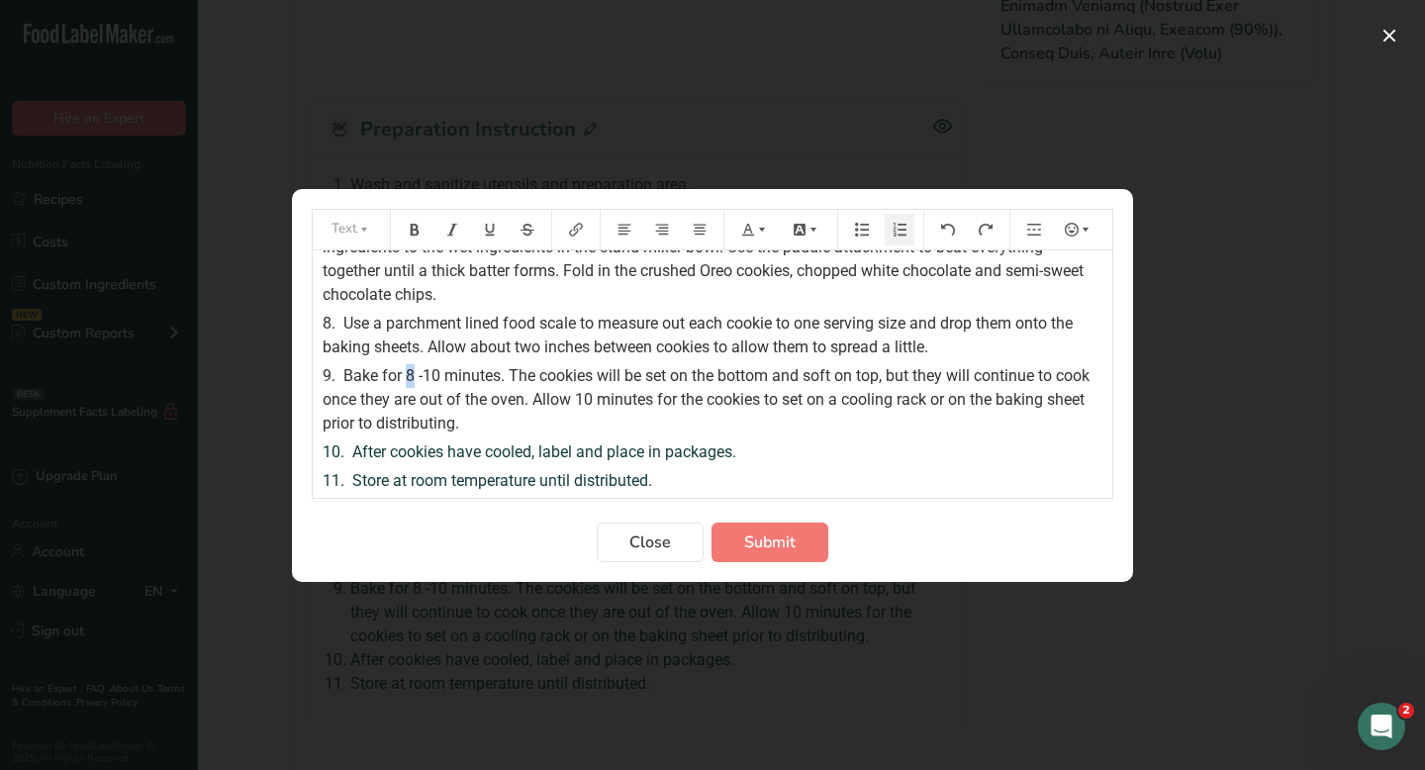
click at [413, 378] on span "Bake for 8 -10 minutes. The cookies will be set on the bottom and soft on top, …" at bounding box center [708, 399] width 771 height 66
click at [448, 370] on span "Bake for 12 -10 minutes. The cookies will be set on the bottom and soft on top,…" at bounding box center [713, 399] width 780 height 66
click at [801, 545] on button "Submit" at bounding box center [769, 542] width 117 height 40
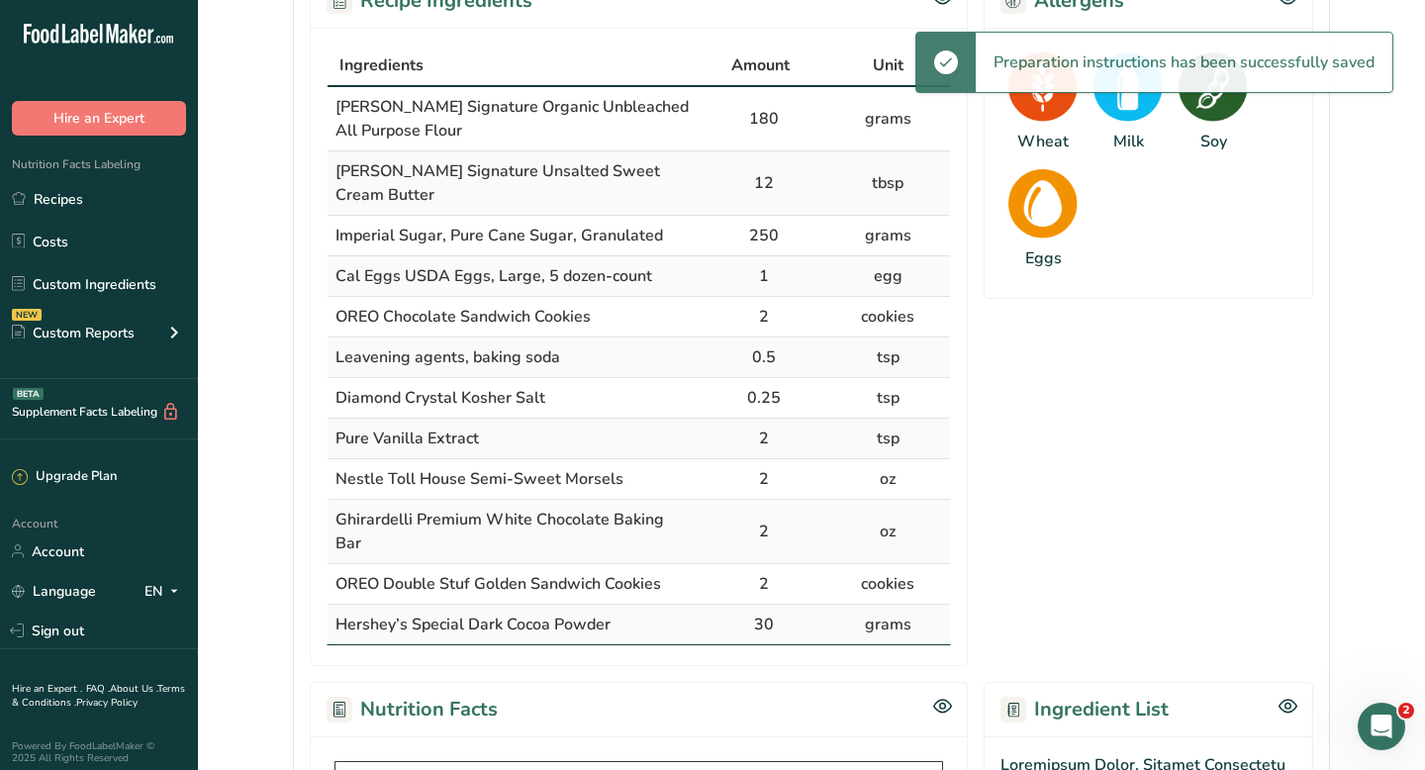
scroll to position [0, 0]
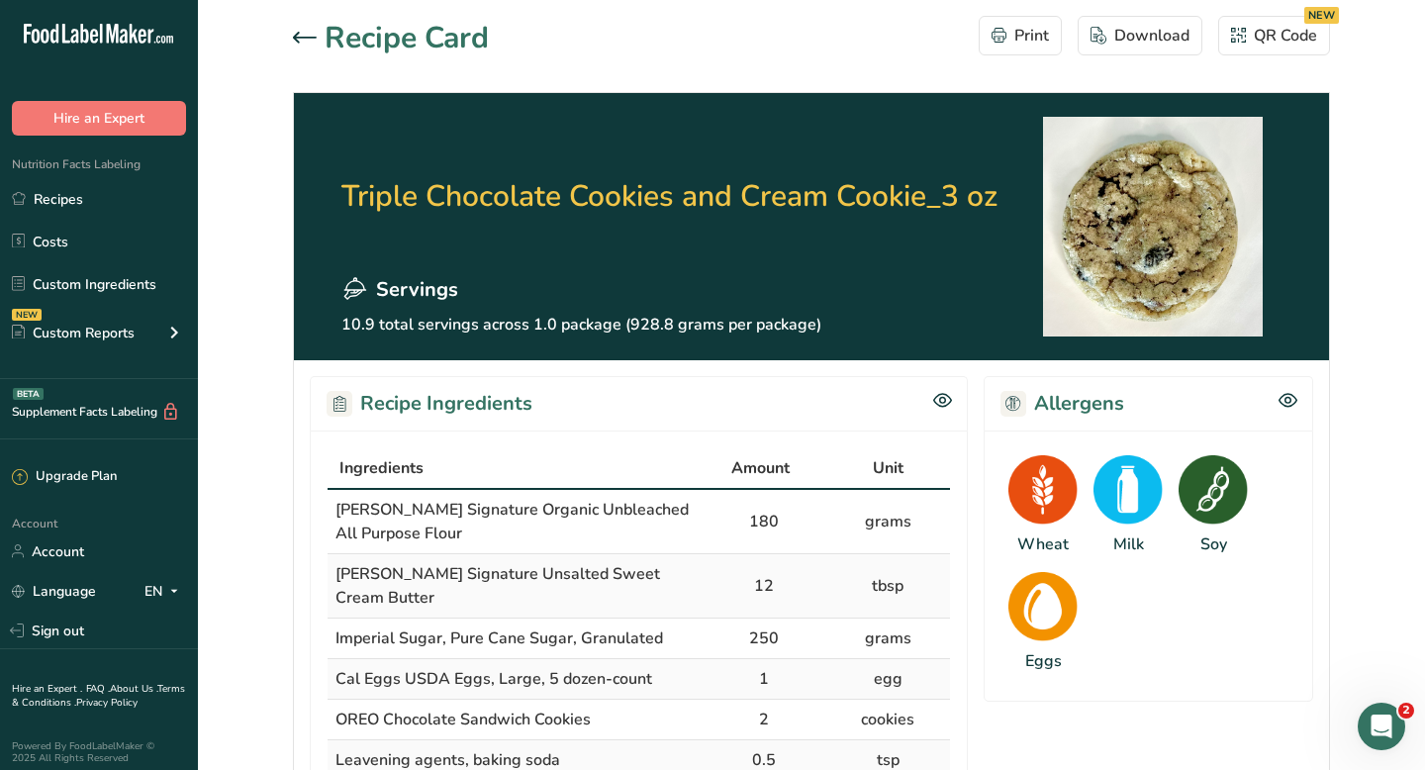
click at [305, 41] on icon at bounding box center [305, 38] width 24 height 12
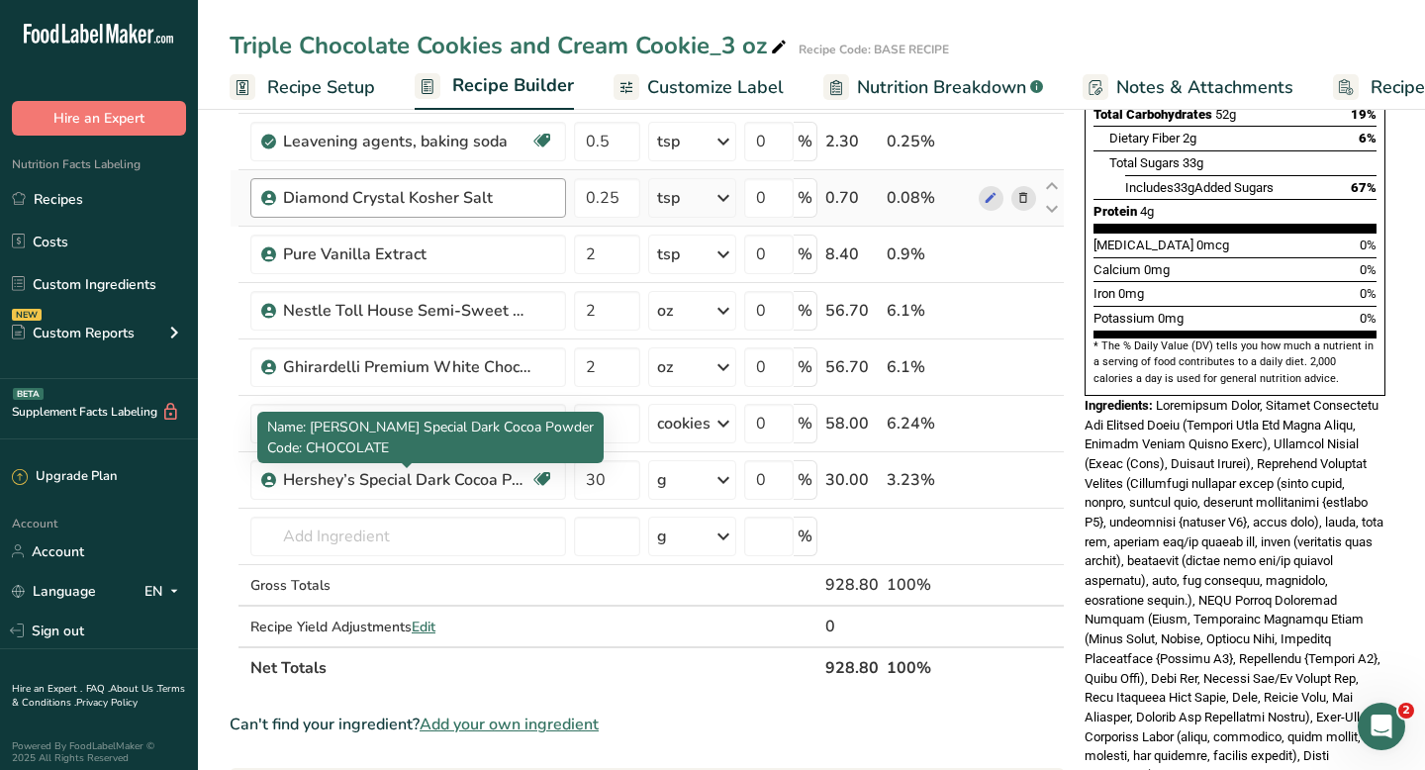
scroll to position [439, 0]
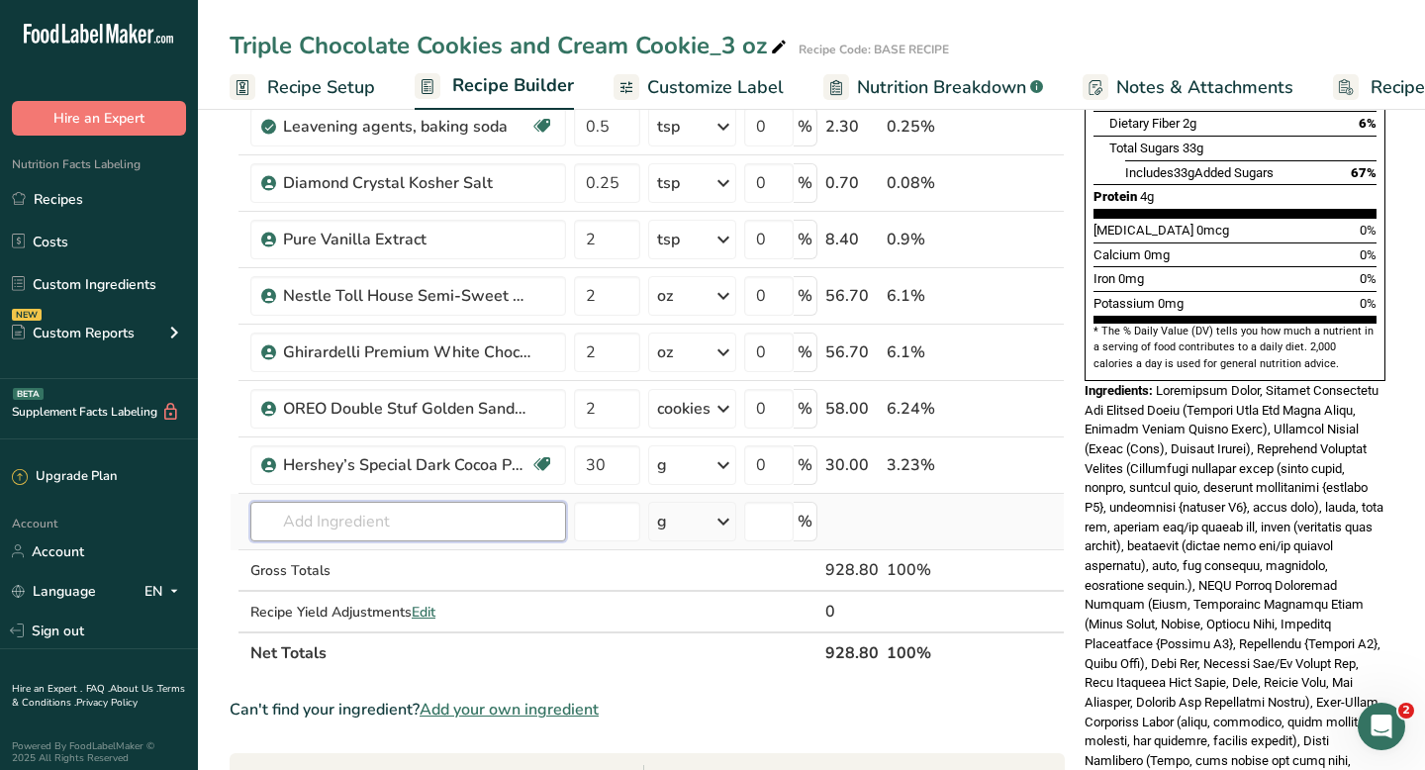
click at [296, 526] on input "text" at bounding box center [408, 522] width 316 height 40
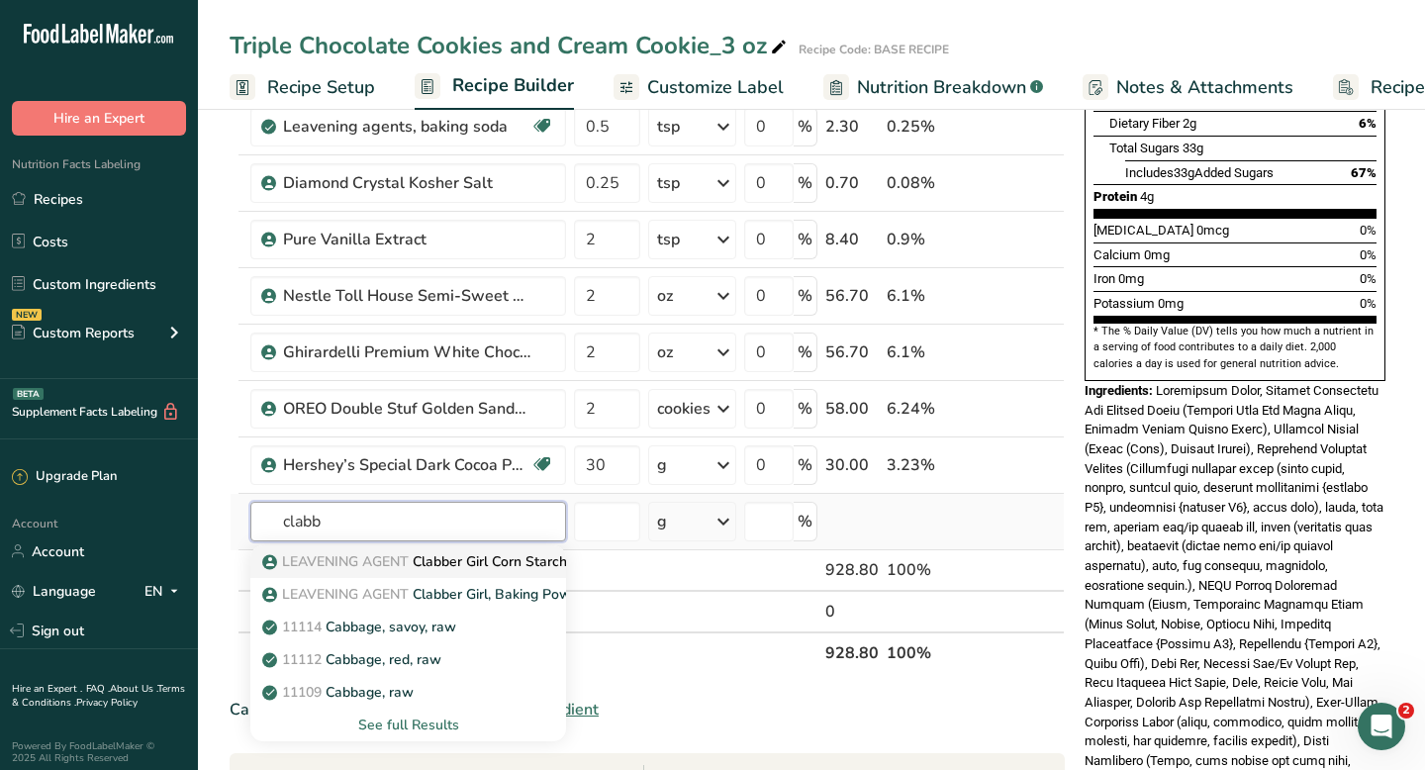
type input "clabb"
click at [332, 555] on span "LEAVENING AGENT" at bounding box center [345, 561] width 127 height 19
type input "Clabber Girl Corn Starch"
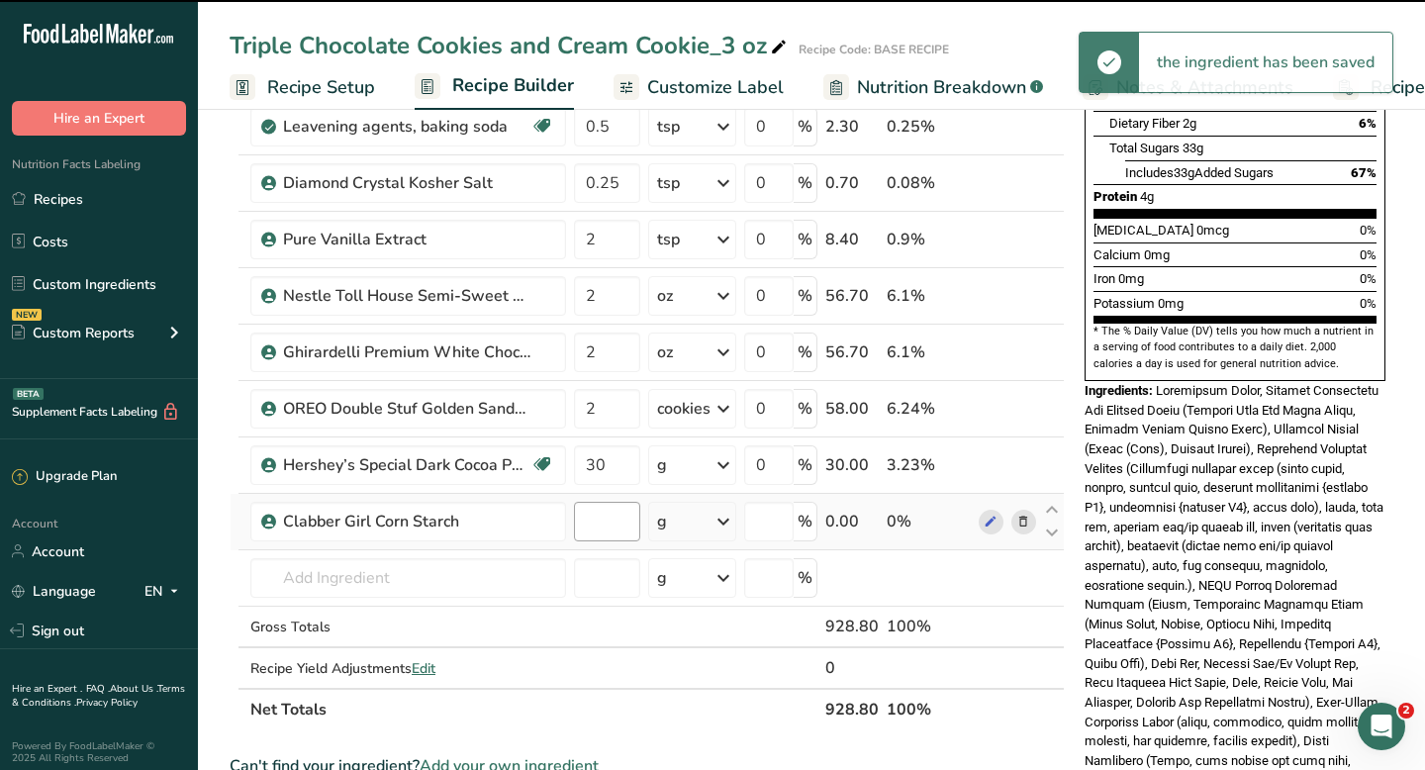
type input "0"
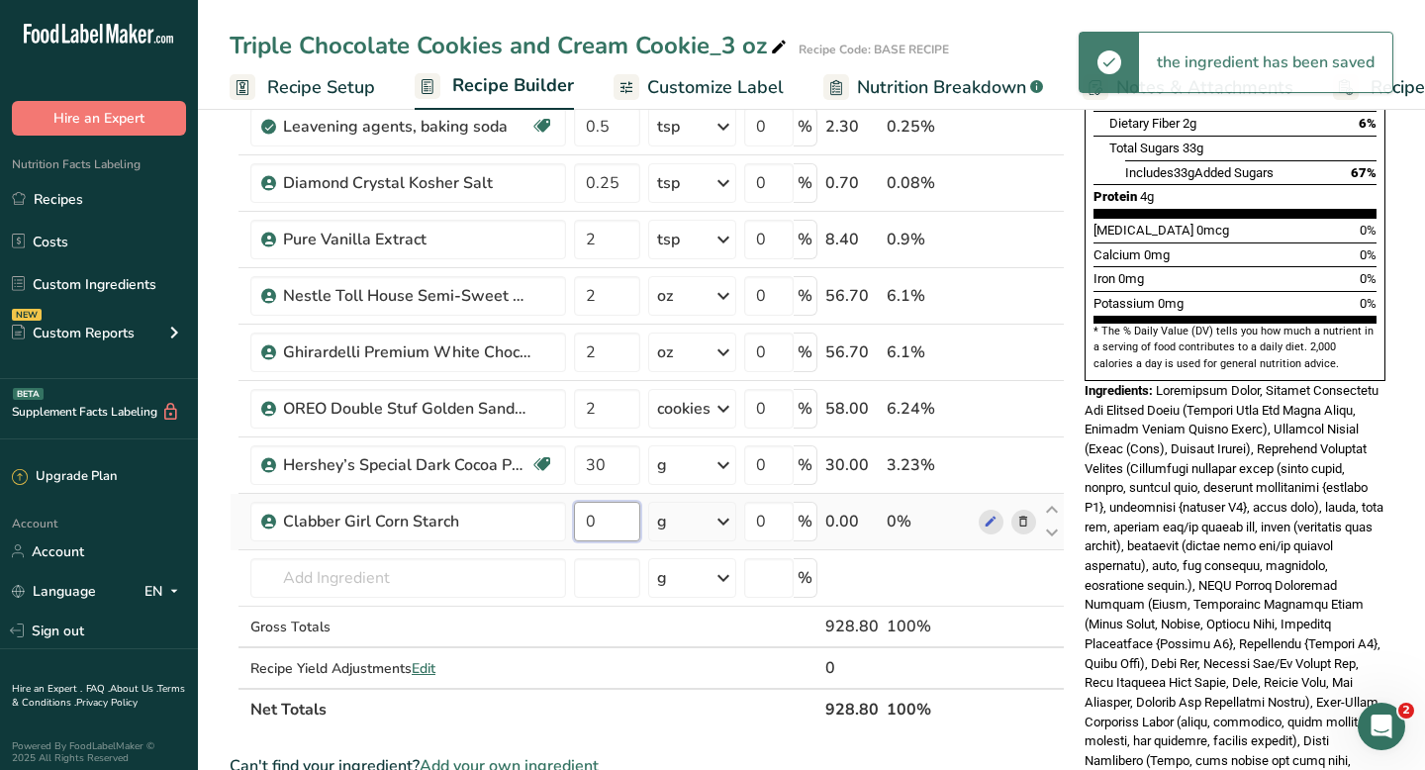
drag, startPoint x: 590, startPoint y: 517, endPoint x: 602, endPoint y: 520, distance: 12.2
click at [602, 520] on input "0" at bounding box center [607, 522] width 66 height 40
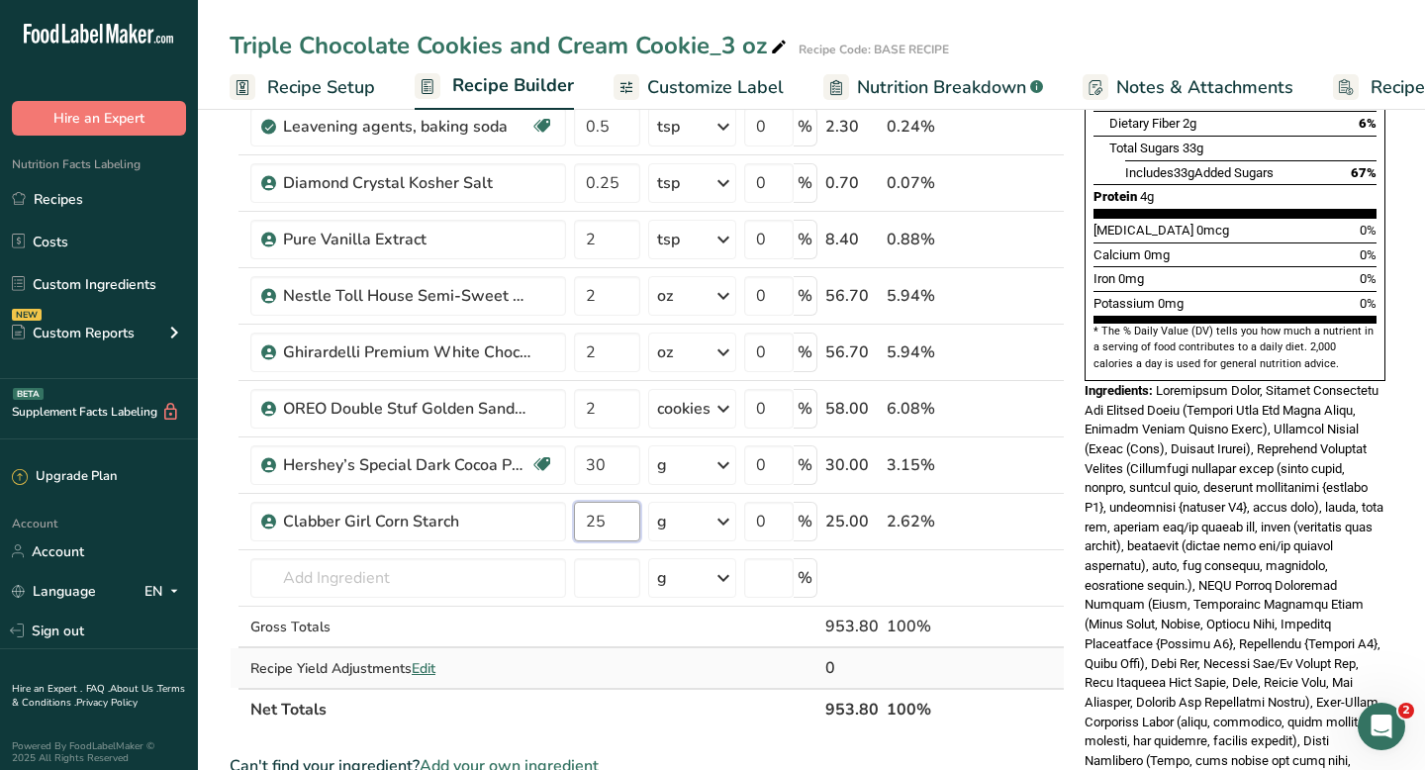
type input "25"
click at [664, 651] on div "Ingredient * Amount * Unit * Waste * .a-a{fill:#347362;}.b-a{fill:#fff;} Grams …" at bounding box center [647, 252] width 835 height 956
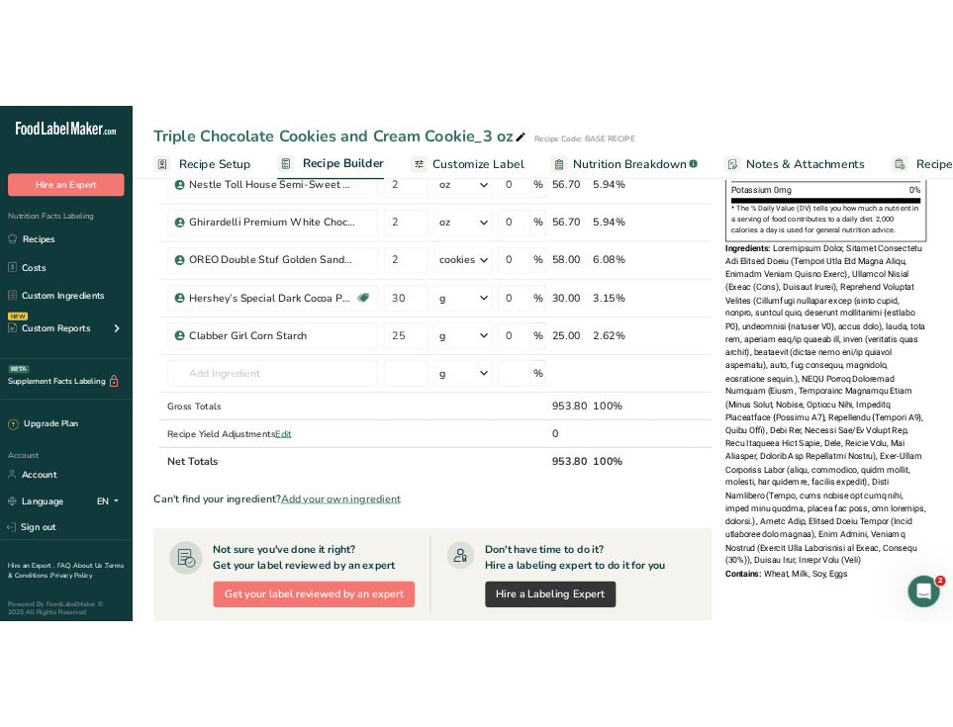
scroll to position [628, 0]
